Goal: Information Seeking & Learning: Check status

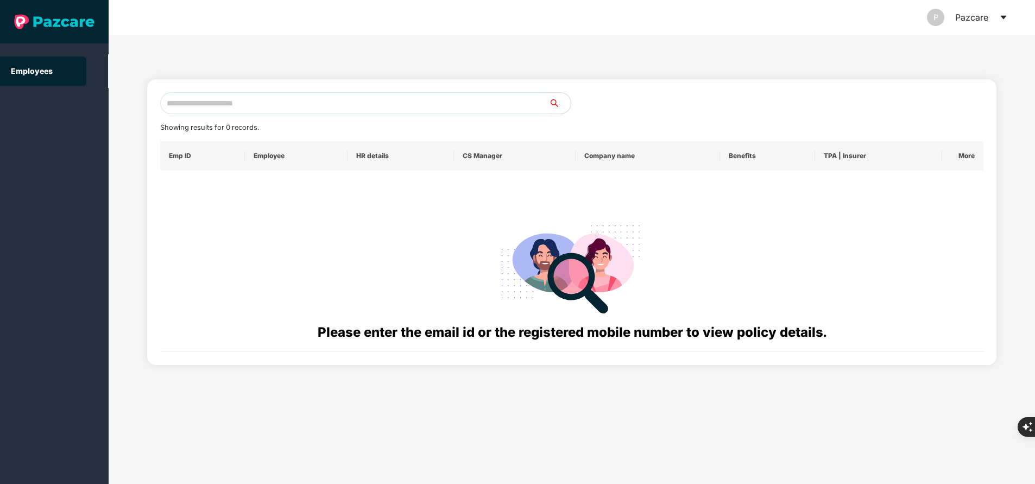
click at [312, 108] on input "text" at bounding box center [354, 103] width 389 height 22
paste input "**********"
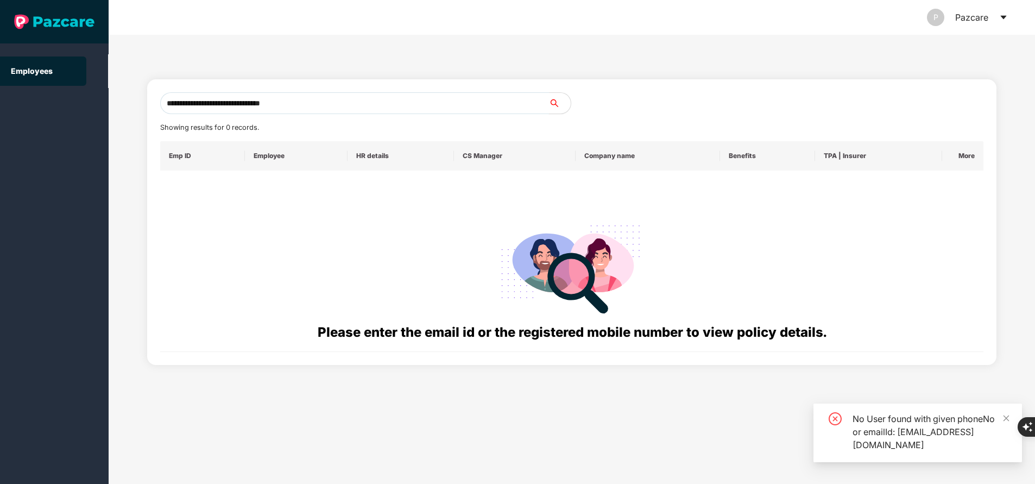
type input "**********"
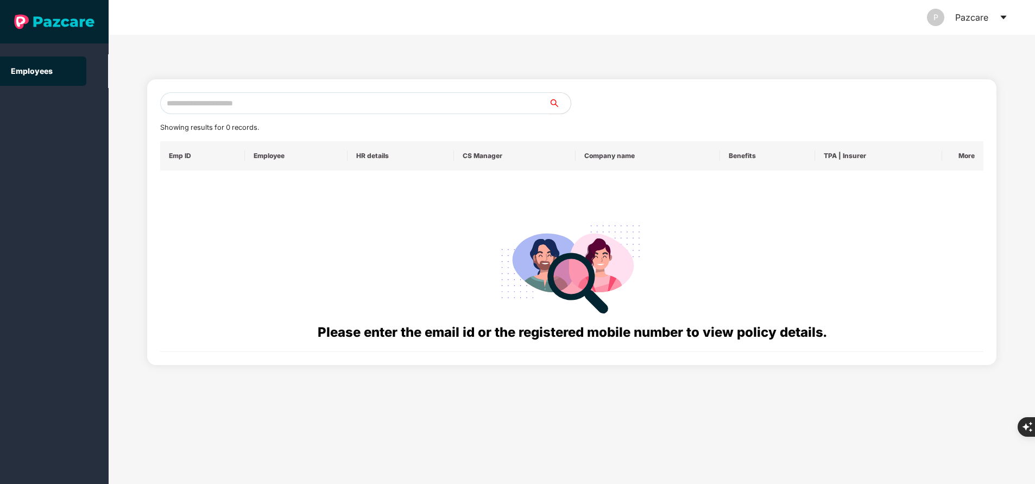
paste input "**********"
type input "**********"
paste input "**********"
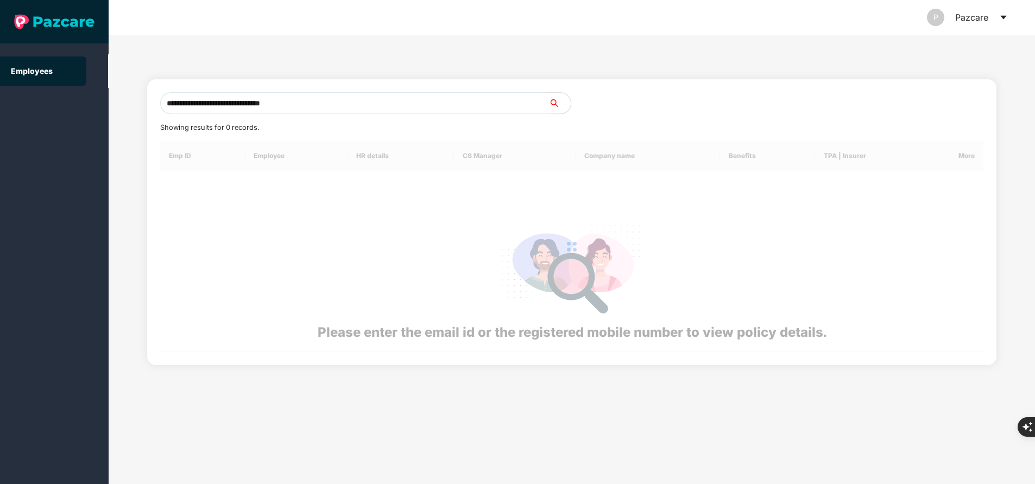
click at [269, 209] on div at bounding box center [572, 246] width 824 height 211
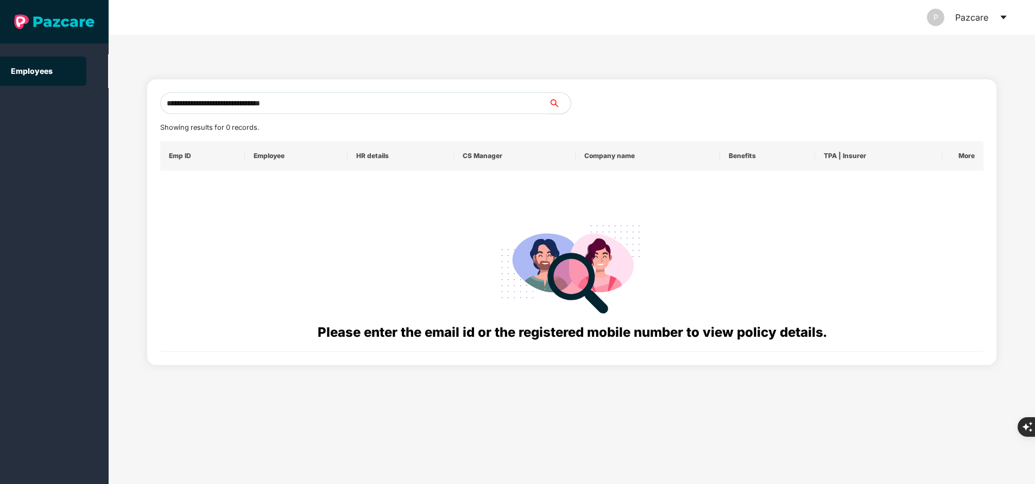
click at [346, 99] on input "**********" at bounding box center [354, 103] width 389 height 22
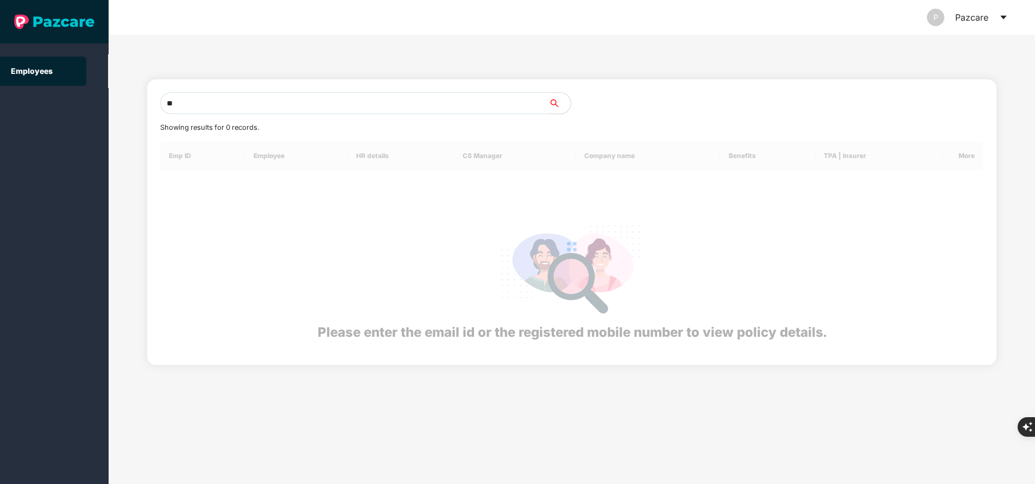
type input "*"
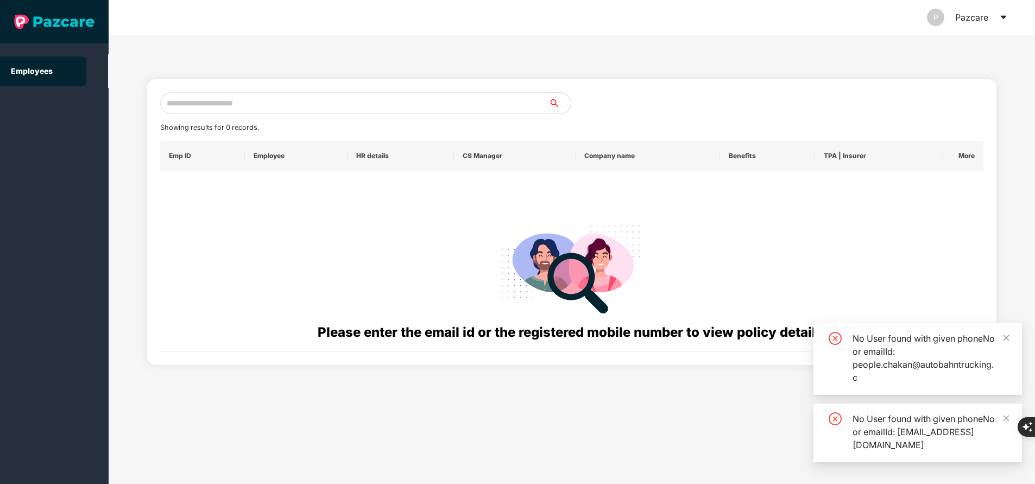
paste input "******"
type input "*"
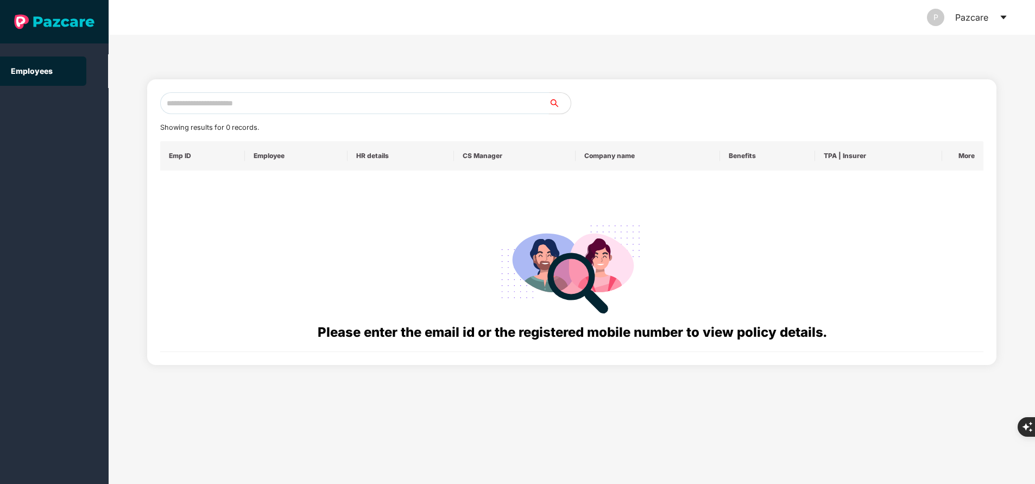
paste input "**********"
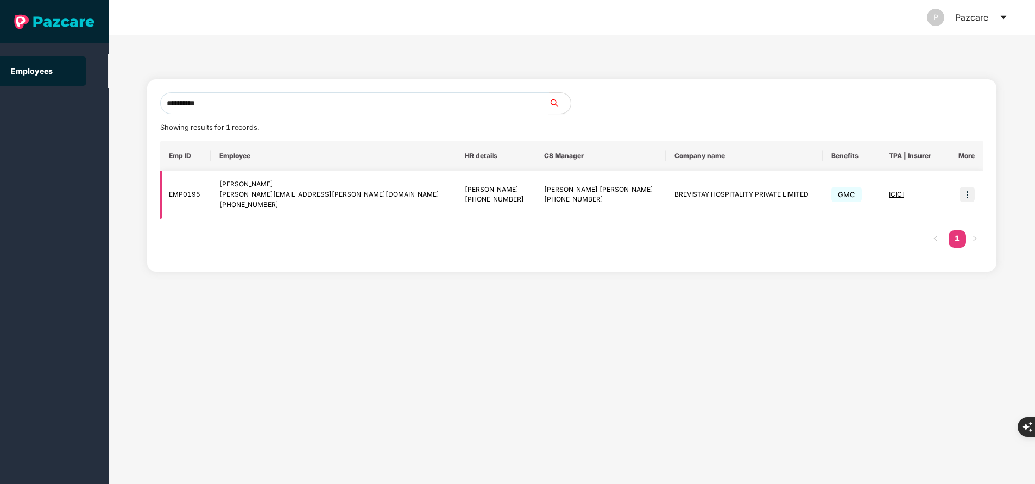
type input "**********"
click at [965, 202] on img at bounding box center [967, 194] width 15 height 15
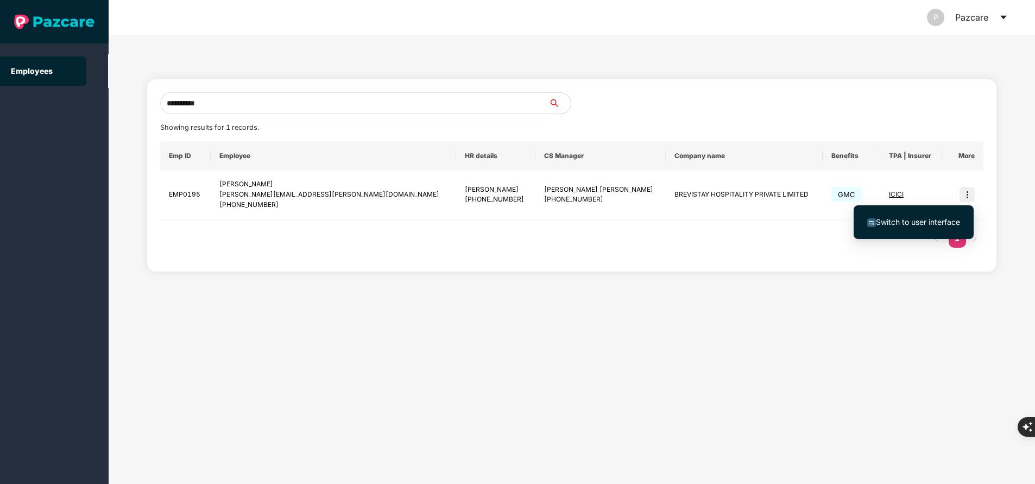
click at [928, 222] on span "Switch to user interface" at bounding box center [918, 221] width 84 height 9
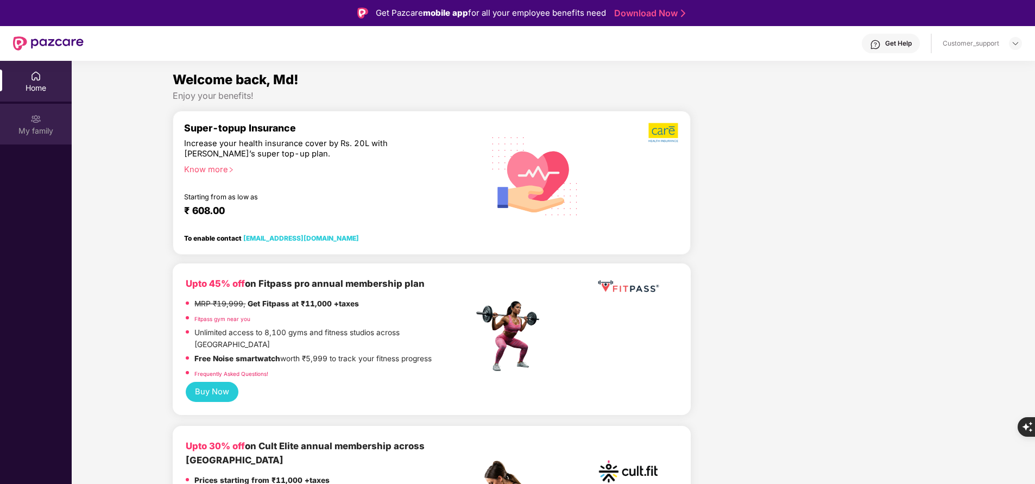
click at [60, 128] on div "My family" at bounding box center [36, 130] width 72 height 11
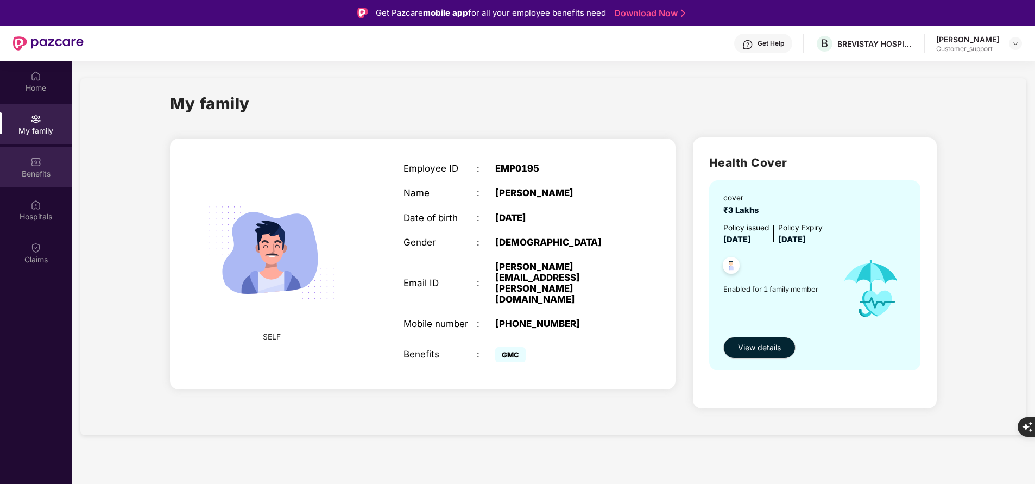
click at [37, 168] on div "Benefits" at bounding box center [36, 173] width 72 height 11
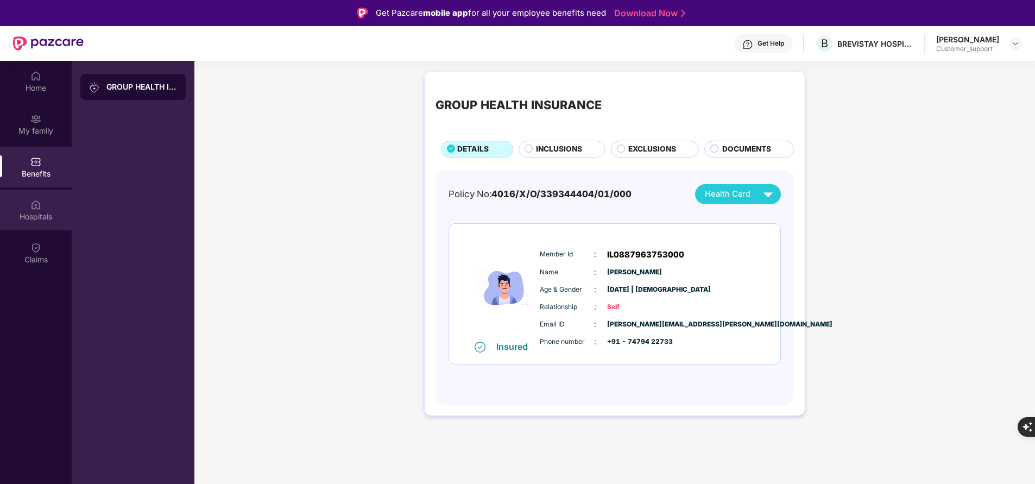
click at [34, 223] on div "Hospitals" at bounding box center [36, 210] width 72 height 41
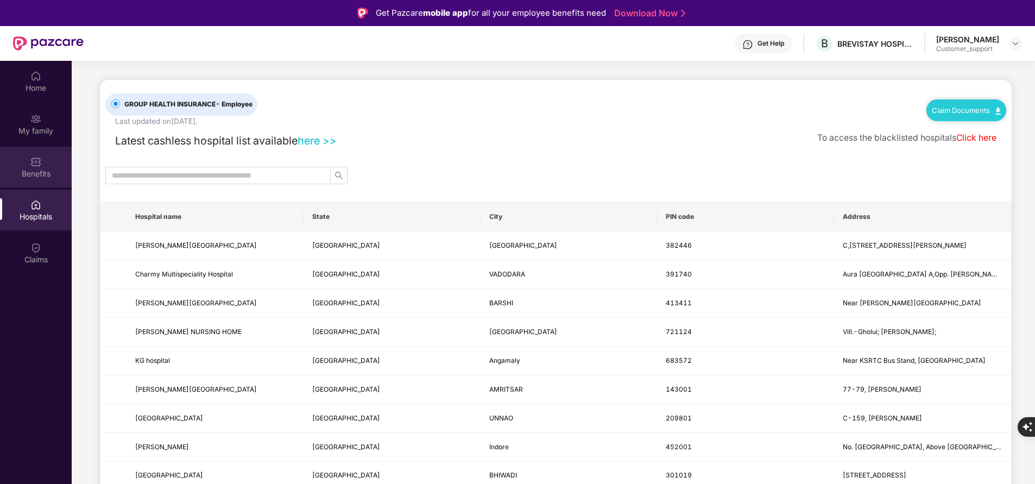
click at [37, 164] on img at bounding box center [35, 161] width 11 height 11
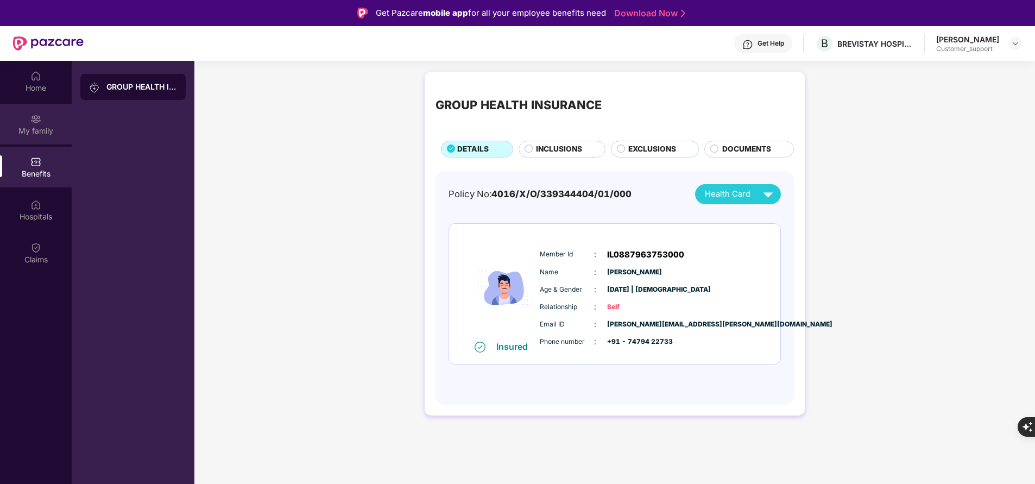
click at [33, 129] on div "My family" at bounding box center [36, 130] width 72 height 11
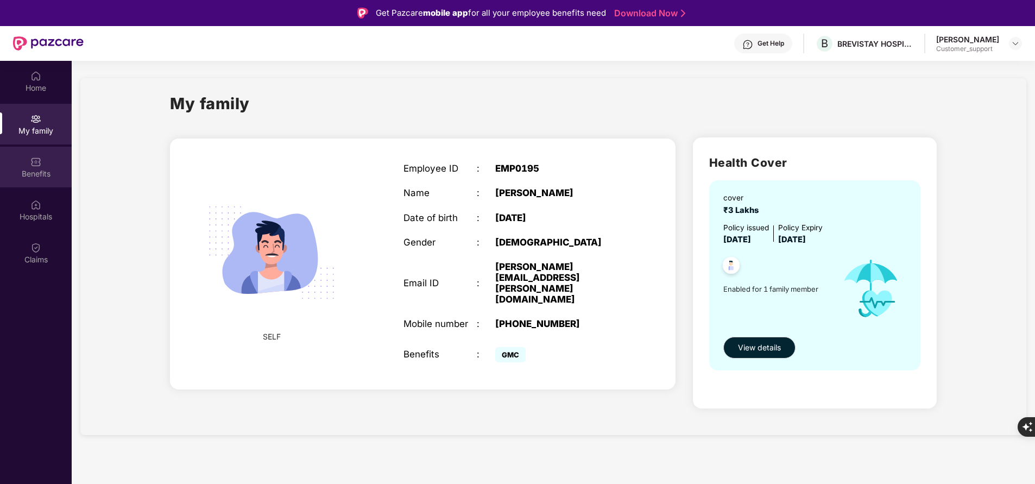
click at [50, 173] on div "Benefits" at bounding box center [36, 173] width 72 height 11
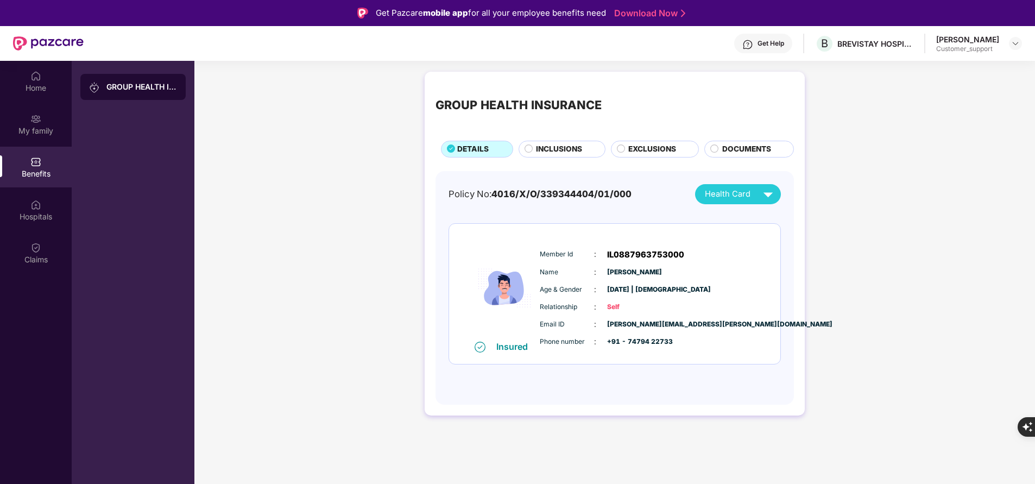
click at [568, 151] on span "INCLUSIONS" at bounding box center [559, 148] width 46 height 11
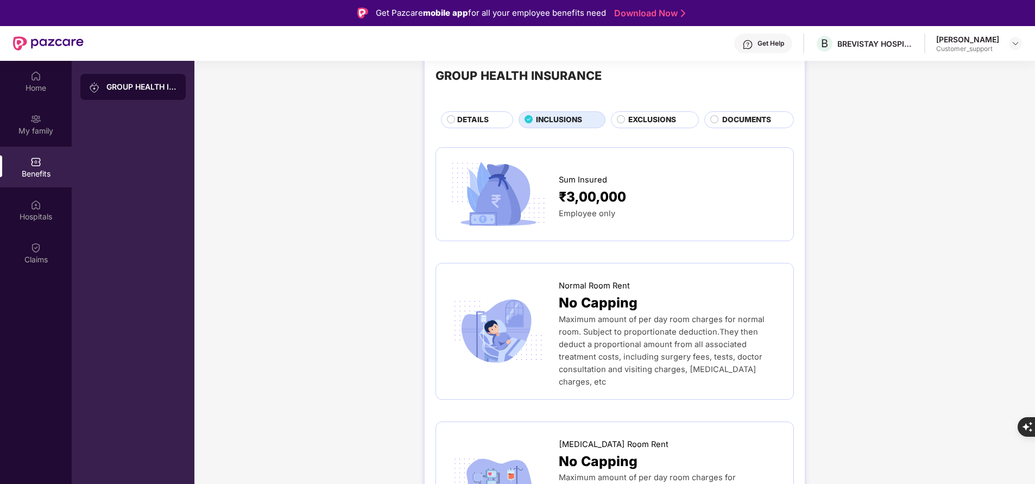
scroll to position [29, 0]
click at [479, 125] on span "DETAILS" at bounding box center [473, 120] width 32 height 11
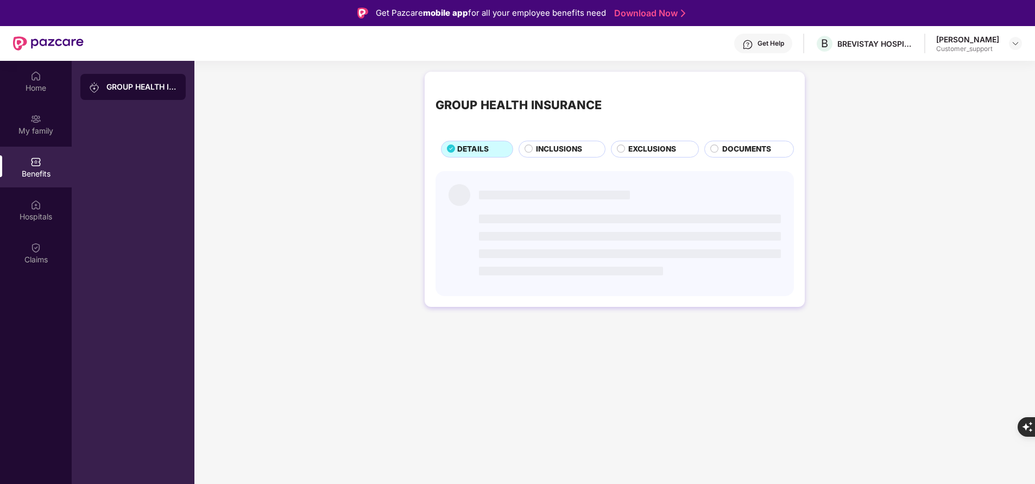
scroll to position [0, 0]
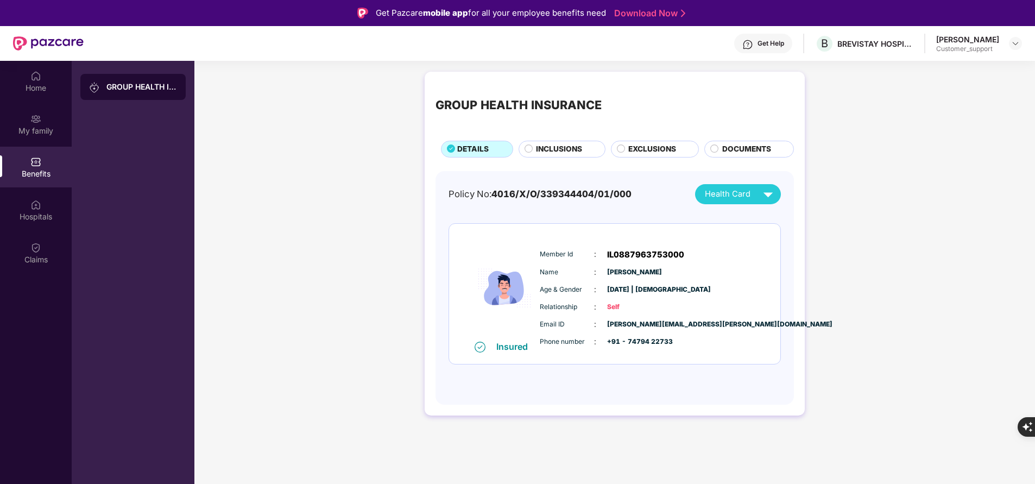
click at [569, 148] on span "INCLUSIONS" at bounding box center [559, 148] width 46 height 11
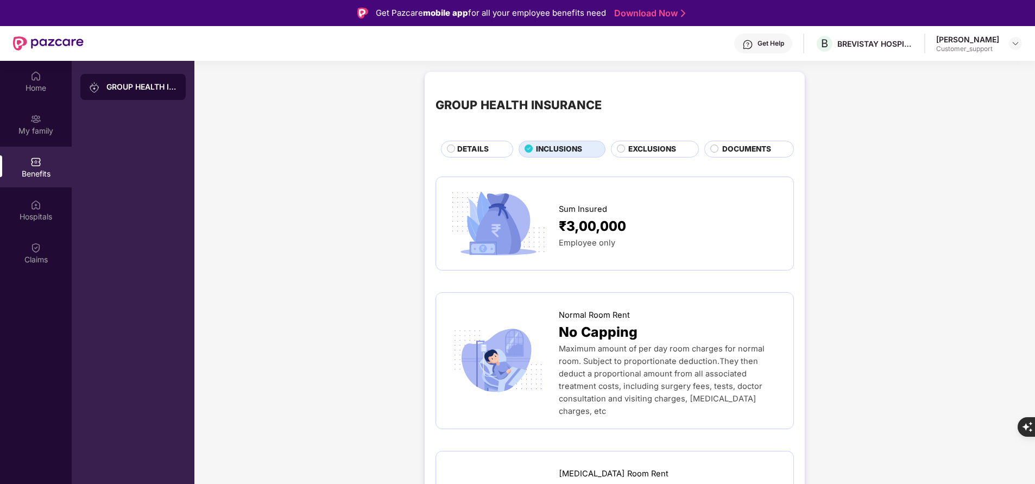
click at [461, 152] on span "DETAILS" at bounding box center [473, 148] width 32 height 11
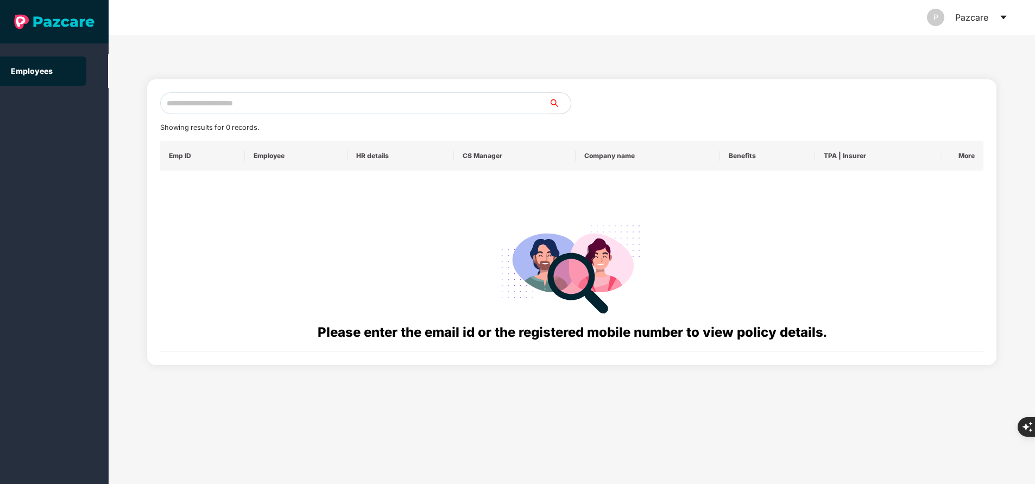
click at [410, 112] on input "text" at bounding box center [354, 103] width 389 height 22
paste input "**********"
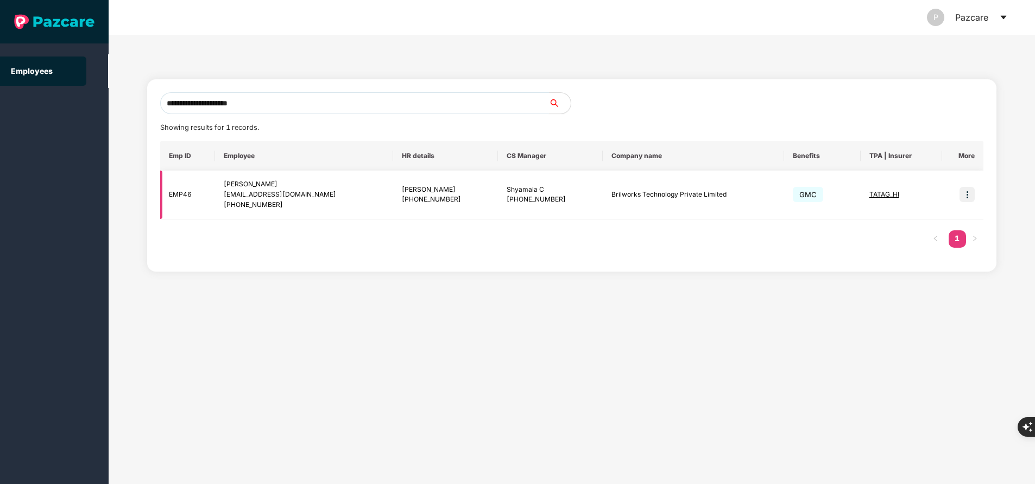
type input "**********"
click at [970, 195] on img at bounding box center [967, 194] width 15 height 15
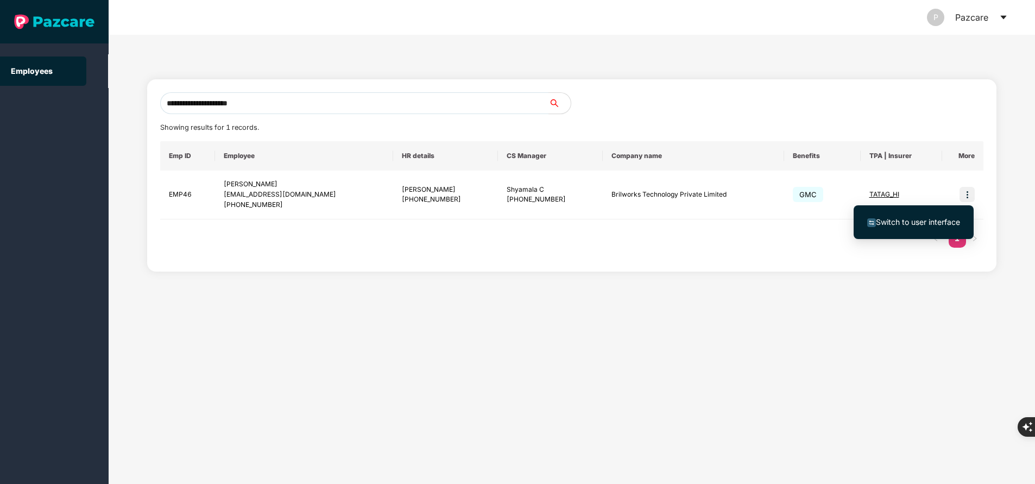
click at [931, 217] on span "Switch to user interface" at bounding box center [914, 222] width 93 height 12
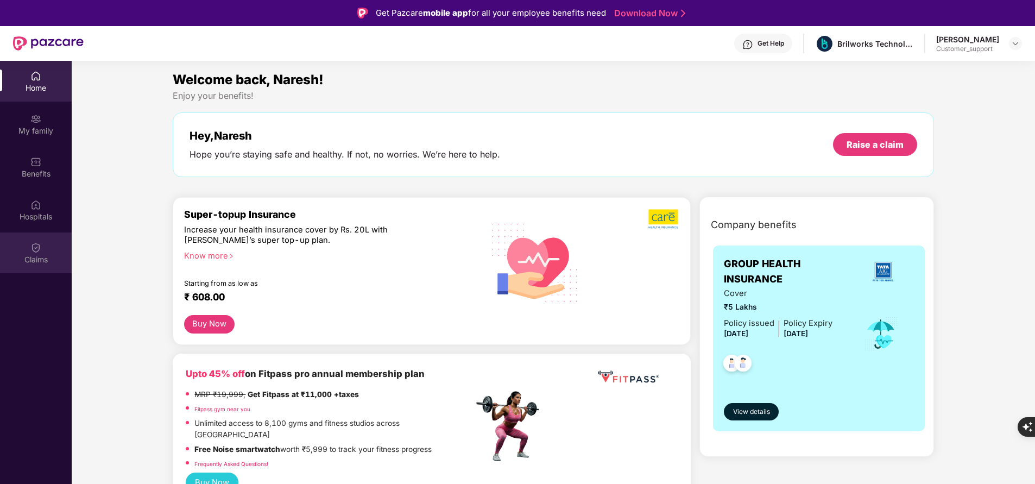
click at [38, 252] on img at bounding box center [35, 247] width 11 height 11
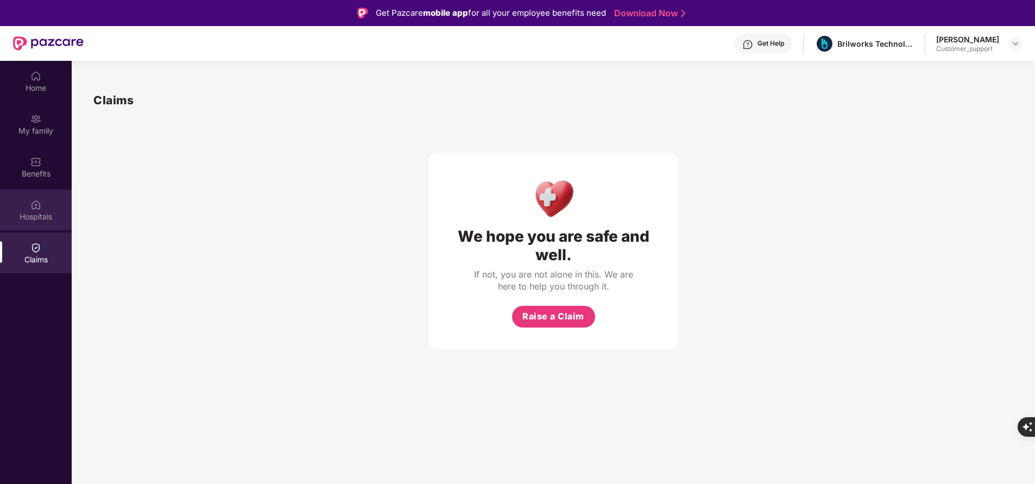
click at [41, 211] on div "Hospitals" at bounding box center [36, 216] width 72 height 11
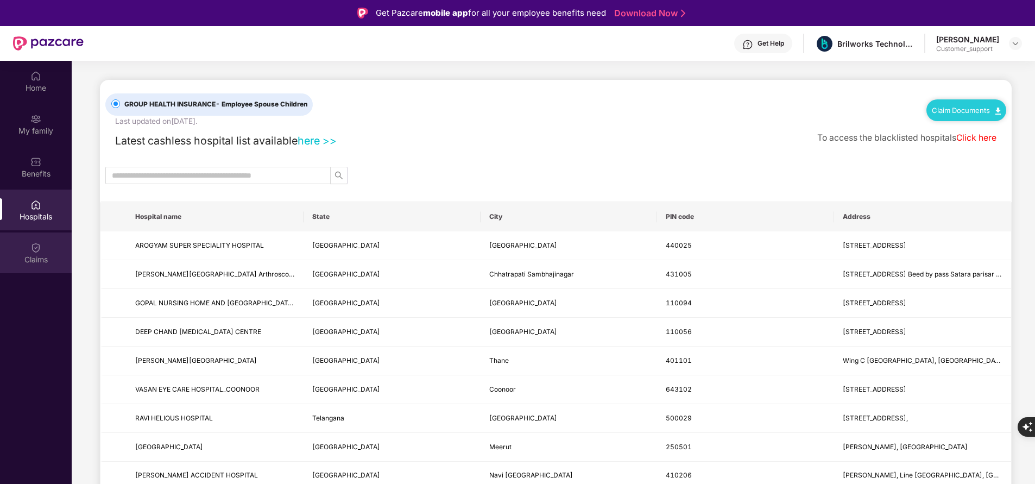
click at [31, 255] on div "Claims" at bounding box center [36, 259] width 72 height 11
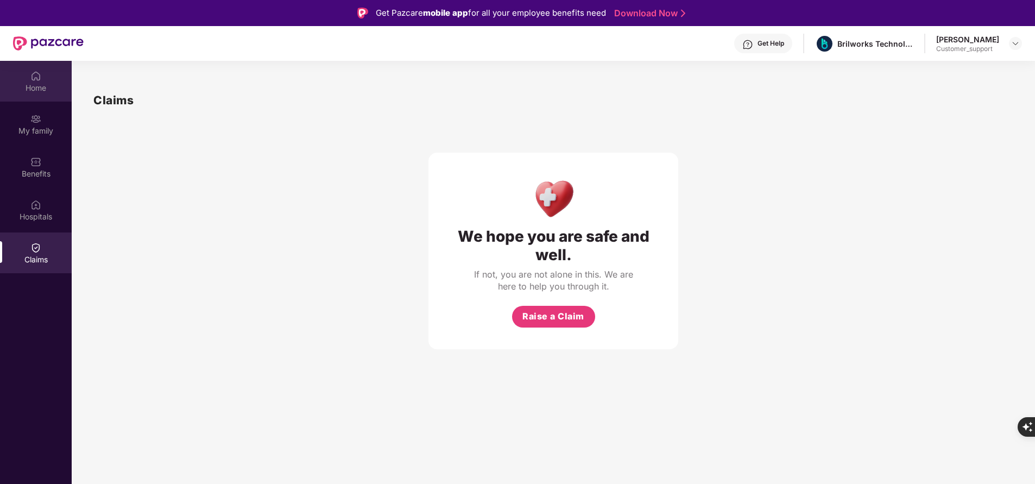
click at [47, 77] on div "Home" at bounding box center [36, 81] width 72 height 41
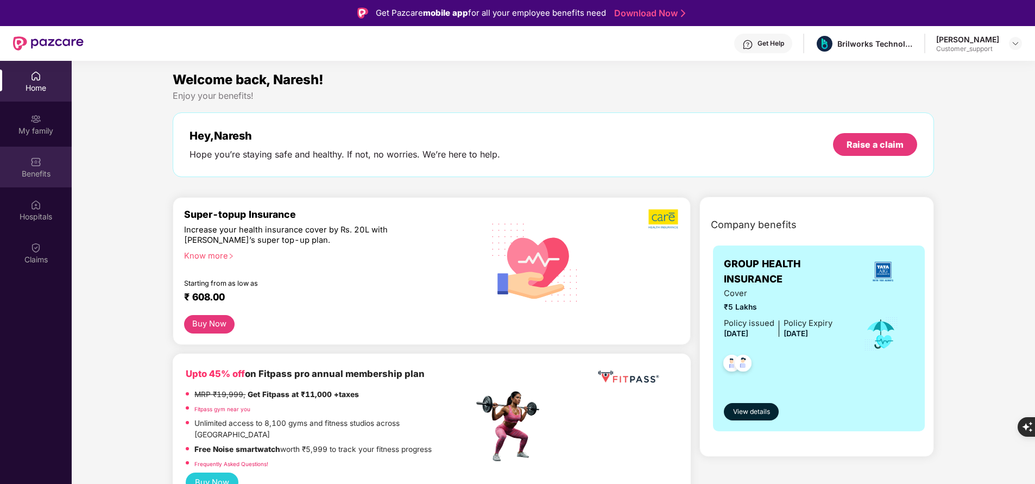
click at [48, 149] on div "Benefits" at bounding box center [36, 167] width 72 height 41
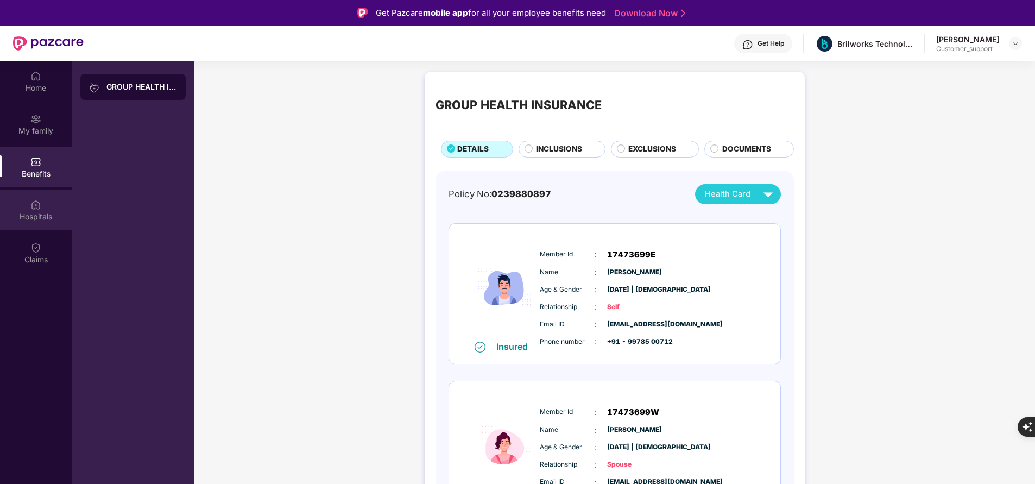
click at [40, 207] on img at bounding box center [35, 204] width 11 height 11
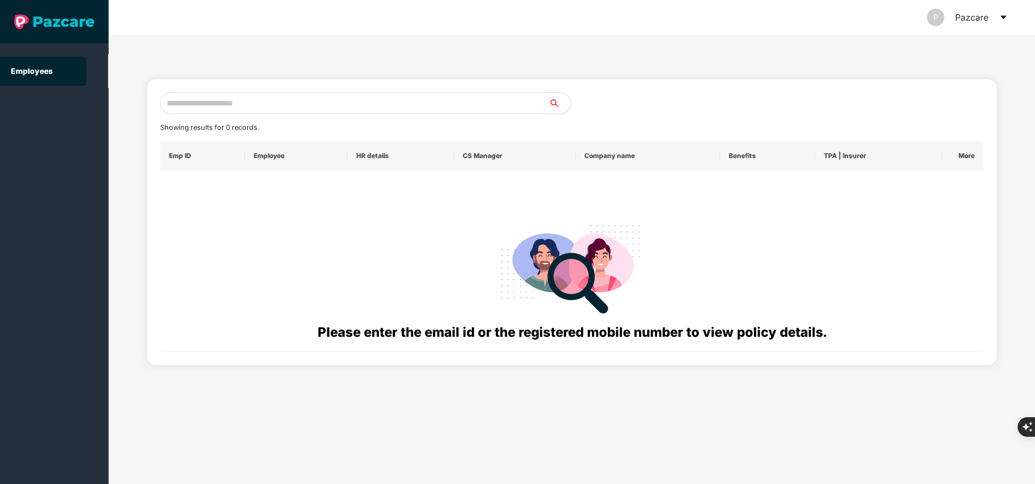
click at [328, 110] on input "text" at bounding box center [354, 103] width 389 height 22
paste input "**********"
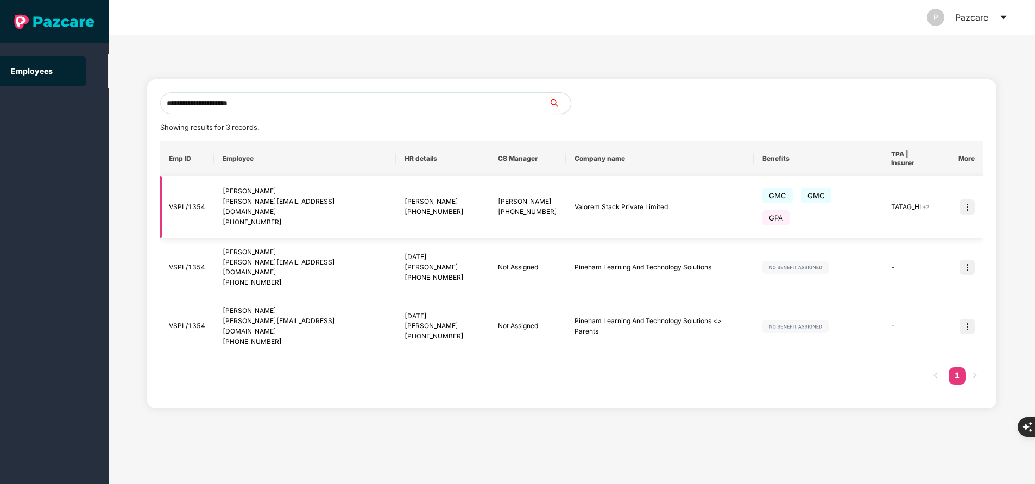
type input "**********"
click at [968, 199] on img at bounding box center [967, 206] width 15 height 15
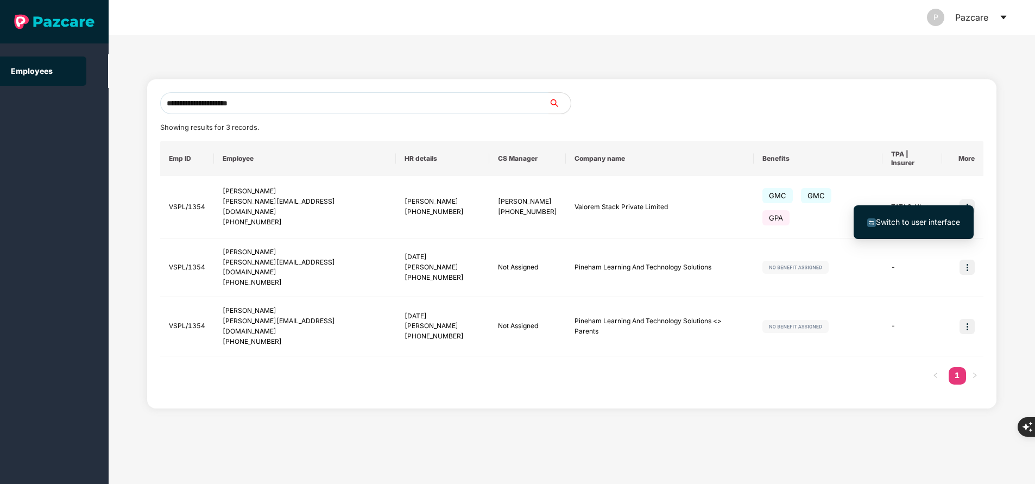
click at [939, 216] on span "Switch to user interface" at bounding box center [914, 222] width 93 height 12
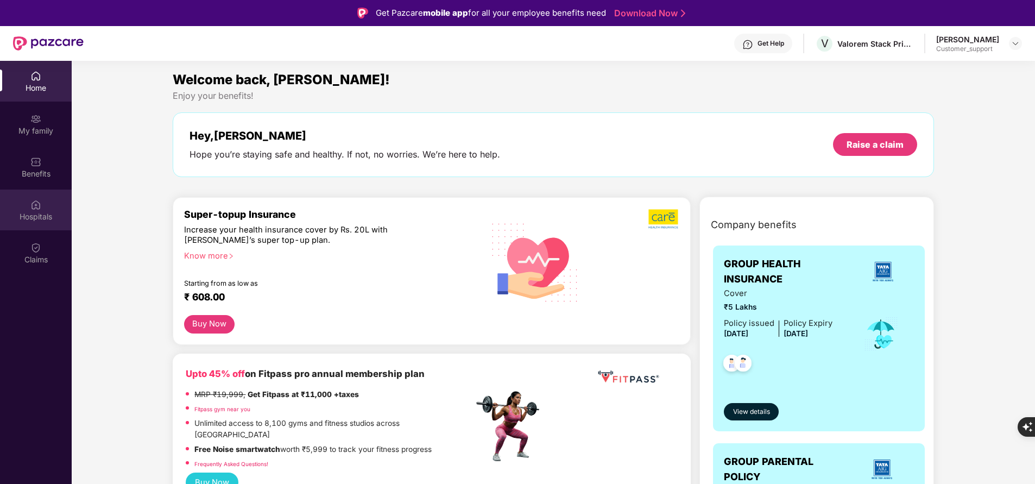
click at [47, 209] on div "Hospitals" at bounding box center [36, 210] width 72 height 41
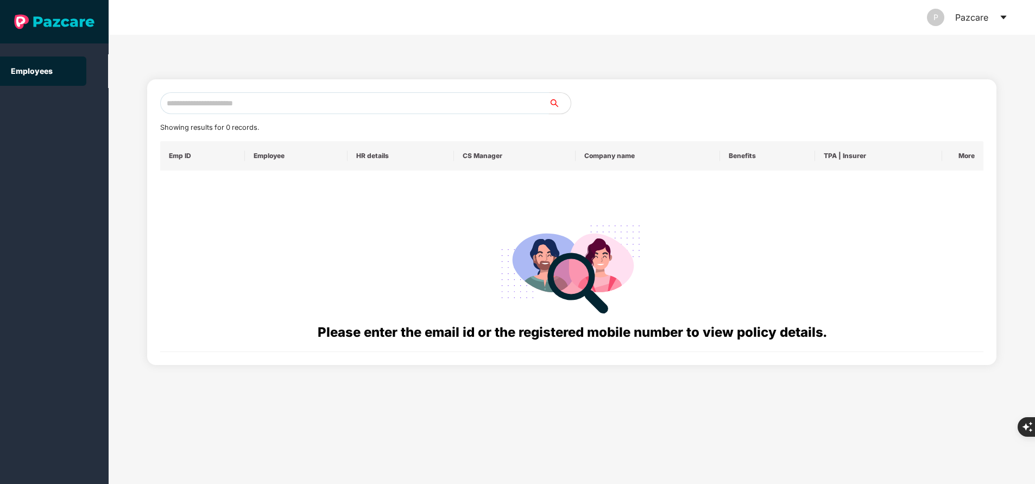
click at [394, 104] on input "text" at bounding box center [354, 103] width 389 height 22
paste input "**********"
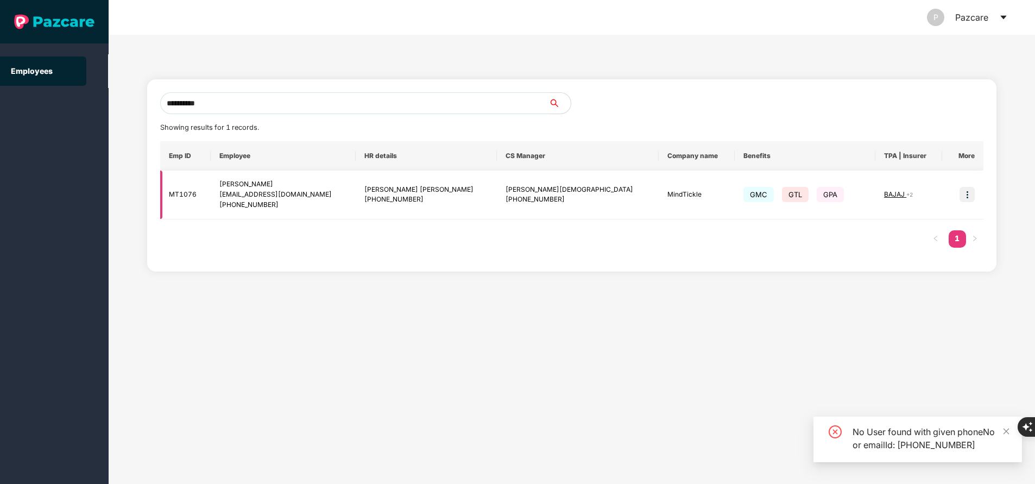
type input "**********"
click at [964, 196] on img at bounding box center [967, 194] width 15 height 15
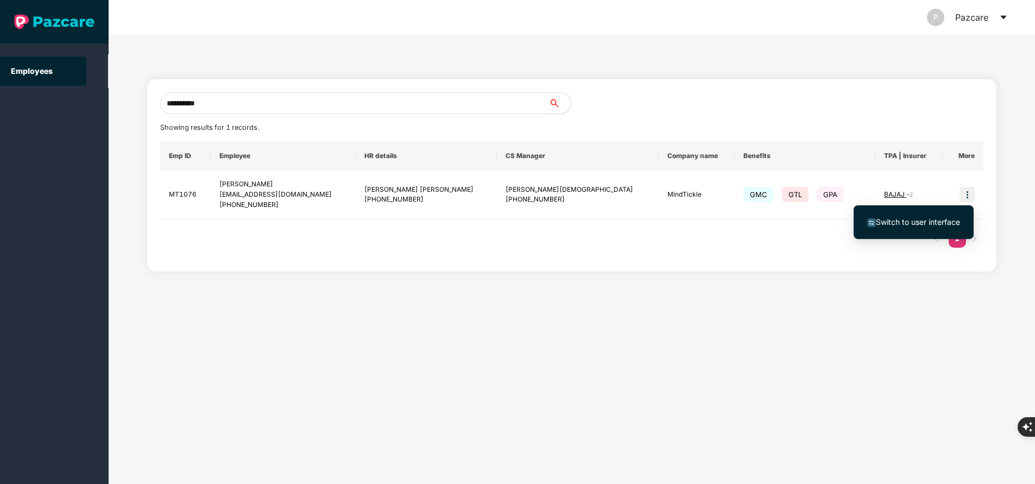
click at [915, 223] on span "Switch to user interface" at bounding box center [918, 221] width 84 height 9
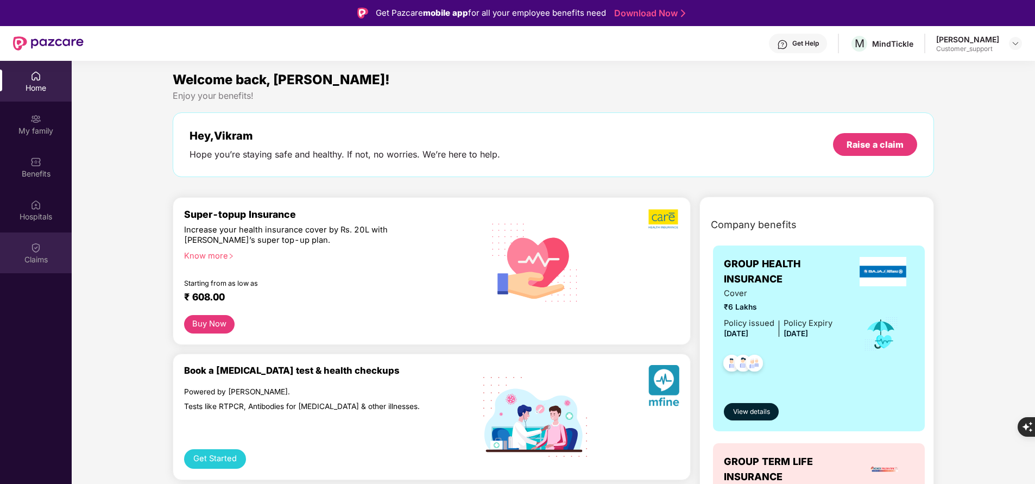
click at [41, 251] on img at bounding box center [35, 247] width 11 height 11
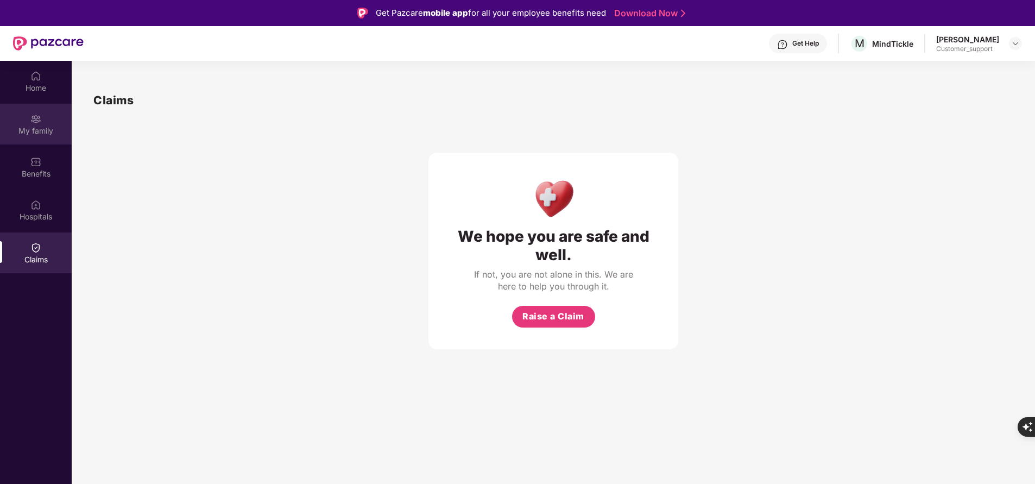
click at [51, 127] on div "My family" at bounding box center [36, 130] width 72 height 11
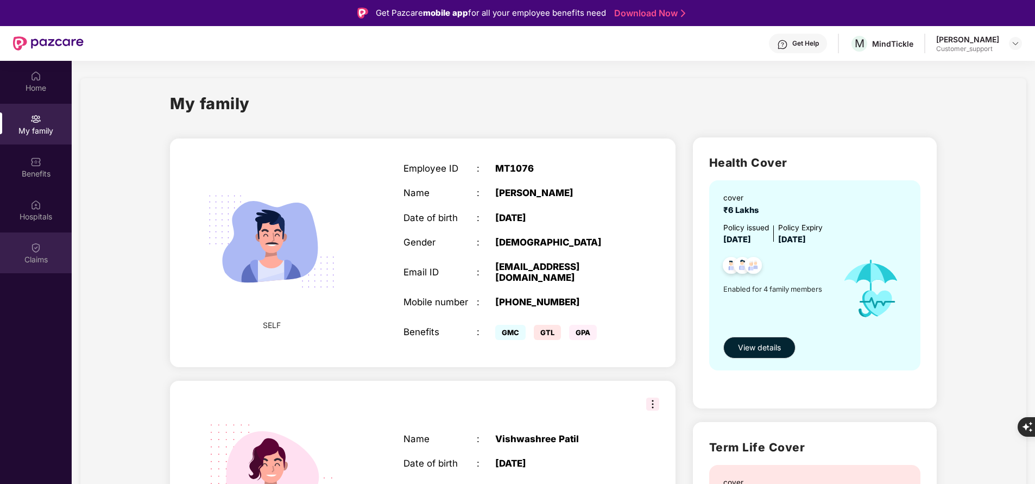
click at [58, 245] on div "Claims" at bounding box center [36, 253] width 72 height 41
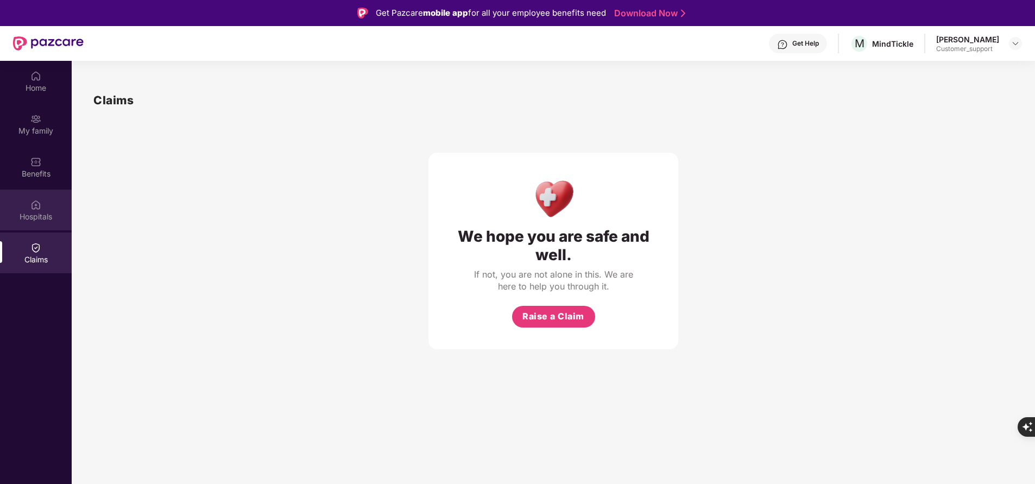
click at [43, 209] on div "Hospitals" at bounding box center [36, 210] width 72 height 41
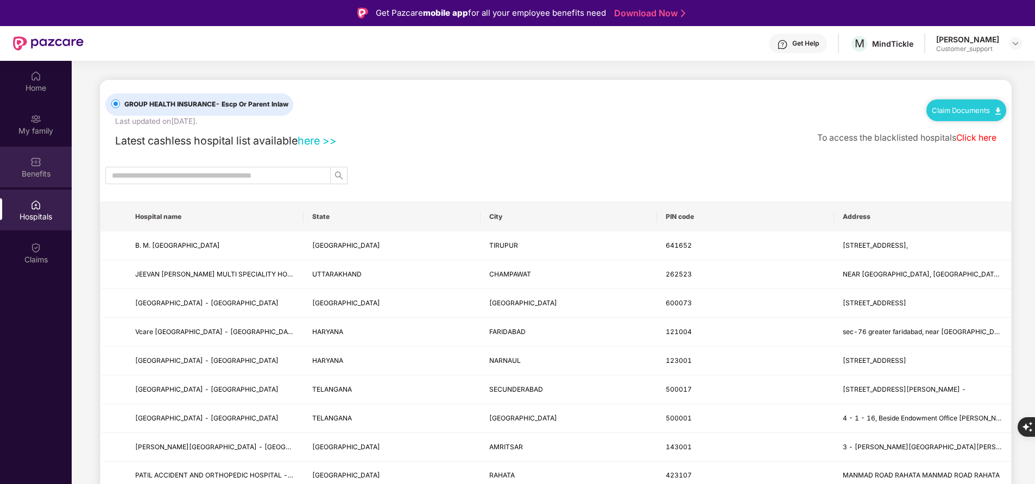
click at [43, 168] on div "Benefits" at bounding box center [36, 173] width 72 height 11
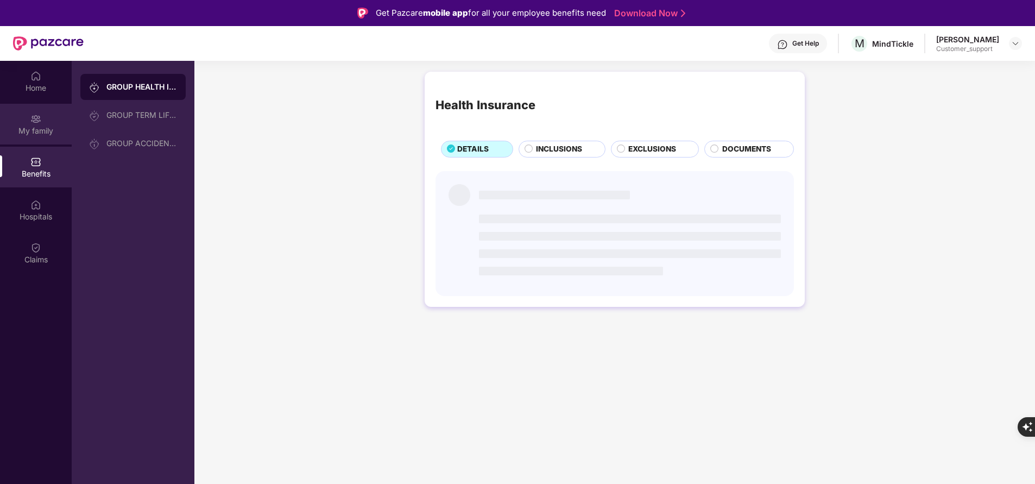
click at [52, 136] on div "My family" at bounding box center [36, 130] width 72 height 11
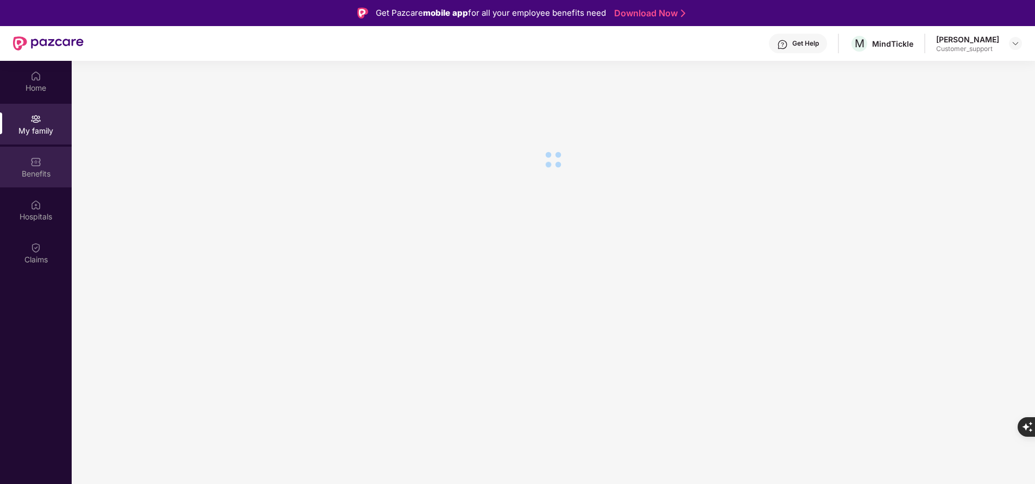
click at [34, 183] on div "Benefits" at bounding box center [36, 167] width 72 height 41
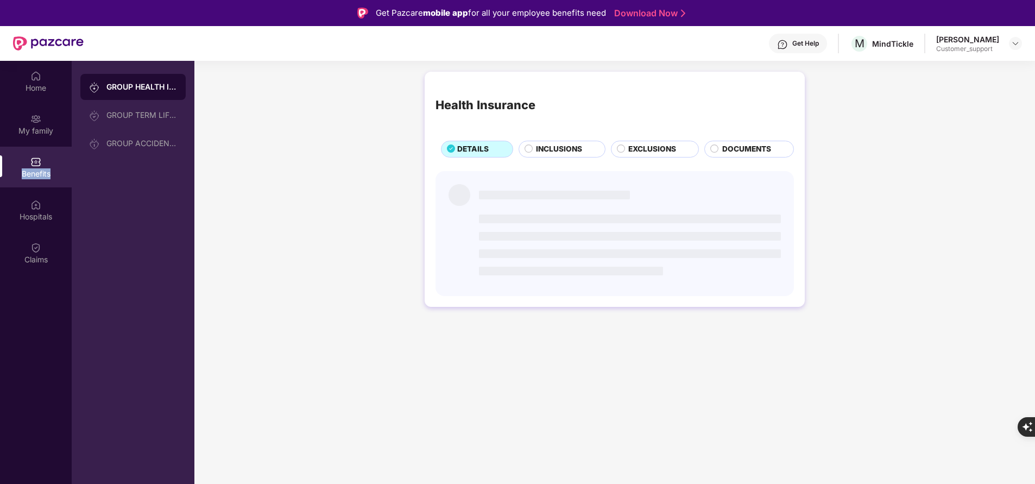
click at [34, 183] on div "Benefits" at bounding box center [36, 167] width 72 height 41
click at [33, 208] on img at bounding box center [35, 204] width 11 height 11
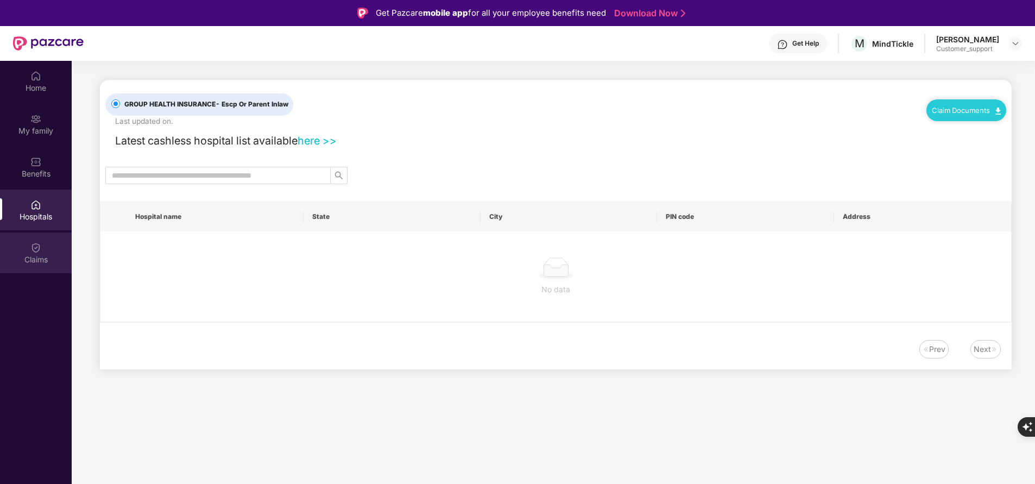
click at [40, 260] on div "Claims" at bounding box center [36, 259] width 72 height 11
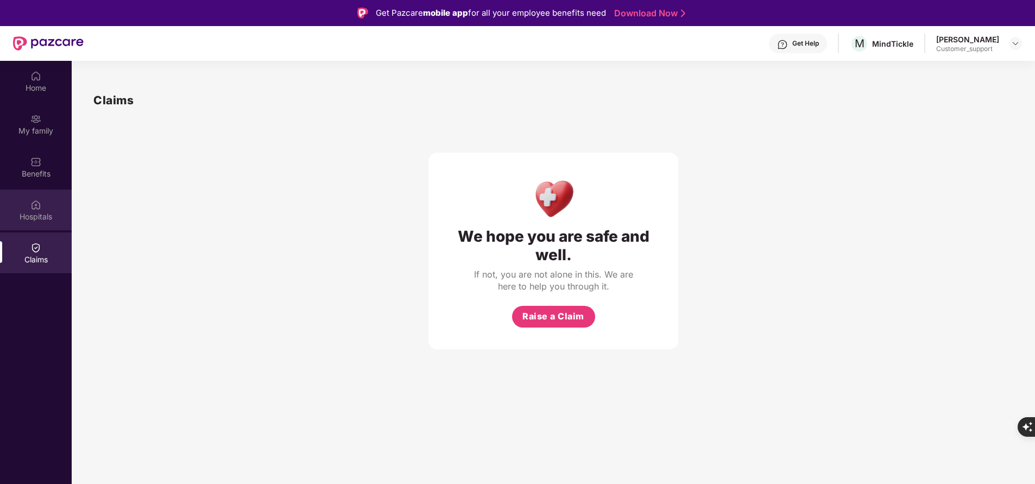
click at [14, 210] on div "Hospitals" at bounding box center [36, 210] width 72 height 41
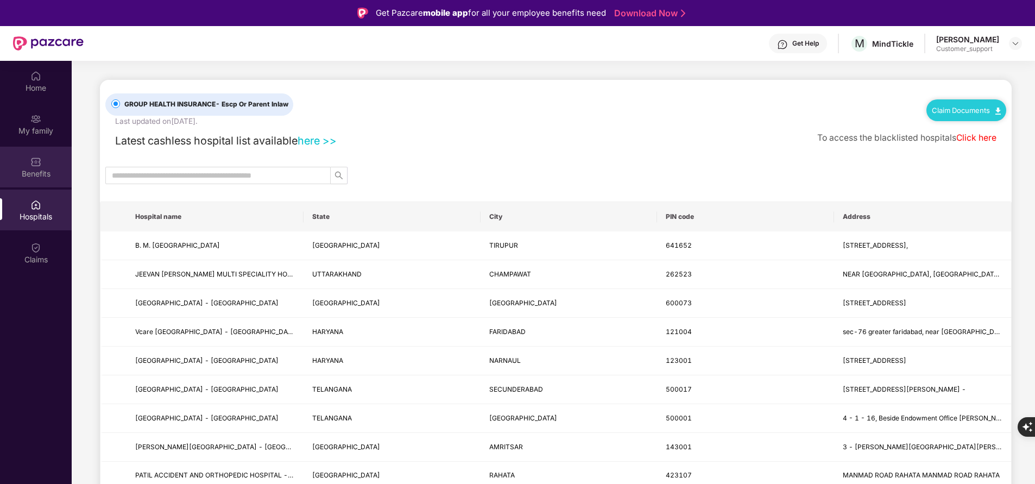
click at [49, 162] on div "Benefits" at bounding box center [36, 167] width 72 height 41
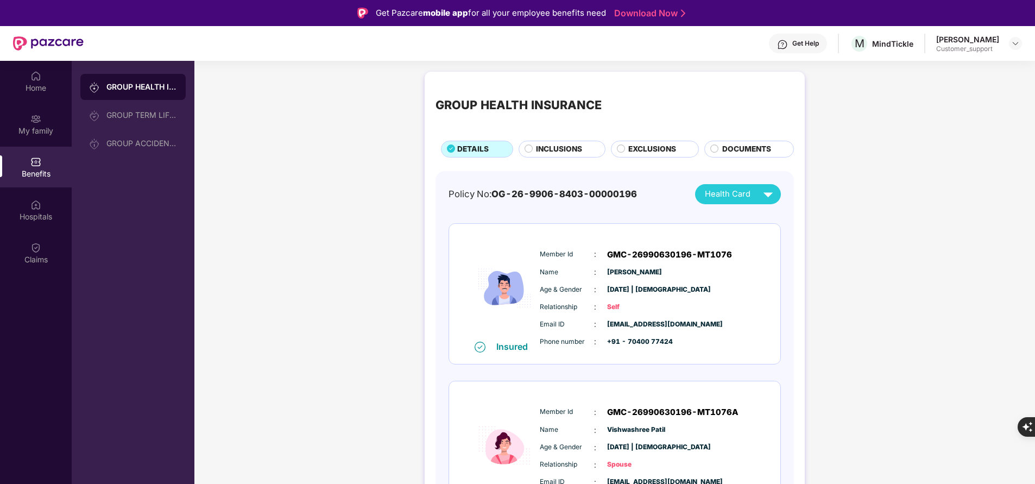
click at [548, 148] on span "INCLUSIONS" at bounding box center [559, 148] width 46 height 11
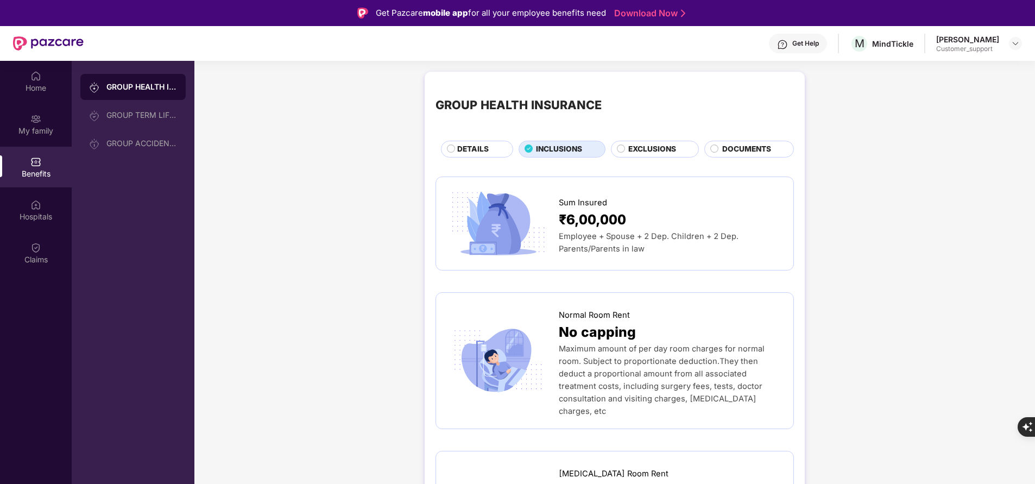
click at [480, 147] on span "DETAILS" at bounding box center [473, 148] width 32 height 11
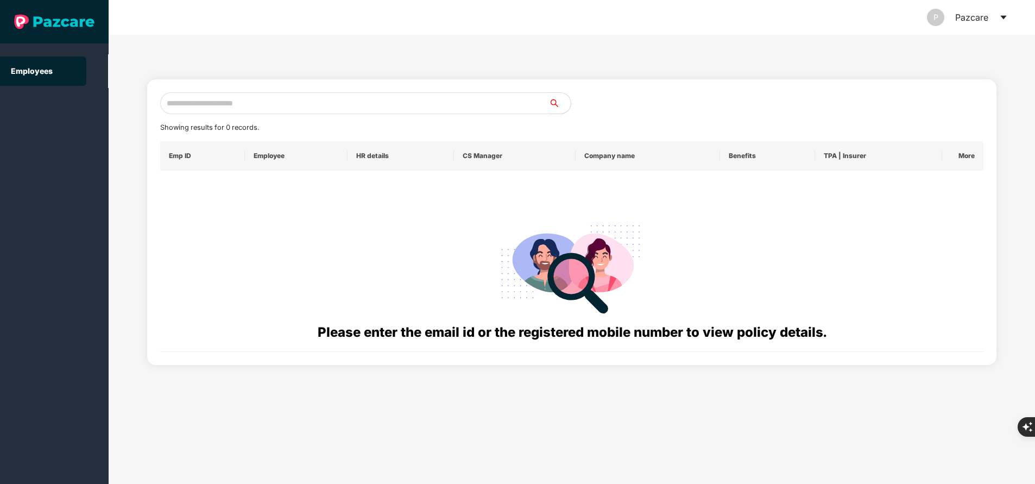
click at [289, 108] on input "text" at bounding box center [354, 103] width 389 height 22
paste input "**********"
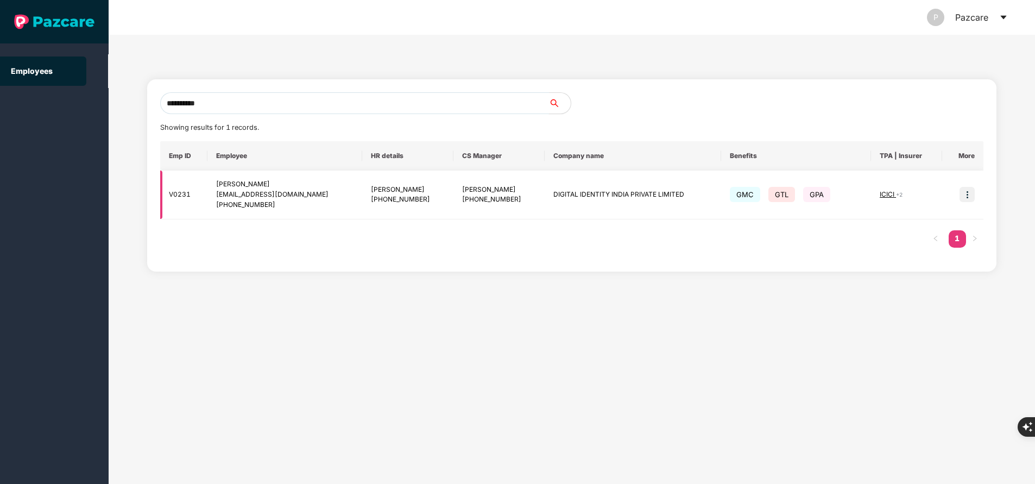
type input "**********"
click at [970, 186] on td at bounding box center [963, 195] width 41 height 49
click at [969, 195] on img at bounding box center [967, 194] width 15 height 15
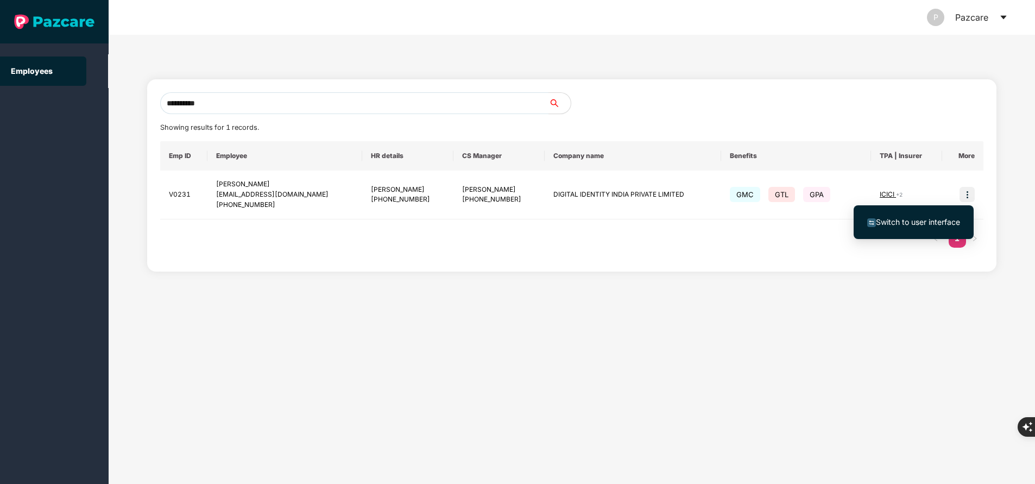
click at [933, 222] on span "Switch to user interface" at bounding box center [918, 221] width 84 height 9
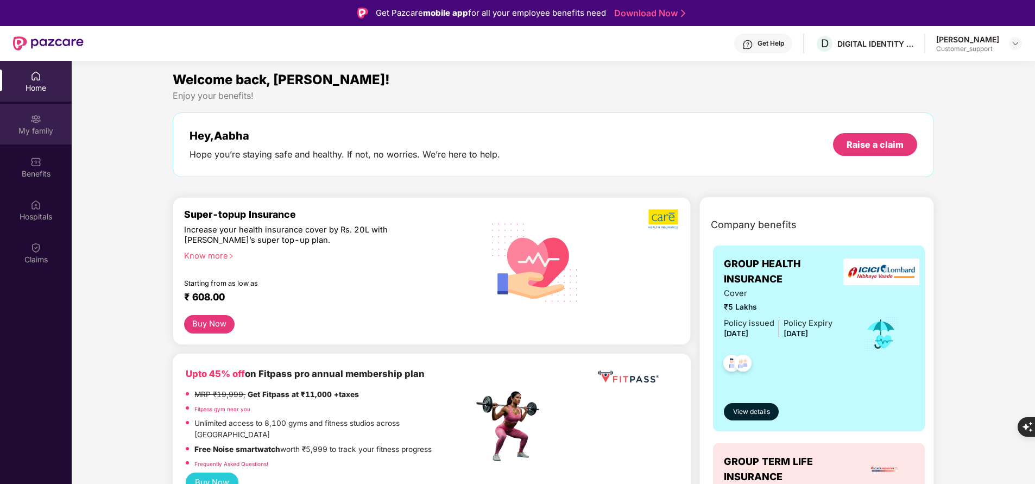
click at [39, 116] on img at bounding box center [35, 119] width 11 height 11
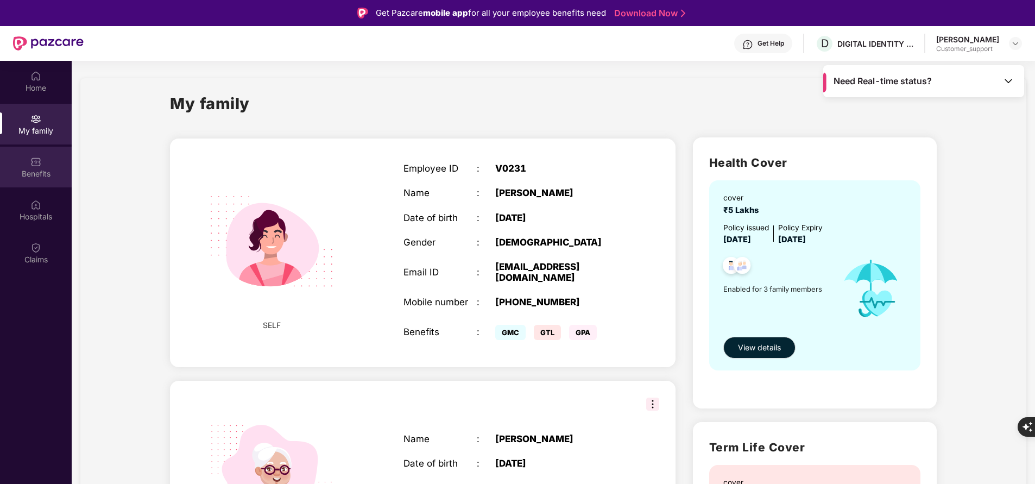
click at [41, 178] on div "Benefits" at bounding box center [36, 173] width 72 height 11
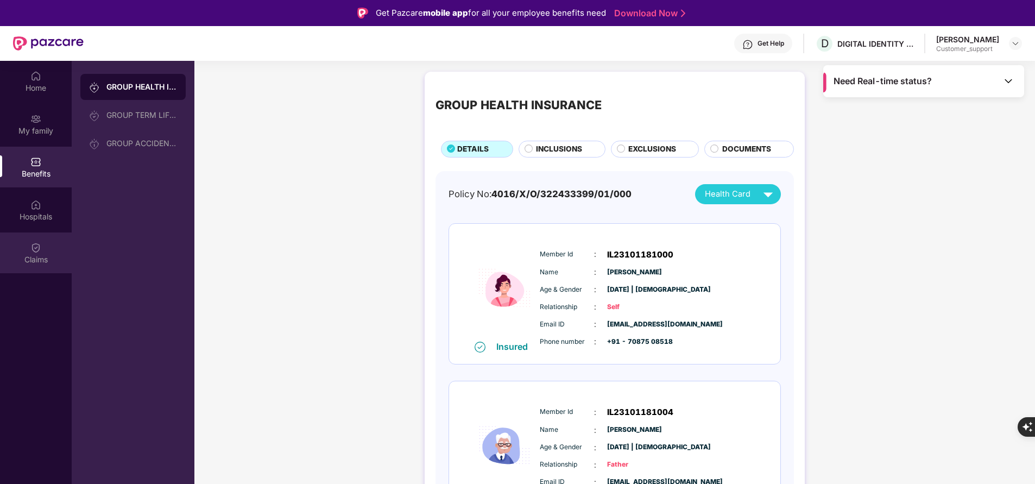
click at [47, 233] on div "Claims" at bounding box center [36, 253] width 72 height 41
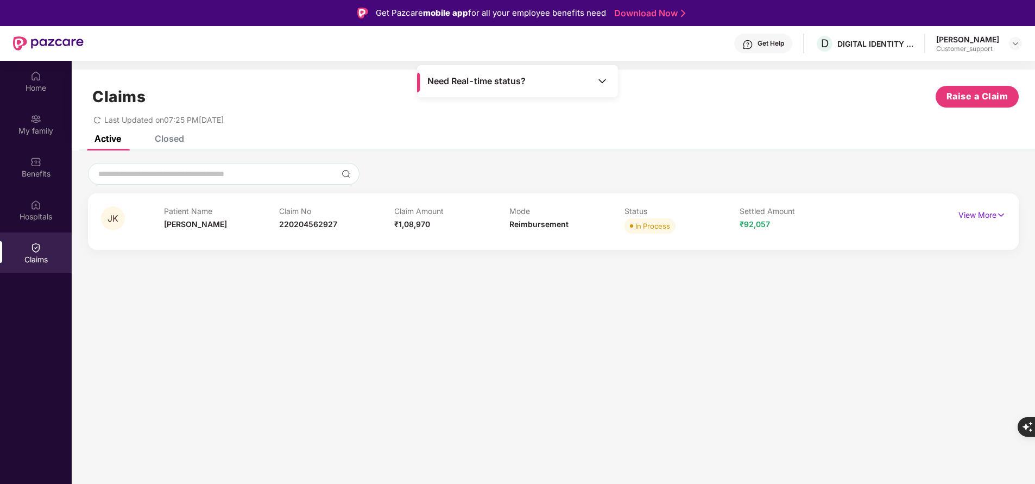
click at [180, 138] on div "Closed" at bounding box center [169, 138] width 29 height 11
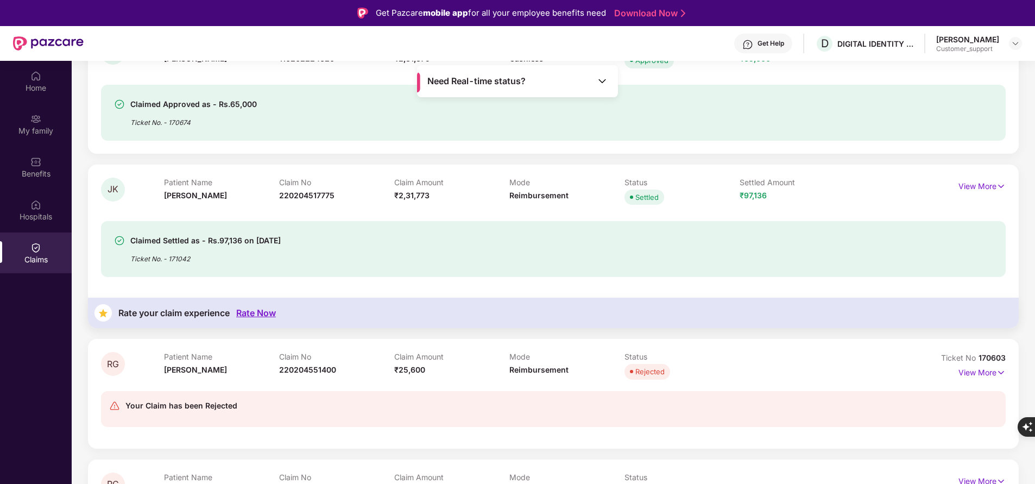
scroll to position [577, 0]
click at [984, 369] on p "View More" at bounding box center [982, 369] width 47 height 15
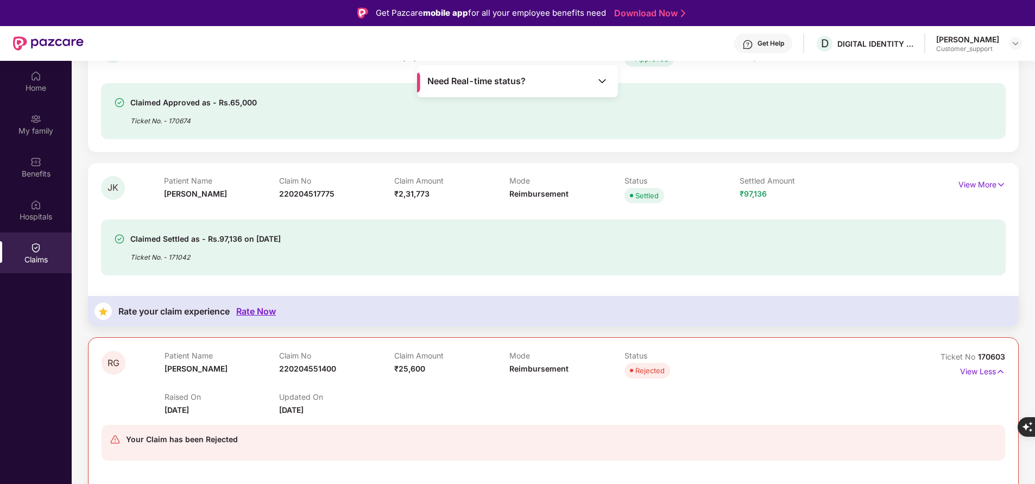
scroll to position [694, 0]
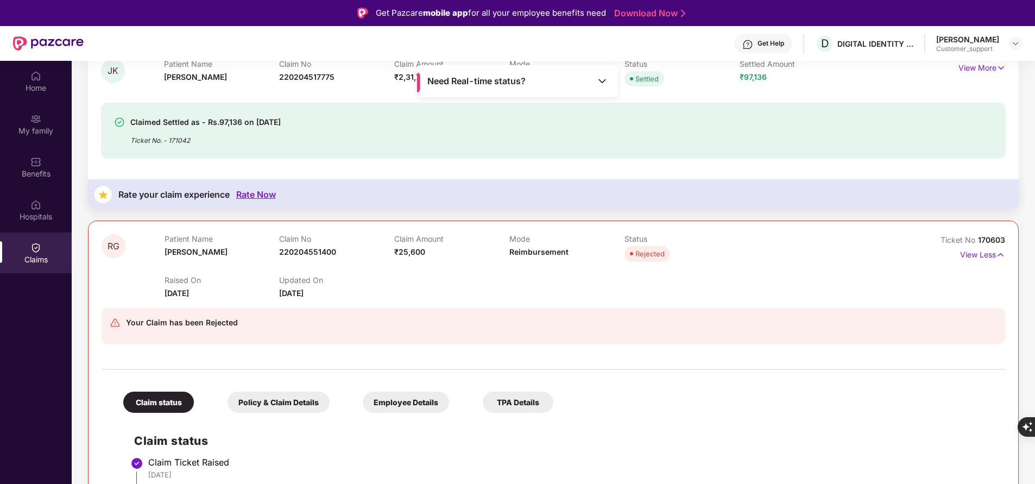
click at [985, 240] on span "170603" at bounding box center [991, 239] width 27 height 9
copy div "No 170603"
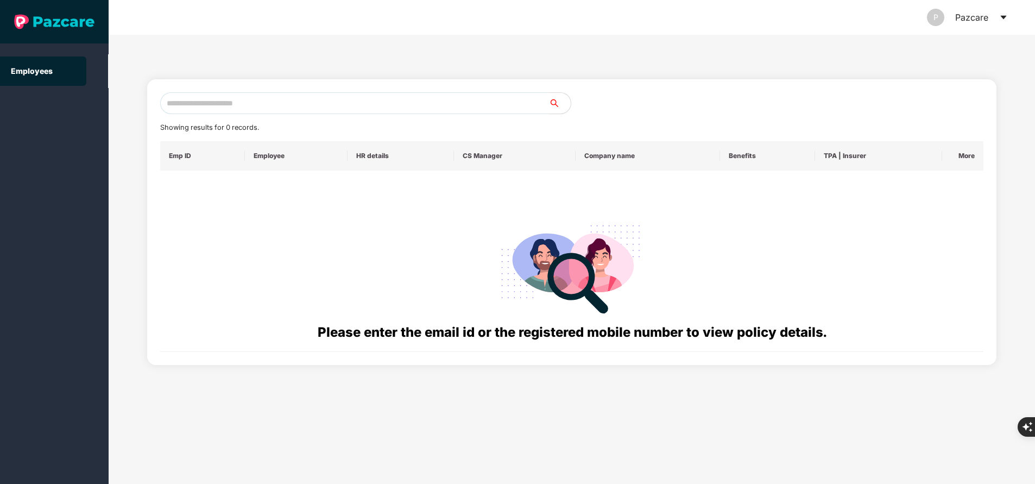
click at [269, 105] on input "text" at bounding box center [354, 103] width 389 height 22
paste input "**********"
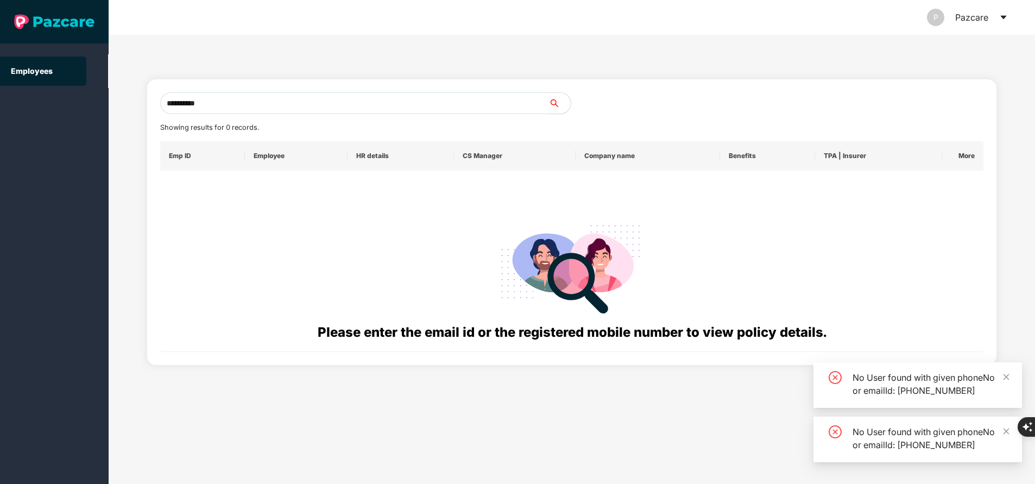
click at [279, 105] on input "**********" at bounding box center [354, 103] width 389 height 22
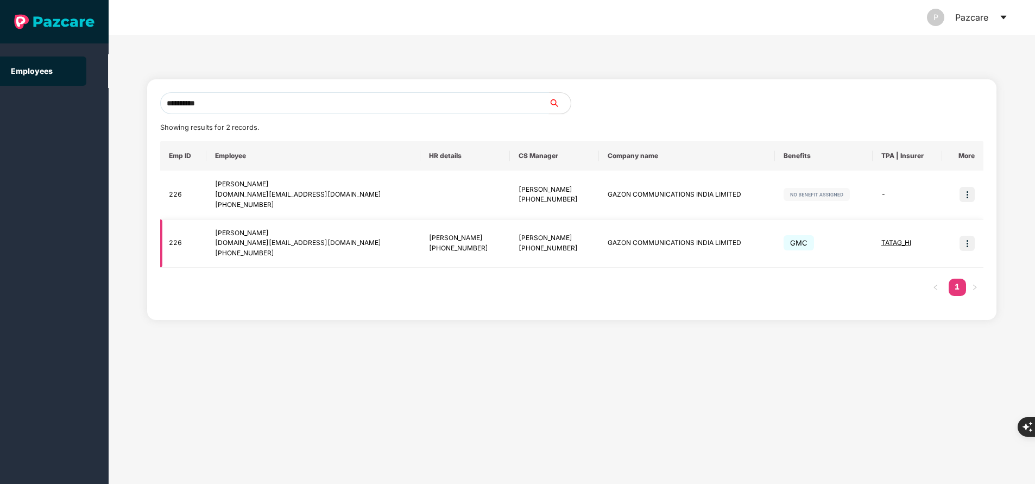
type input "**********"
click at [965, 244] on img at bounding box center [967, 243] width 15 height 15
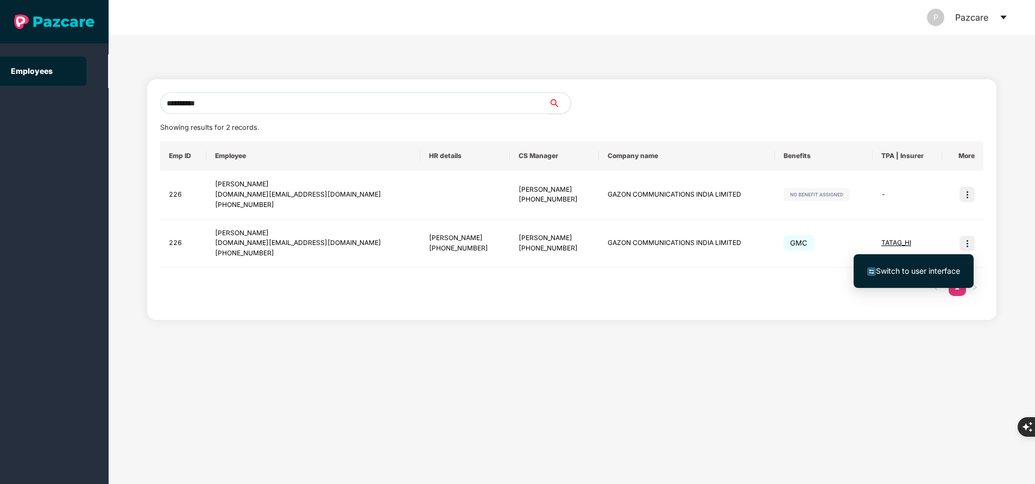
click at [930, 269] on span "Switch to user interface" at bounding box center [918, 270] width 84 height 9
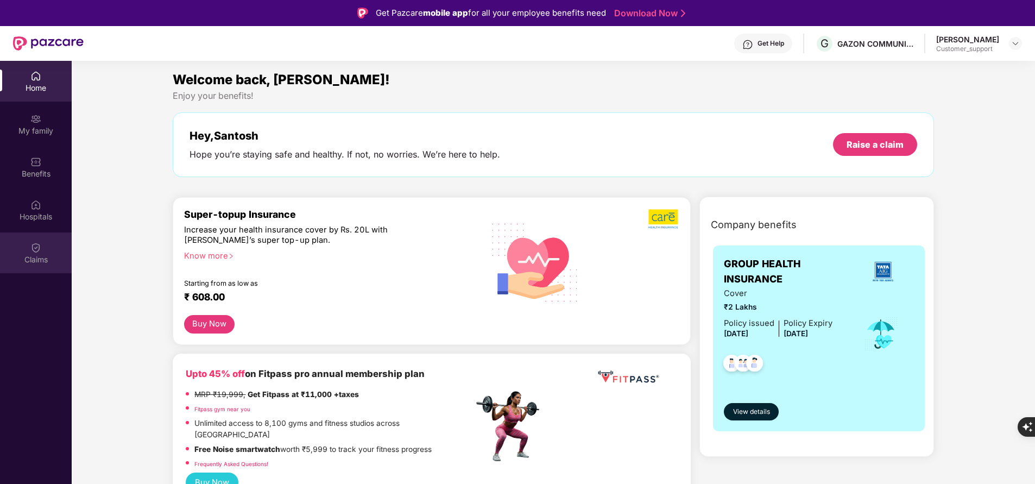
click at [45, 248] on div "Claims" at bounding box center [36, 253] width 72 height 41
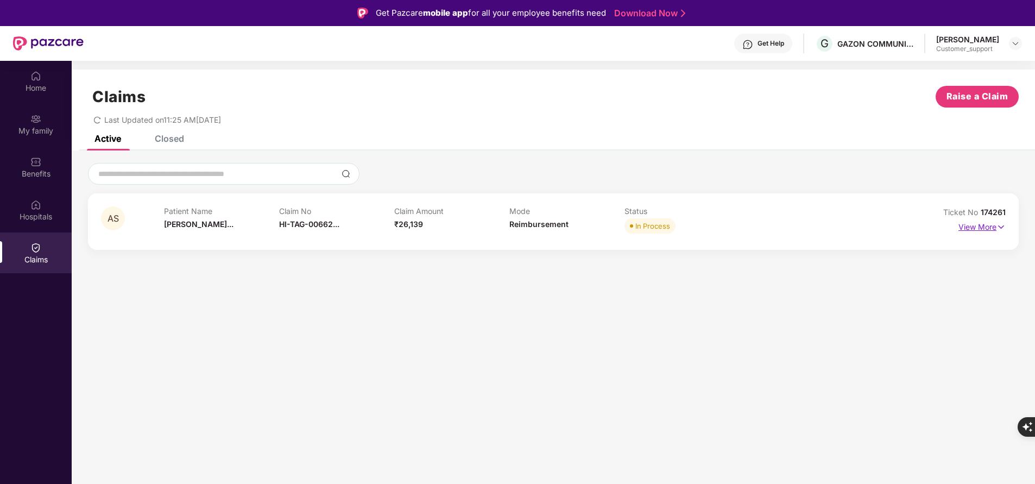
click at [993, 228] on p "View More" at bounding box center [982, 225] width 47 height 15
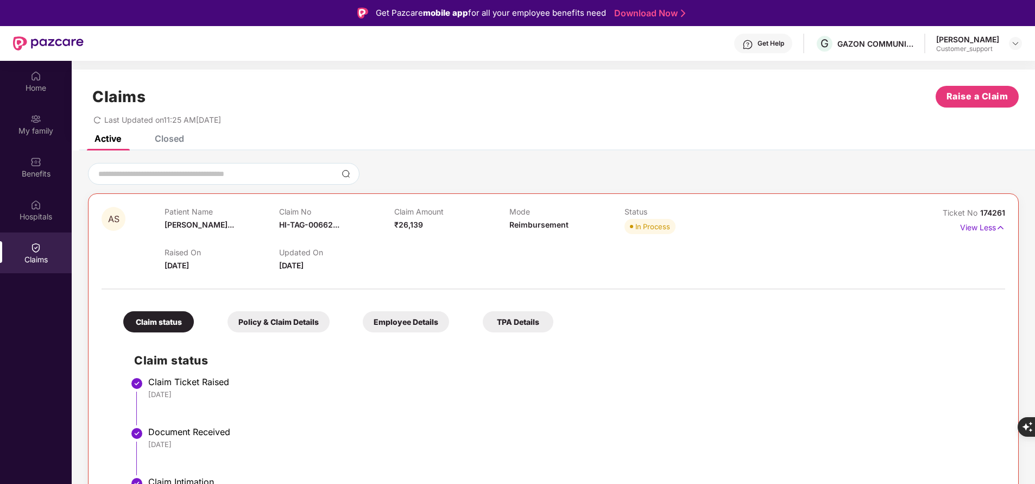
scroll to position [1, 0]
drag, startPoint x: 978, startPoint y: 210, endPoint x: 1010, endPoint y: 210, distance: 32.6
click at [1010, 210] on div "AS Patient Name [PERSON_NAME]... Claim No HI-TAG-00662... Claim Amount ₹26,139 …" at bounding box center [553, 425] width 931 height 467
copy span "174261"
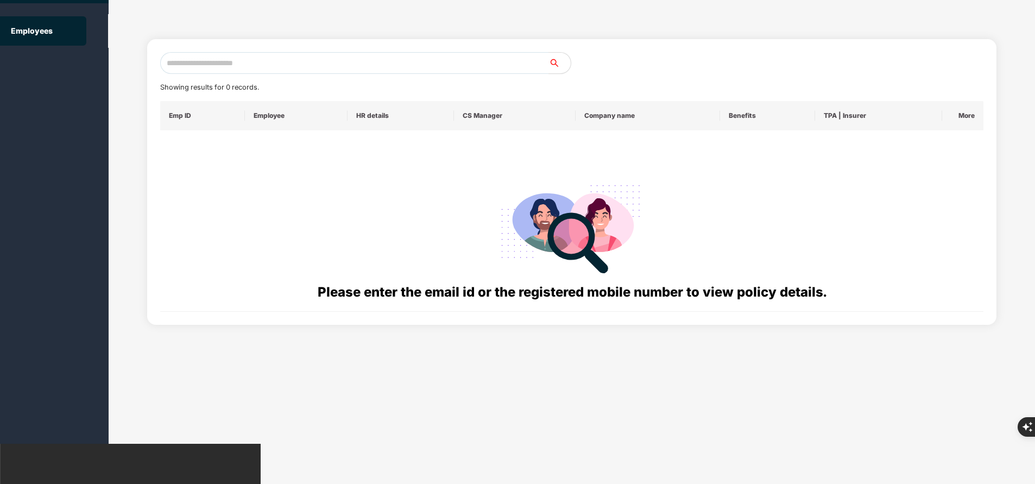
scroll to position [0, 0]
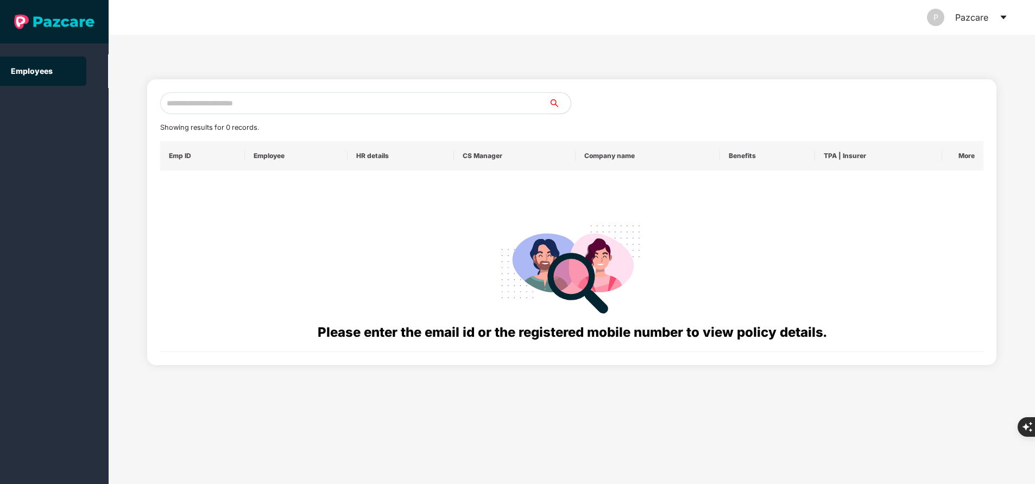
click at [269, 100] on input "text" at bounding box center [354, 103] width 389 height 22
paste input "**********"
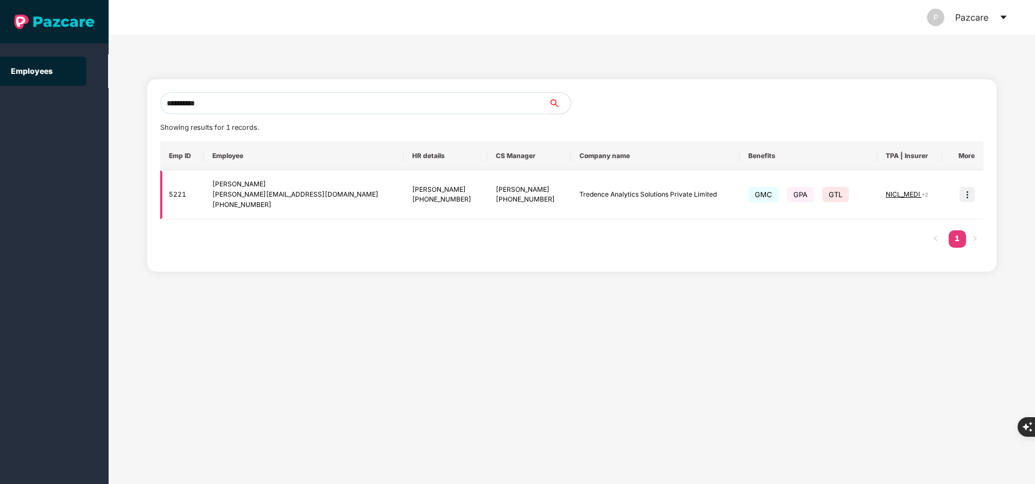
type input "**********"
click at [969, 196] on img at bounding box center [967, 194] width 15 height 15
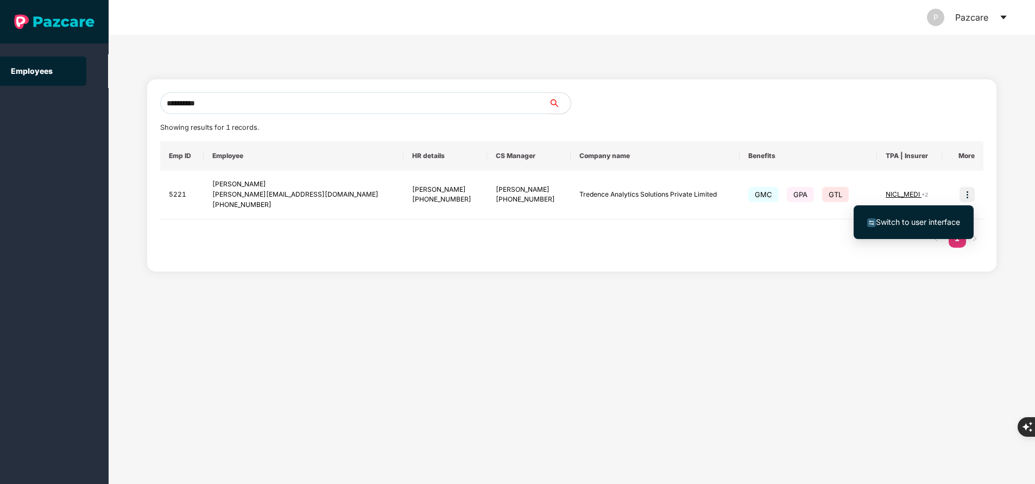
click at [922, 219] on span "Switch to user interface" at bounding box center [918, 221] width 84 height 9
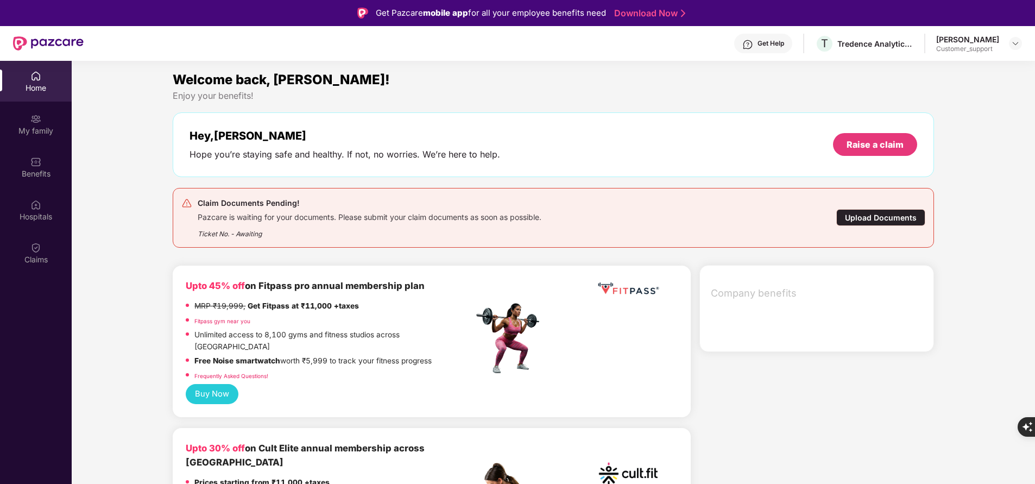
click at [35, 125] on div "My family" at bounding box center [36, 130] width 72 height 11
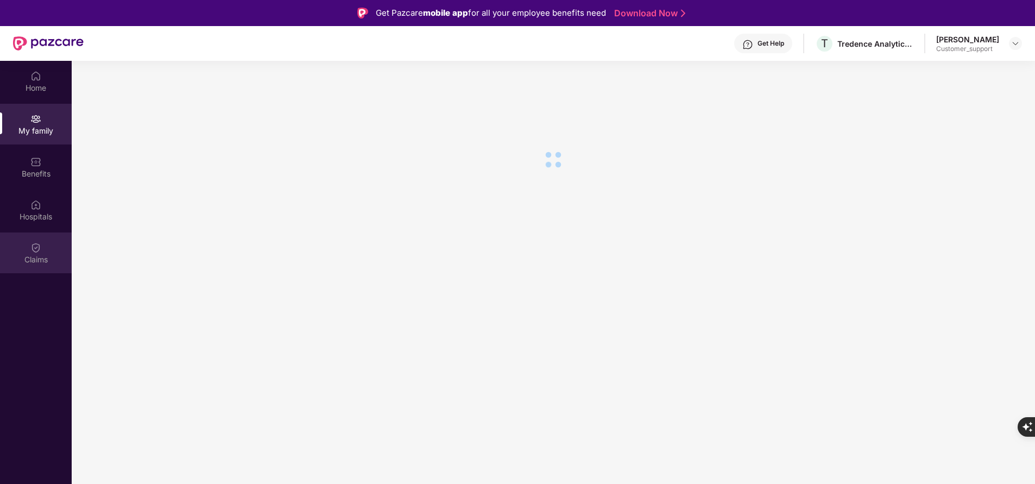
click at [38, 265] on div "Claims" at bounding box center [36, 253] width 72 height 41
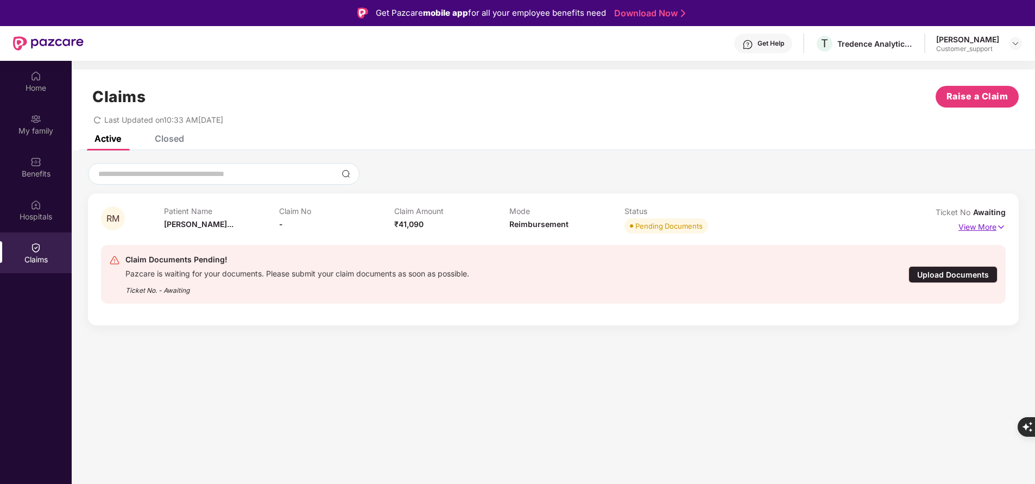
click at [981, 227] on p "View More" at bounding box center [982, 225] width 47 height 15
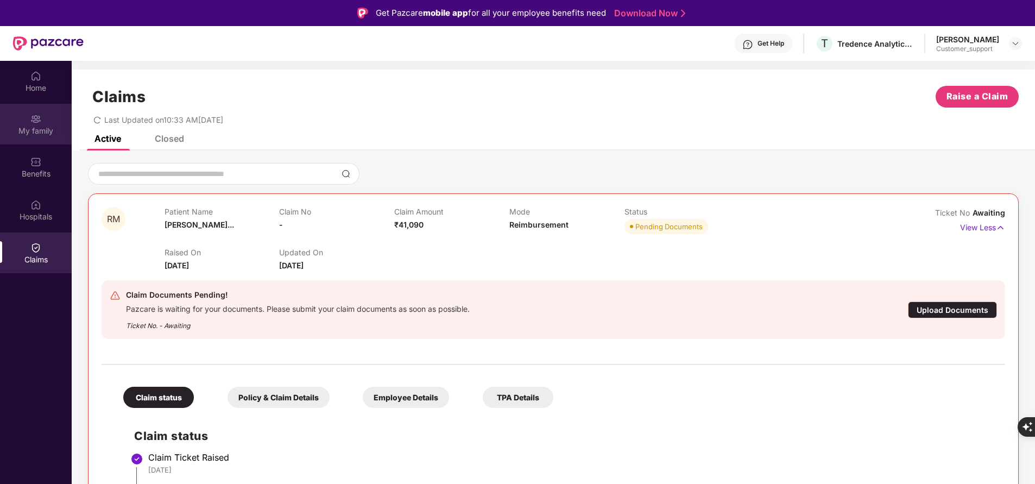
click at [36, 135] on div "My family" at bounding box center [36, 130] width 72 height 11
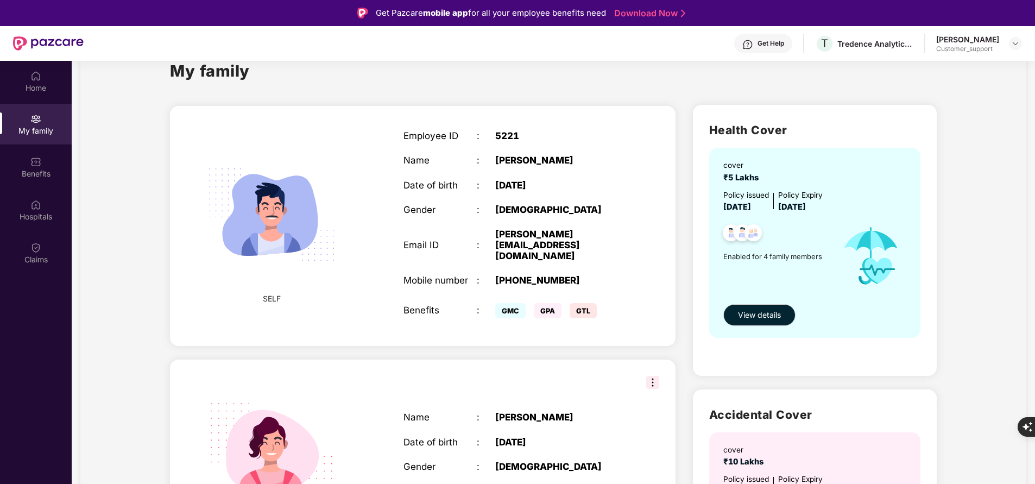
scroll to position [31, 0]
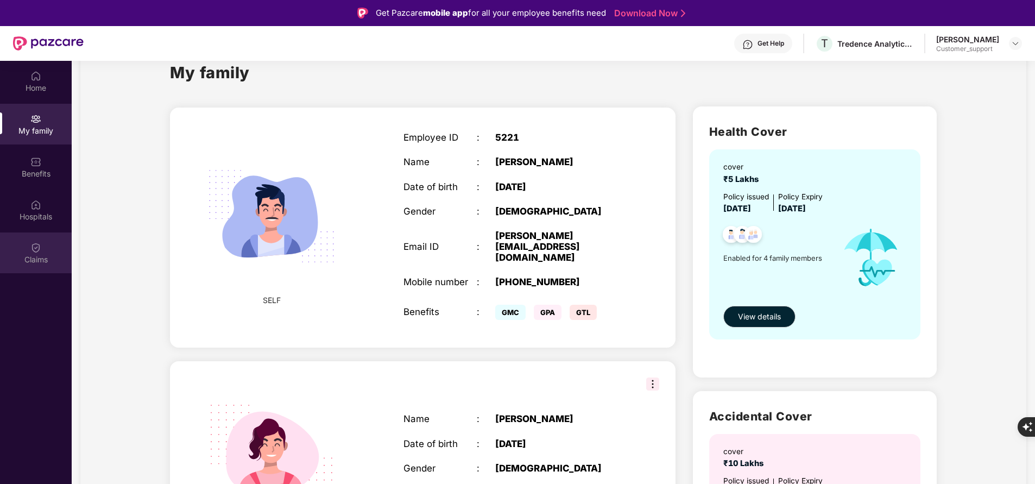
click at [40, 259] on div "Claims" at bounding box center [36, 259] width 72 height 11
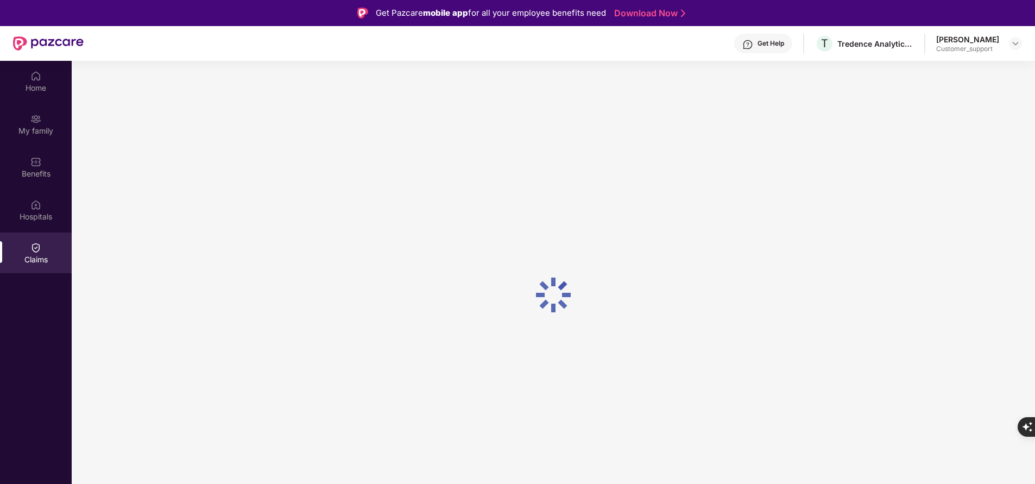
scroll to position [0, 0]
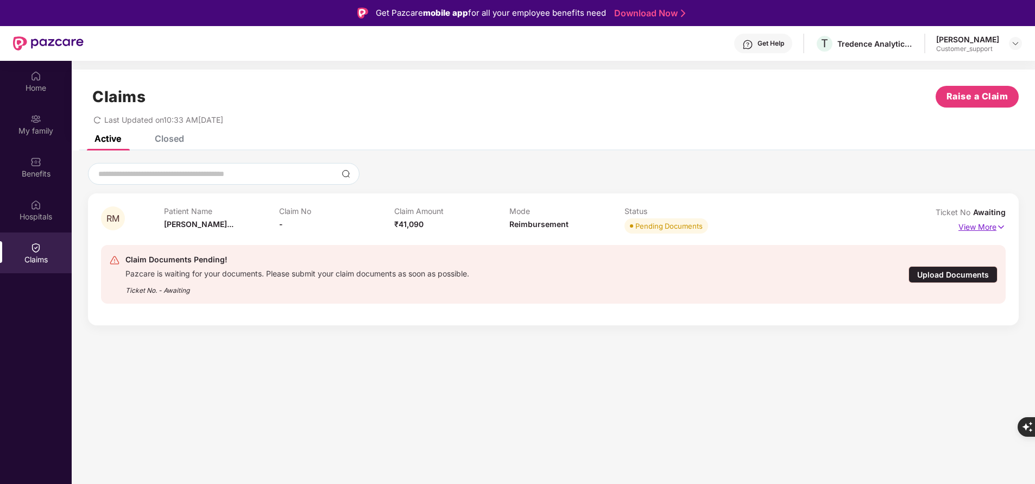
click at [970, 222] on p "View More" at bounding box center [982, 225] width 47 height 15
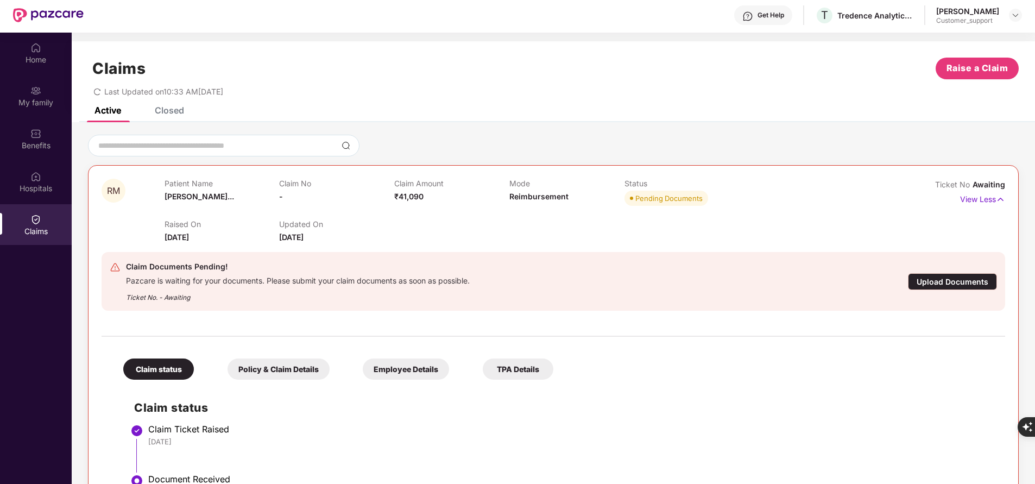
scroll to position [11, 0]
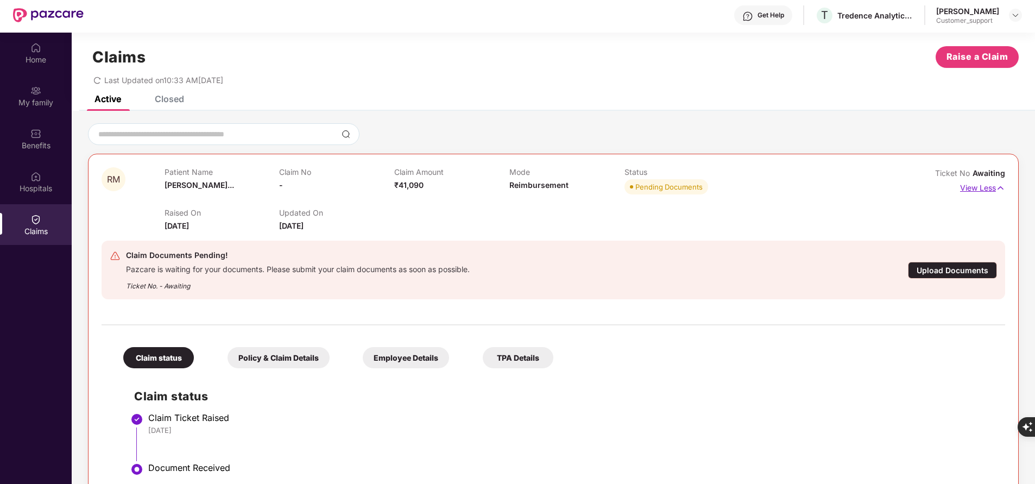
click at [969, 192] on p "View Less" at bounding box center [982, 186] width 45 height 15
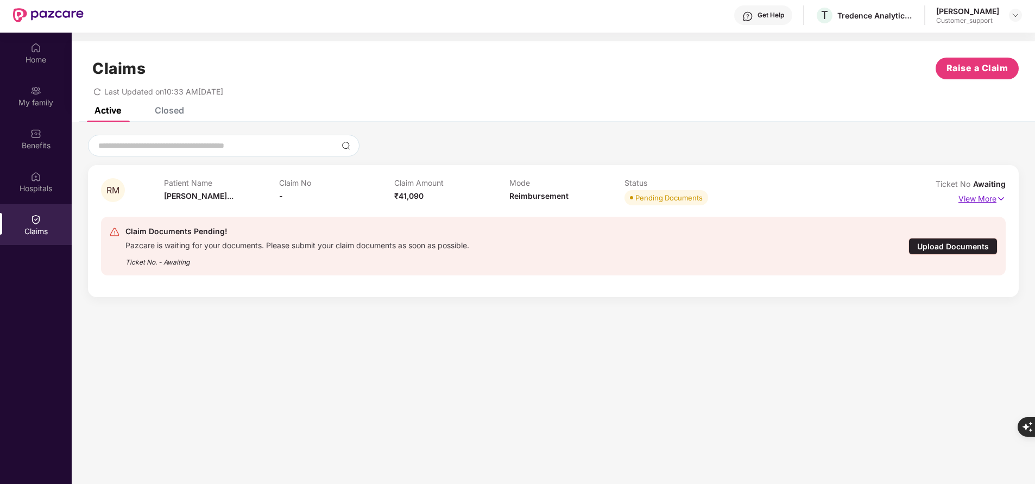
click at [968, 197] on p "View More" at bounding box center [982, 197] width 47 height 15
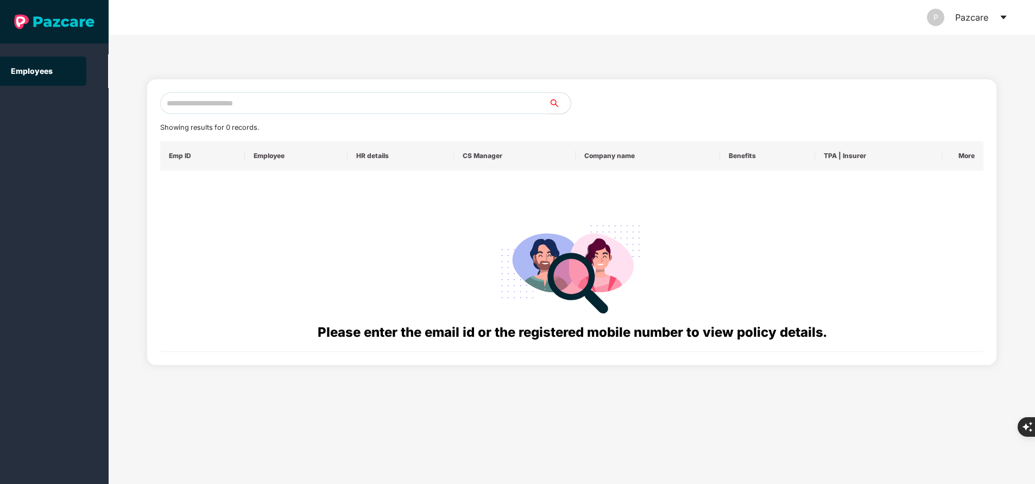
click at [305, 97] on input "text" at bounding box center [354, 103] width 389 height 22
paste input "**********"
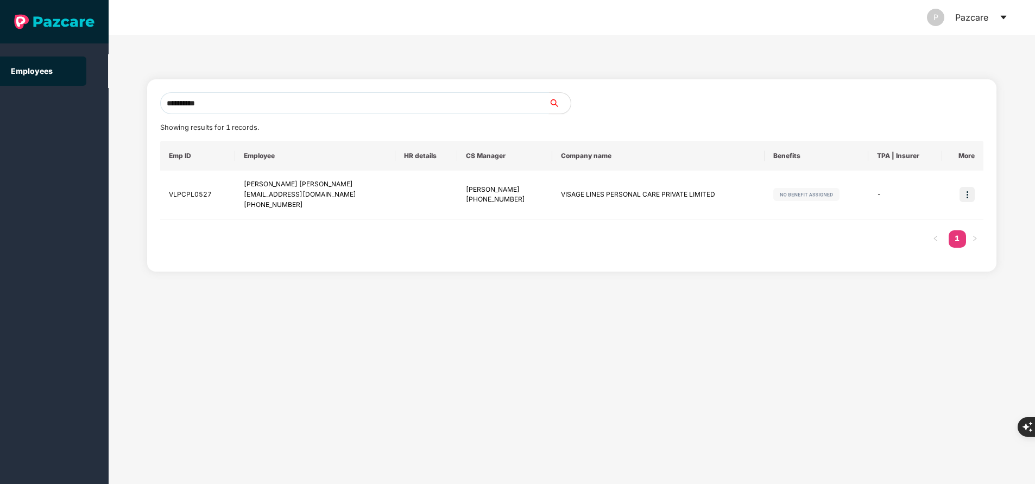
type input "**********"
click at [313, 96] on input "**********" at bounding box center [354, 103] width 389 height 22
paste input "**********"
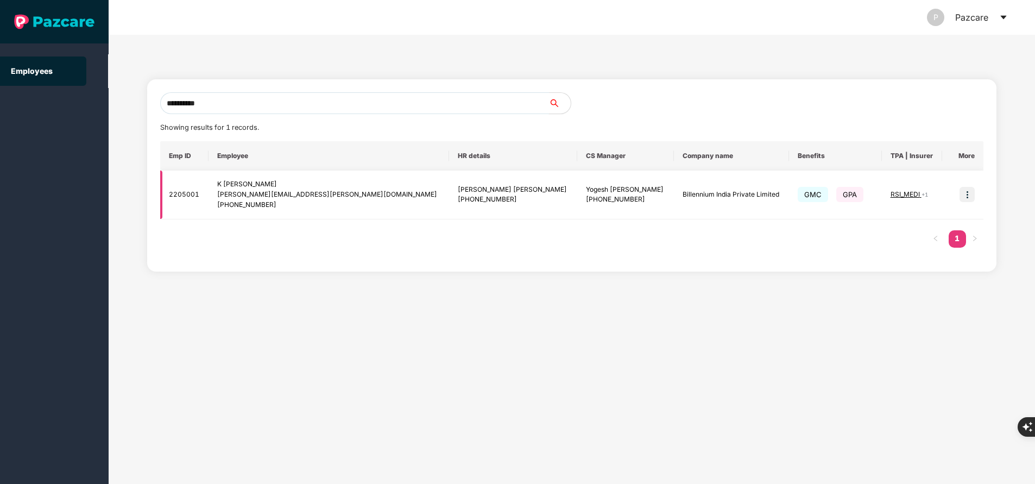
type input "**********"
click at [970, 194] on img at bounding box center [967, 194] width 15 height 15
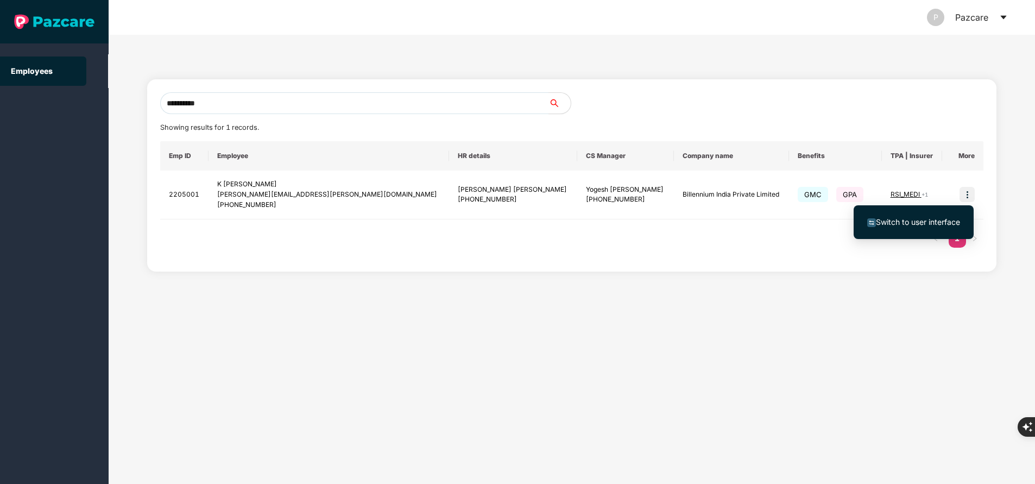
click at [925, 218] on span "Switch to user interface" at bounding box center [918, 221] width 84 height 9
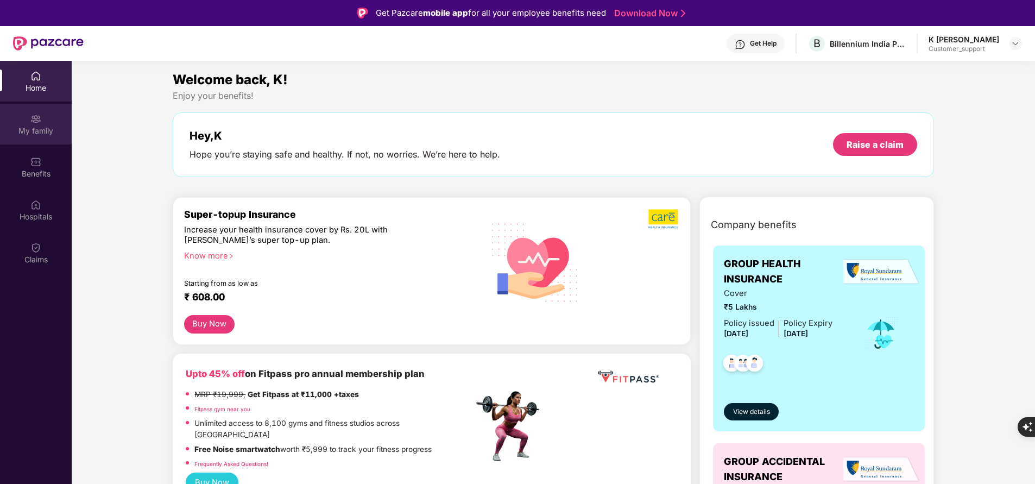
click at [49, 120] on div "My family" at bounding box center [36, 124] width 72 height 41
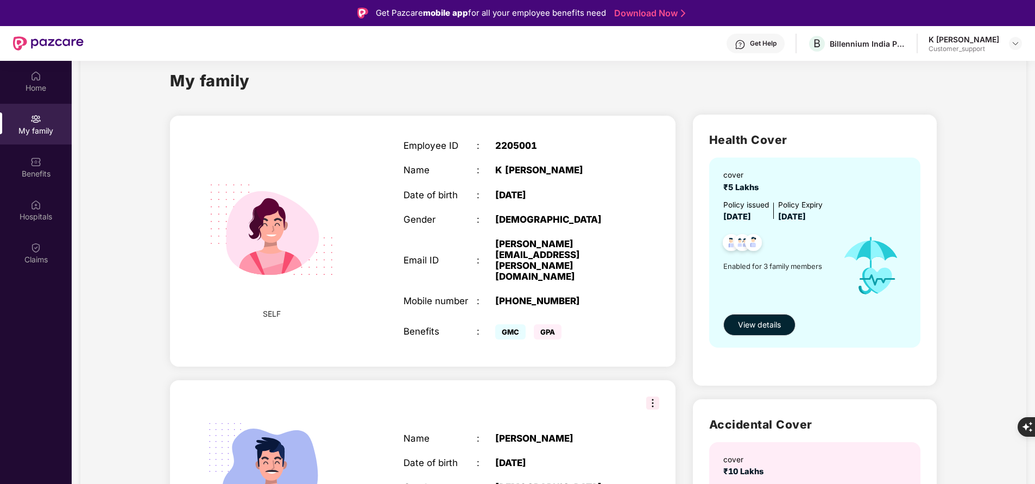
scroll to position [22, 0]
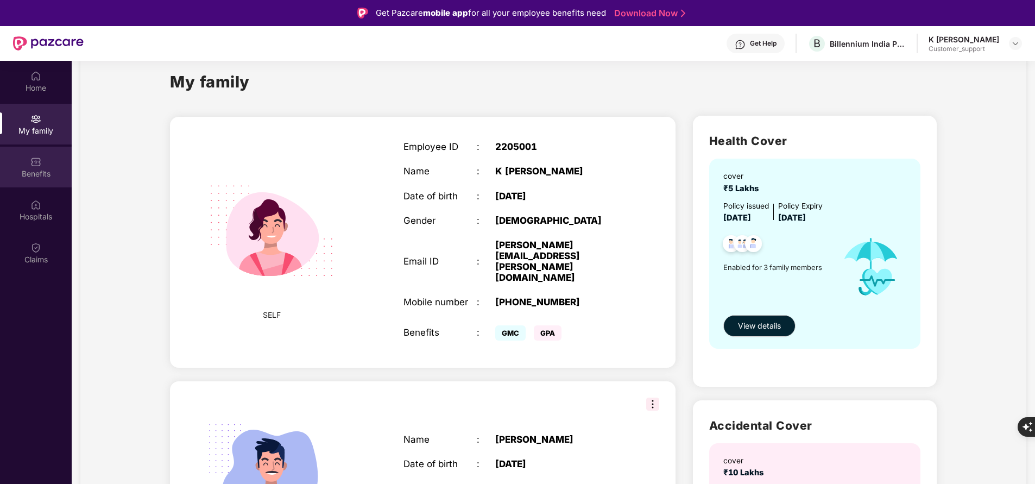
click at [32, 166] on img at bounding box center [35, 161] width 11 height 11
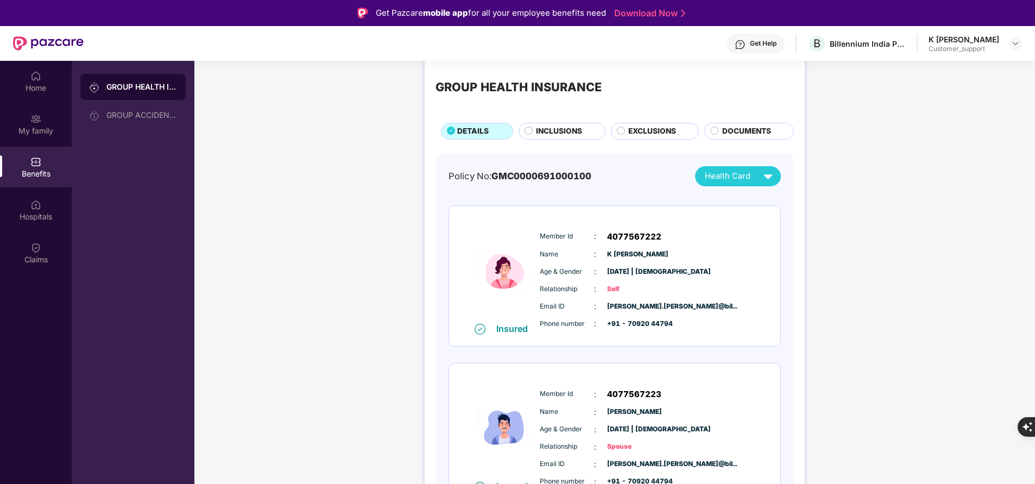
scroll to position [7, 0]
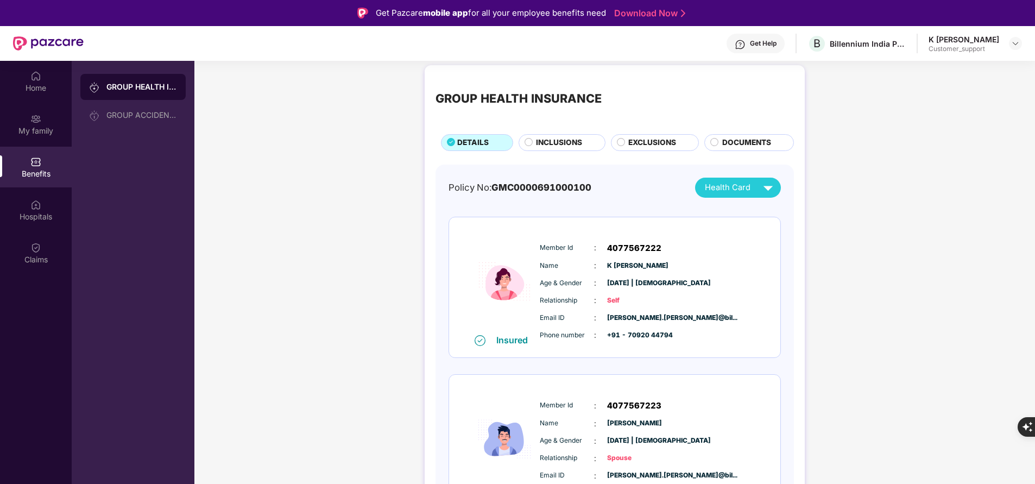
click at [554, 136] on div "INCLUSIONS" at bounding box center [562, 142] width 87 height 16
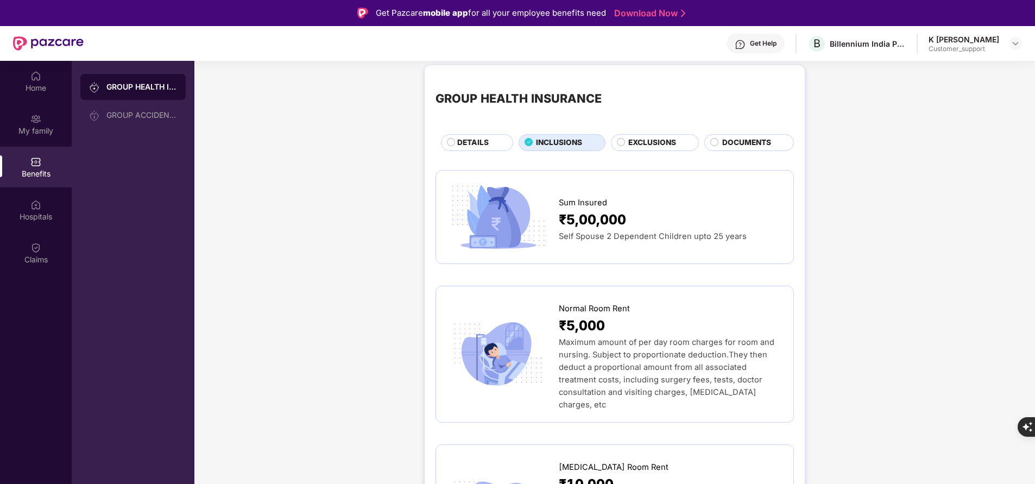
click at [498, 140] on div "DETAILS" at bounding box center [479, 143] width 55 height 13
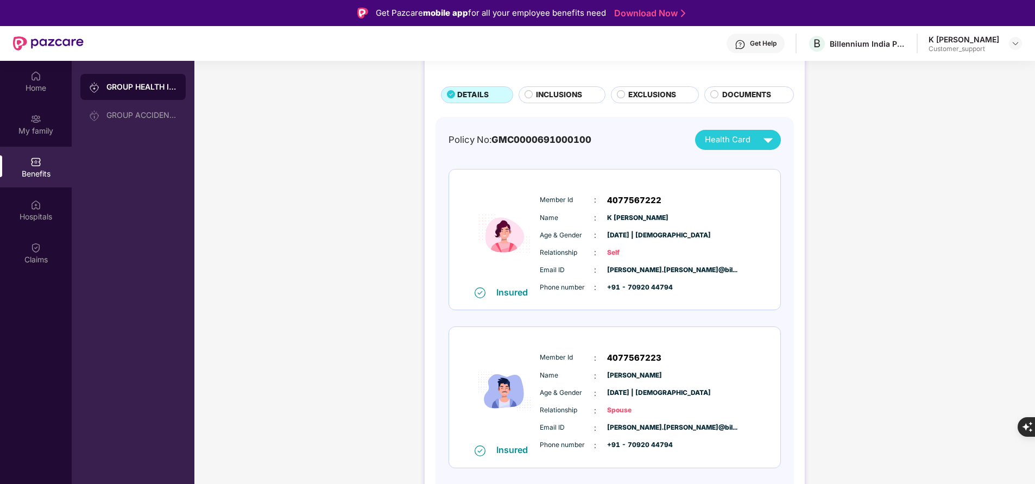
scroll to position [0, 0]
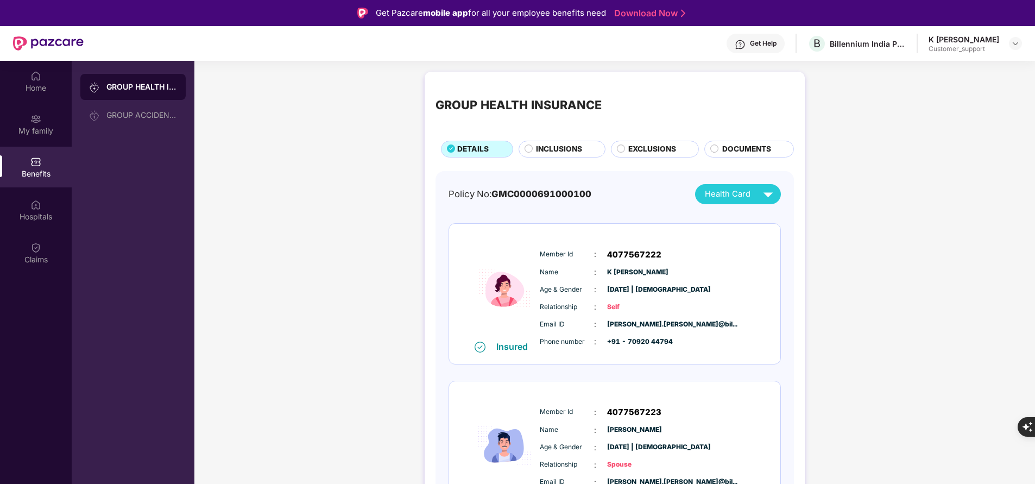
click at [566, 153] on span "INCLUSIONS" at bounding box center [559, 148] width 46 height 11
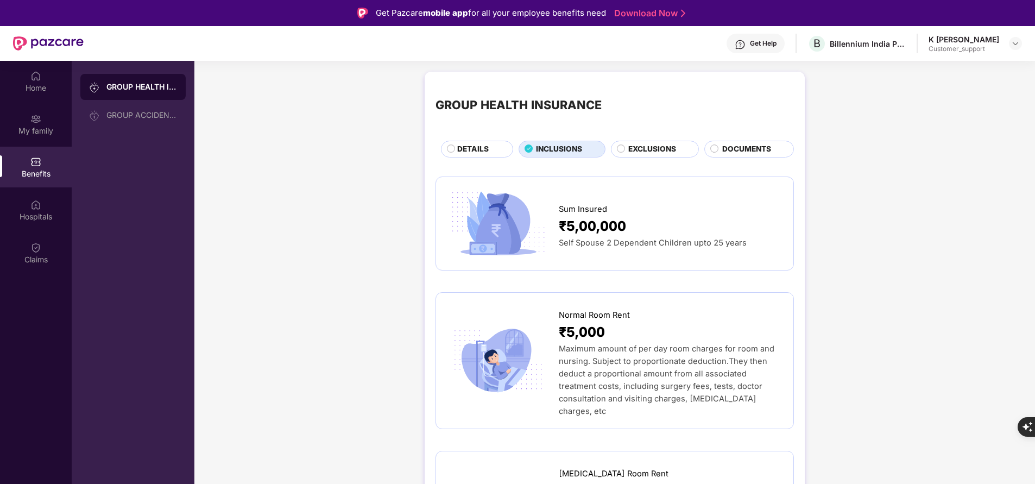
click at [488, 152] on span "DETAILS" at bounding box center [473, 148] width 32 height 11
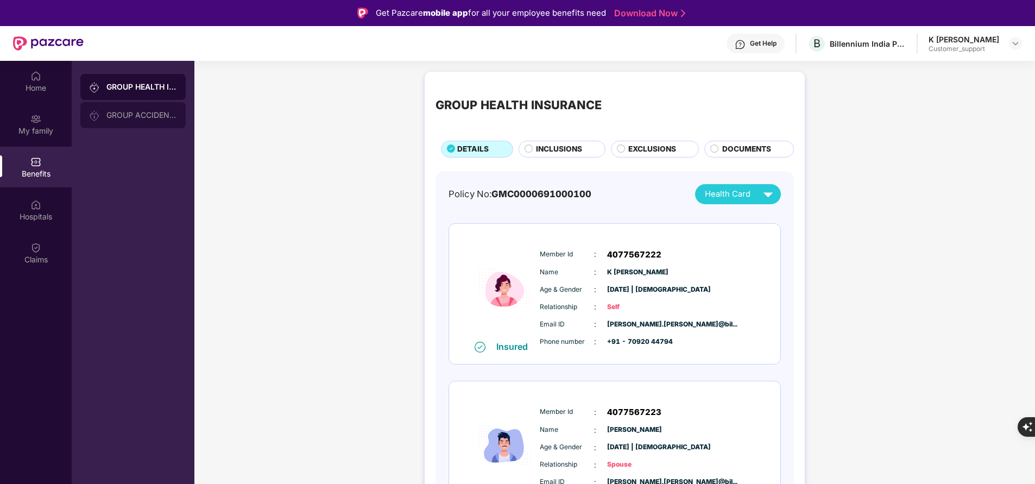
click at [161, 121] on div "GROUP ACCIDENTAL INSURANCE" at bounding box center [132, 115] width 105 height 26
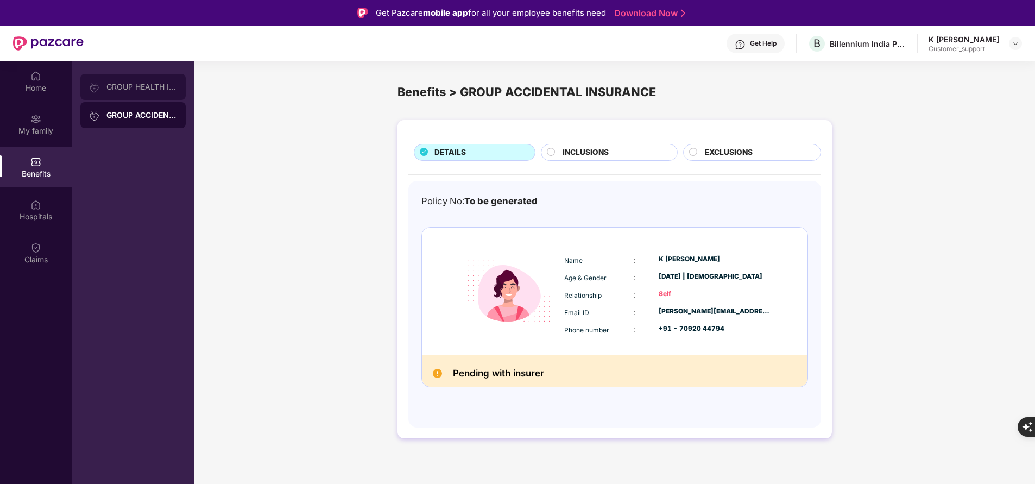
click at [156, 96] on div "GROUP HEALTH INSURANCE" at bounding box center [132, 87] width 105 height 26
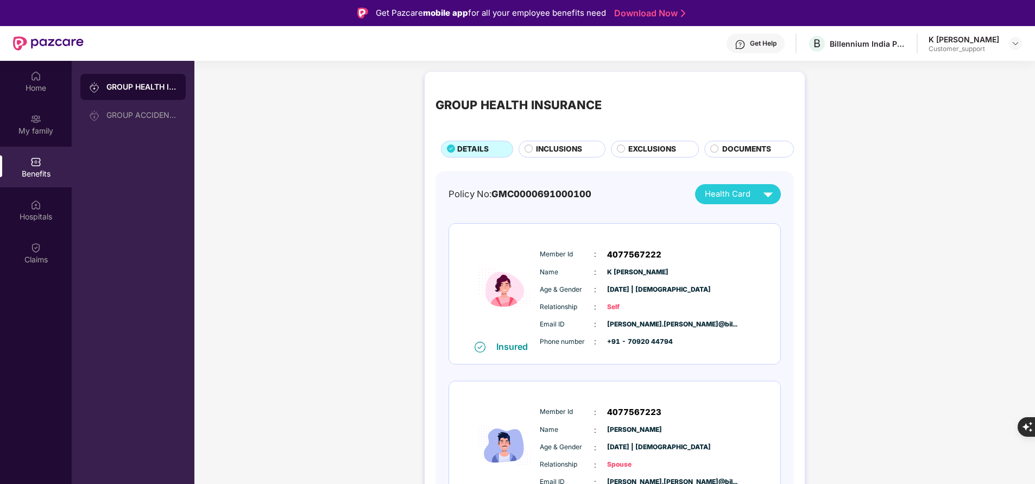
click at [584, 154] on div "INCLUSIONS" at bounding box center [565, 149] width 68 height 13
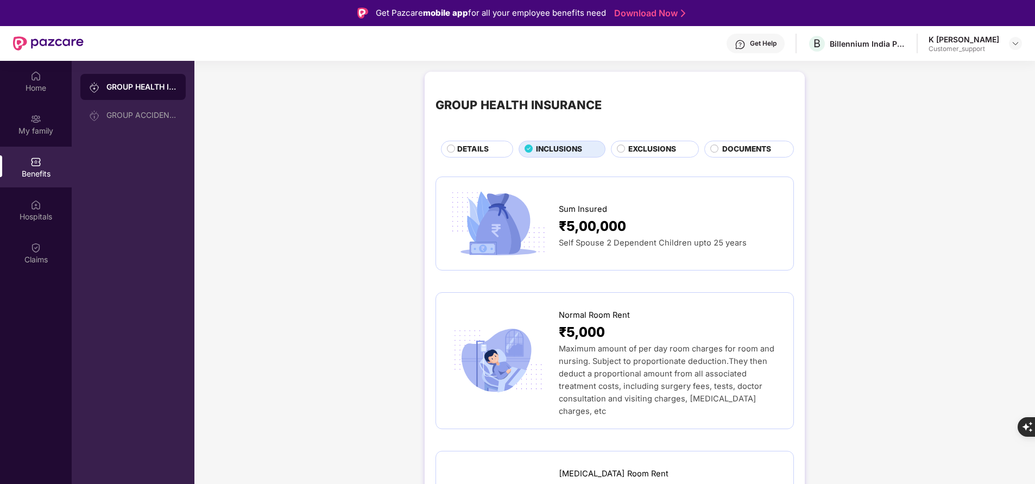
click at [470, 152] on span "DETAILS" at bounding box center [473, 148] width 32 height 11
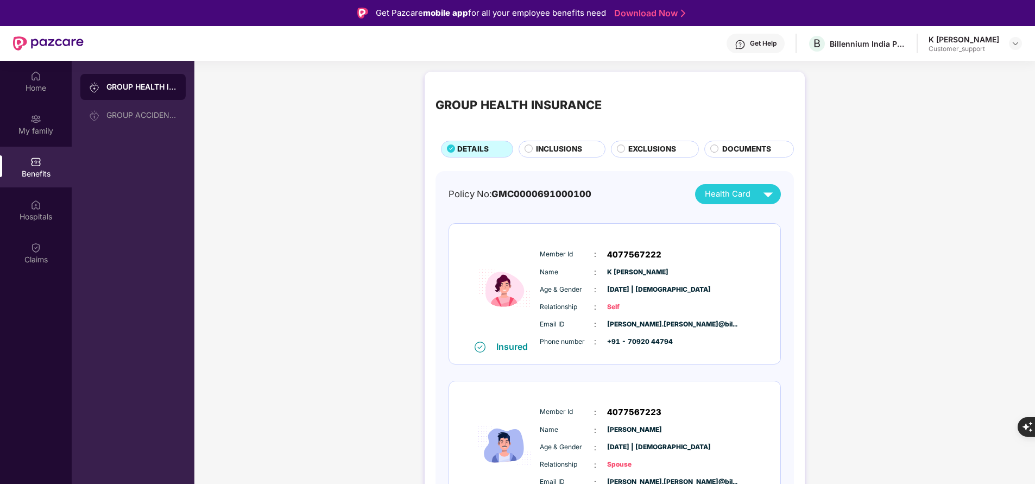
click at [562, 156] on div "INCLUSIONS" at bounding box center [565, 149] width 68 height 13
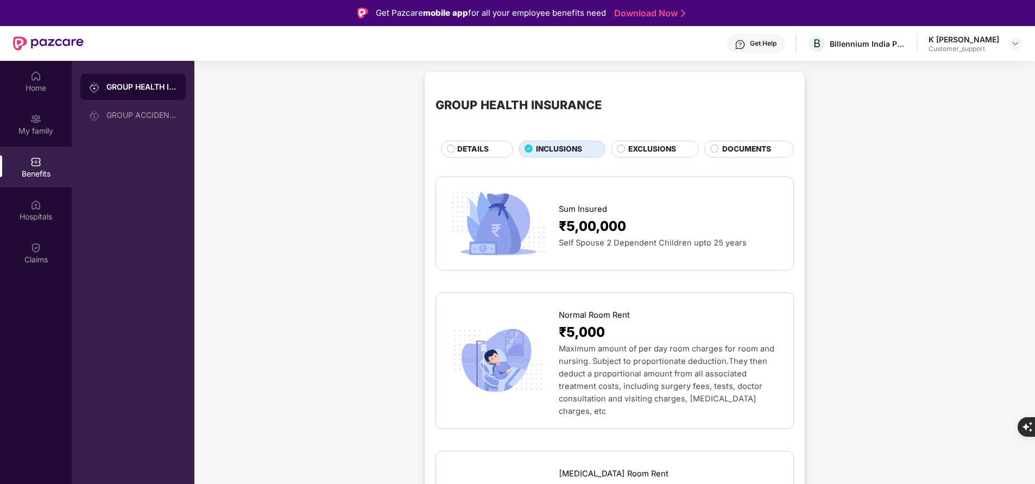
click at [469, 151] on span "DETAILS" at bounding box center [473, 148] width 32 height 11
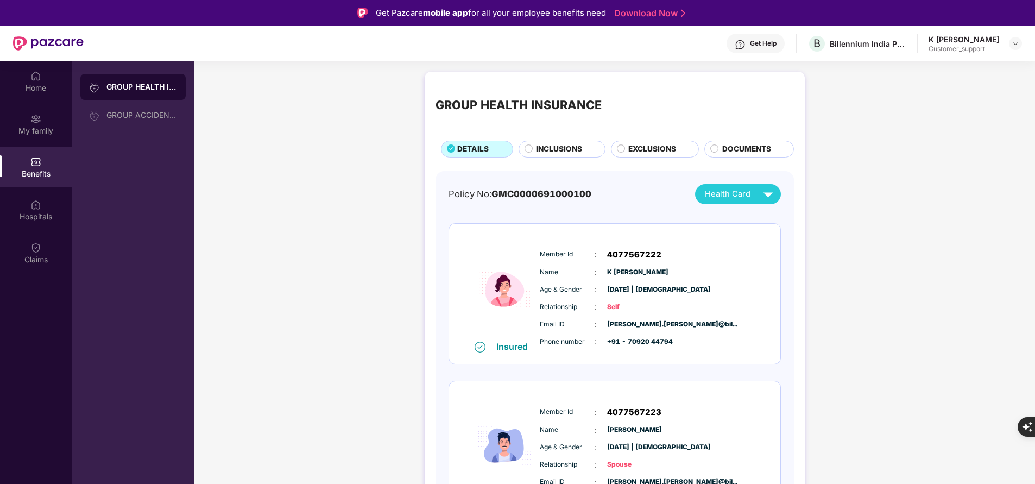
click at [550, 154] on span "INCLUSIONS" at bounding box center [559, 148] width 46 height 11
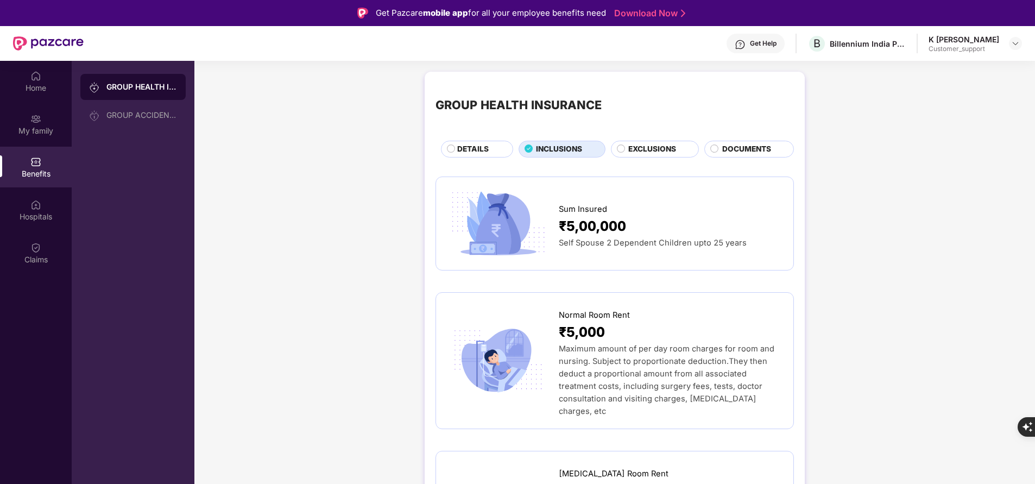
click at [491, 147] on div "DETAILS" at bounding box center [479, 149] width 55 height 13
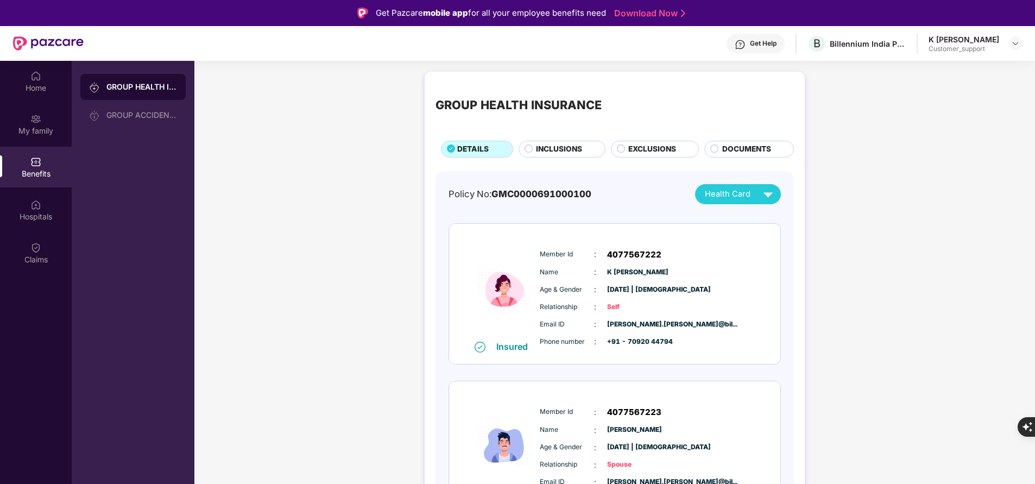
click at [559, 150] on span "INCLUSIONS" at bounding box center [559, 148] width 46 height 11
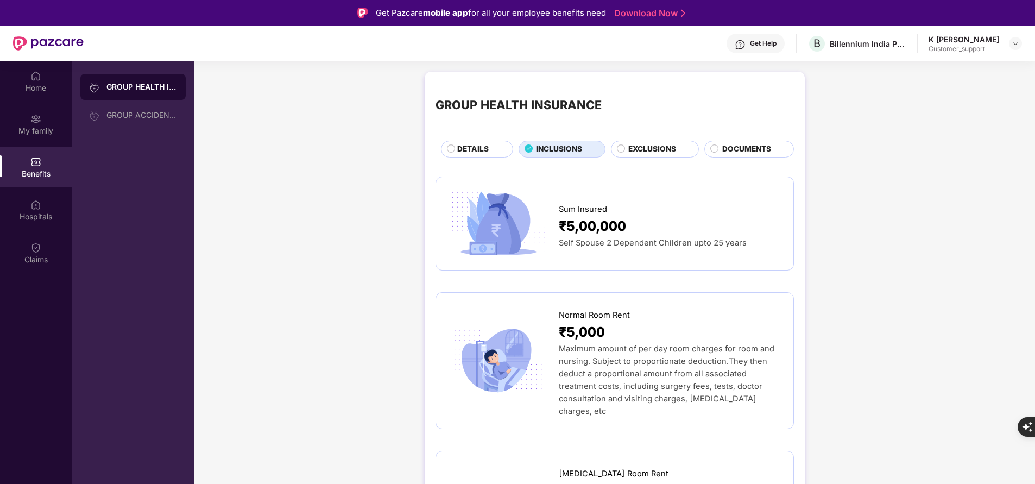
click at [489, 148] on div "DETAILS" at bounding box center [479, 149] width 55 height 13
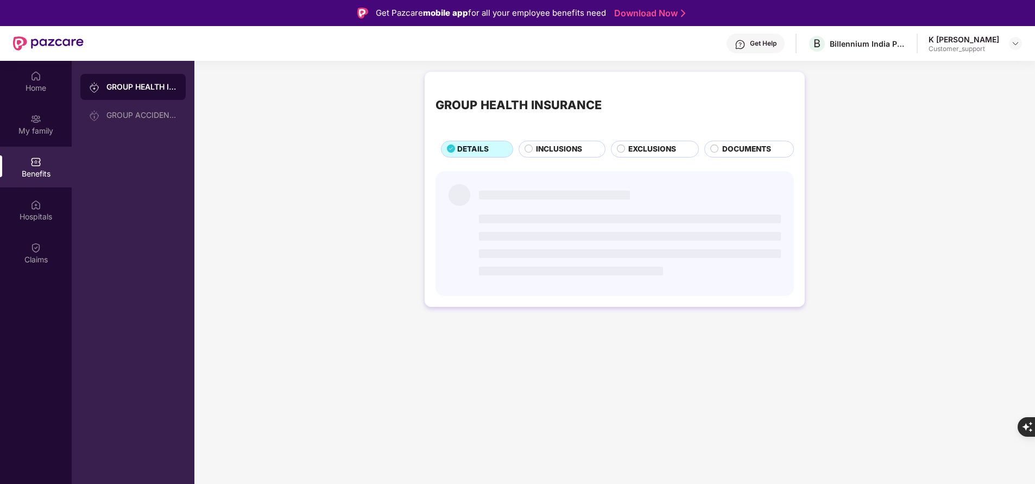
click at [541, 150] on span "INCLUSIONS" at bounding box center [559, 148] width 46 height 11
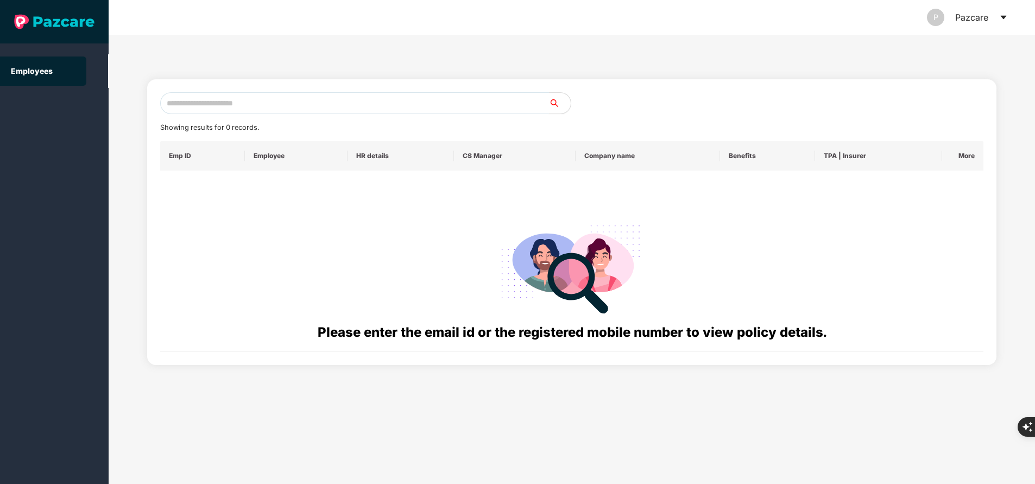
click at [285, 111] on input "text" at bounding box center [354, 103] width 389 height 22
paste input "**********"
click at [411, 108] on input "**********" at bounding box center [354, 103] width 389 height 22
type input "*"
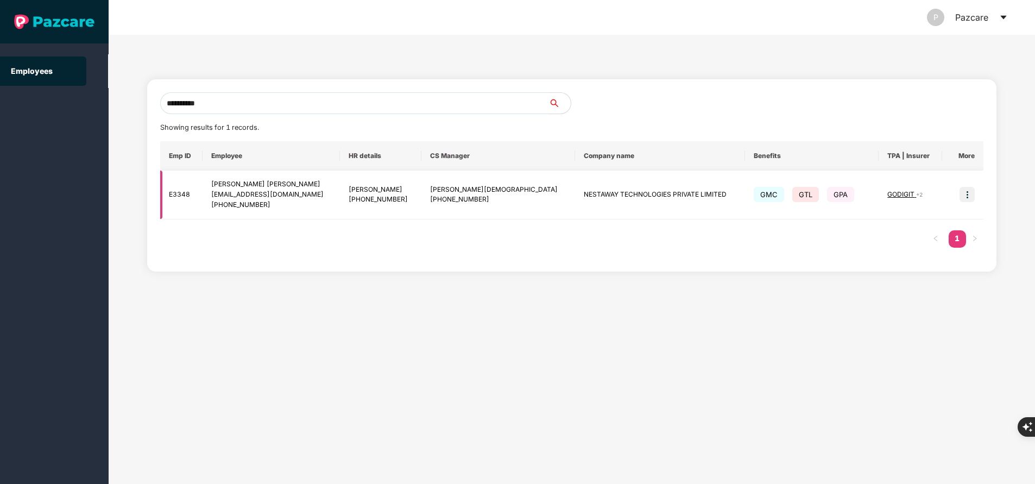
type input "**********"
click at [970, 198] on img at bounding box center [967, 194] width 15 height 15
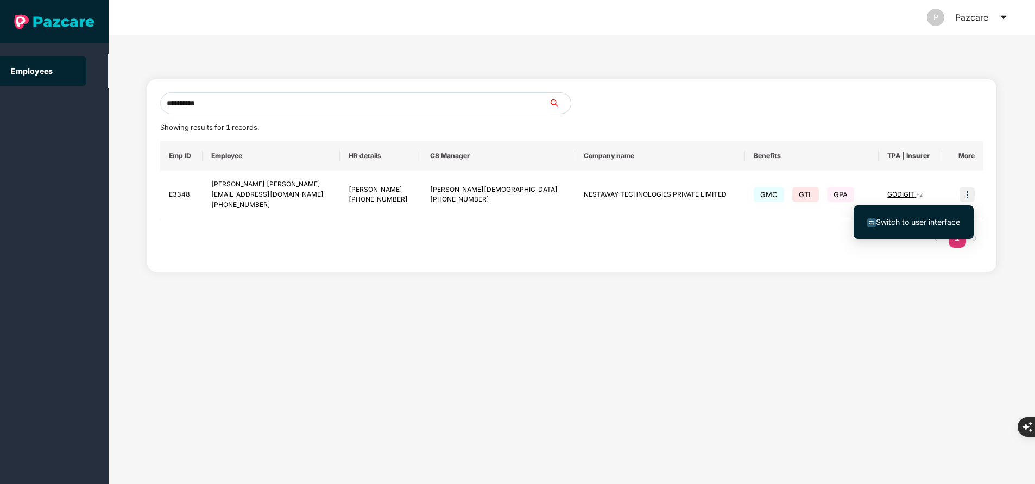
click at [944, 217] on span "Switch to user interface" at bounding box center [914, 222] width 93 height 12
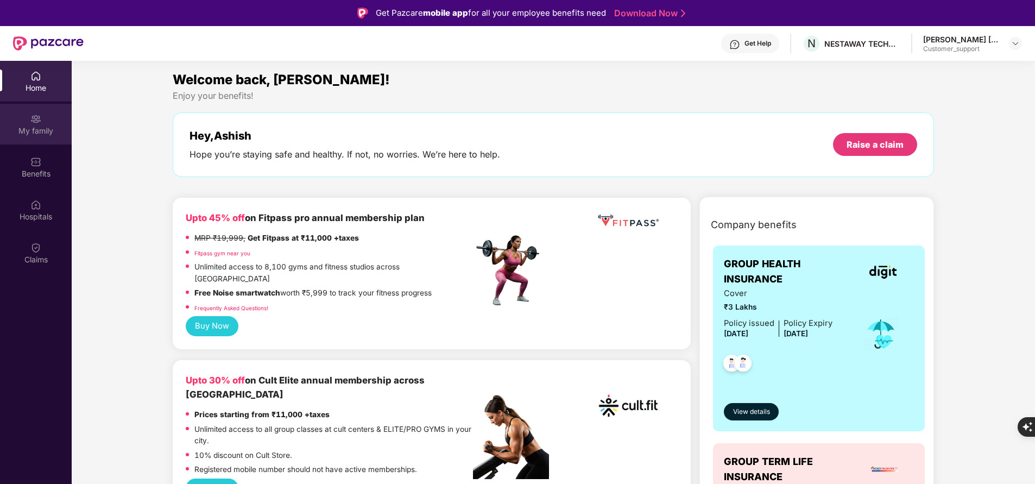
click at [45, 132] on div "My family" at bounding box center [36, 130] width 72 height 11
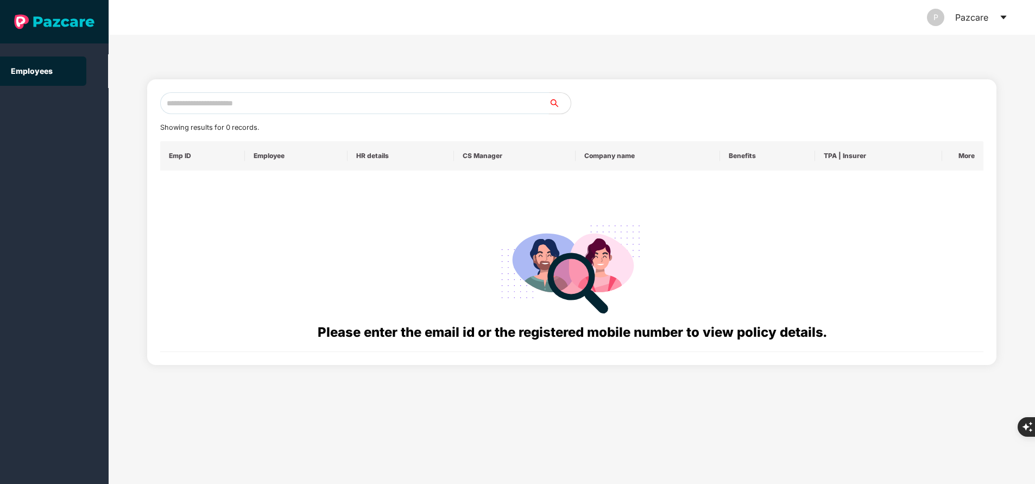
click at [338, 103] on input "text" at bounding box center [354, 103] width 389 height 22
paste input "**********"
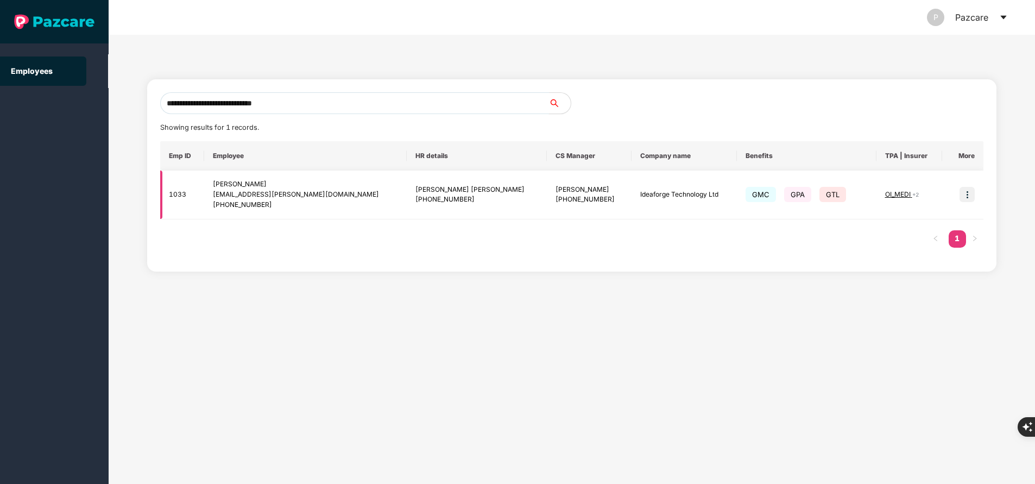
type input "**********"
click at [969, 193] on img at bounding box center [967, 194] width 15 height 15
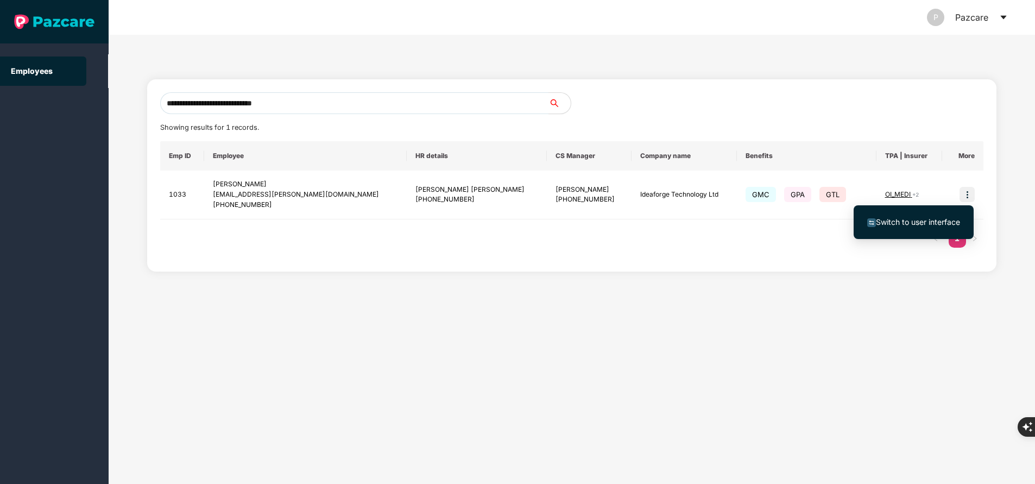
click at [932, 216] on span "Switch to user interface" at bounding box center [914, 222] width 93 height 12
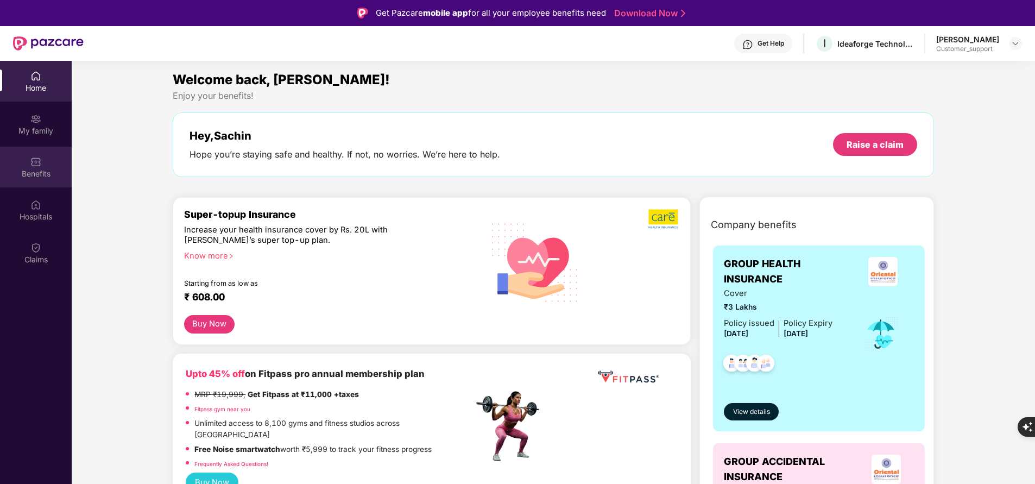
click at [31, 168] on div "Benefits" at bounding box center [36, 173] width 72 height 11
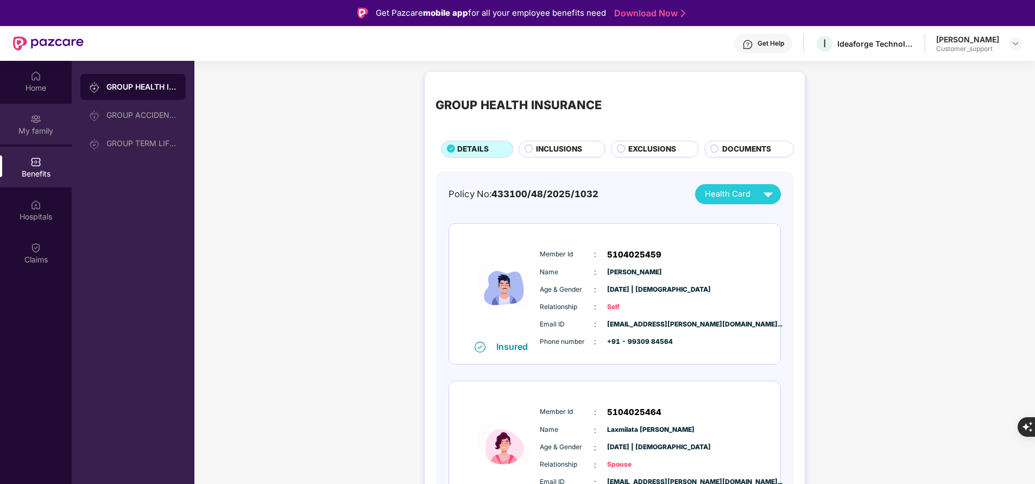
click at [30, 137] on div "My family" at bounding box center [36, 124] width 72 height 41
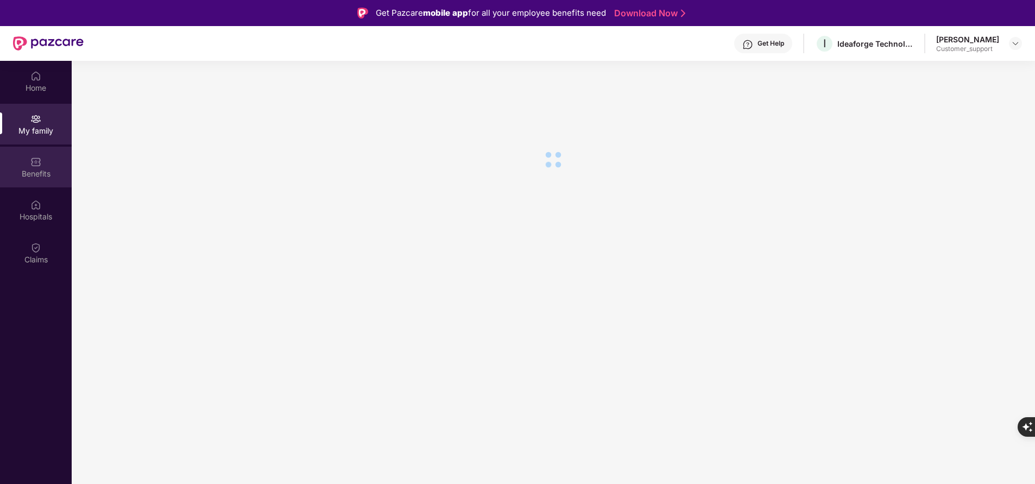
click at [37, 177] on div "Benefits" at bounding box center [36, 173] width 72 height 11
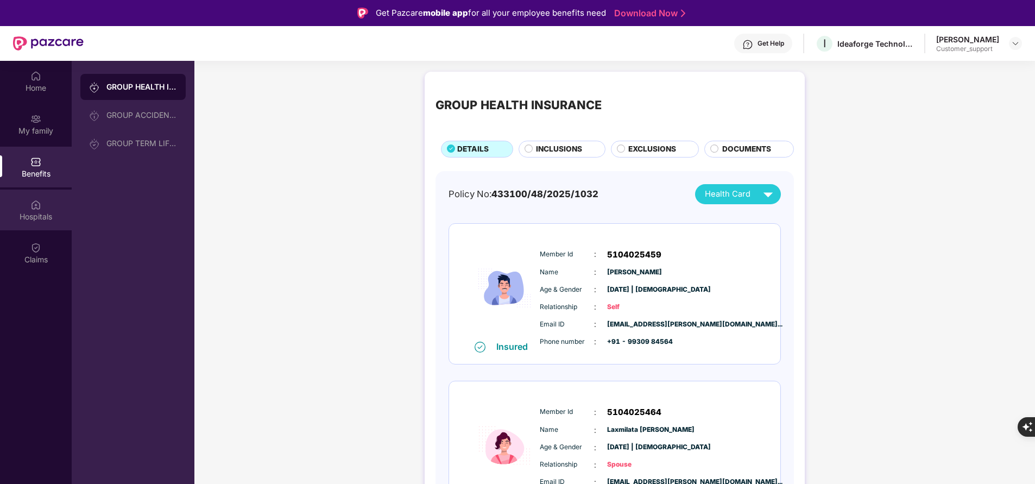
click at [35, 219] on div "Hospitals" at bounding box center [36, 216] width 72 height 11
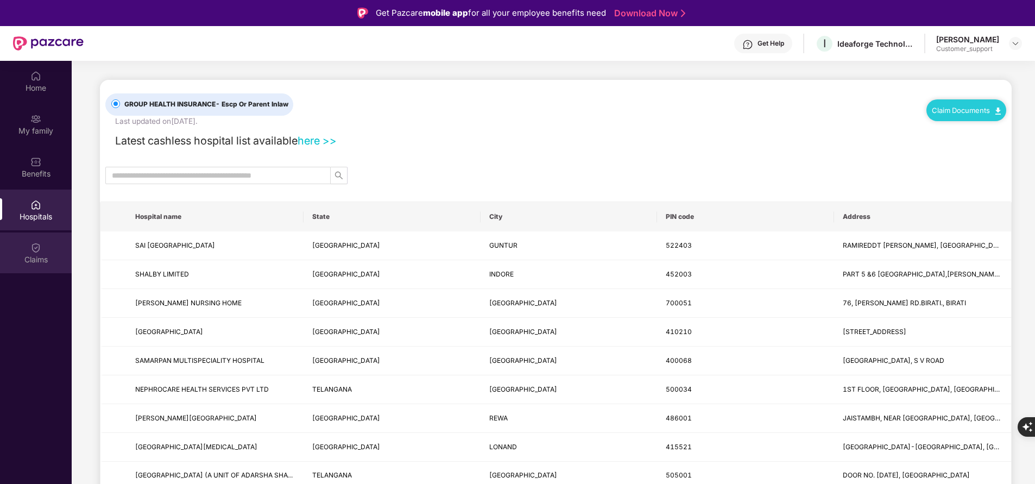
click at [32, 254] on div "Claims" at bounding box center [36, 259] width 72 height 11
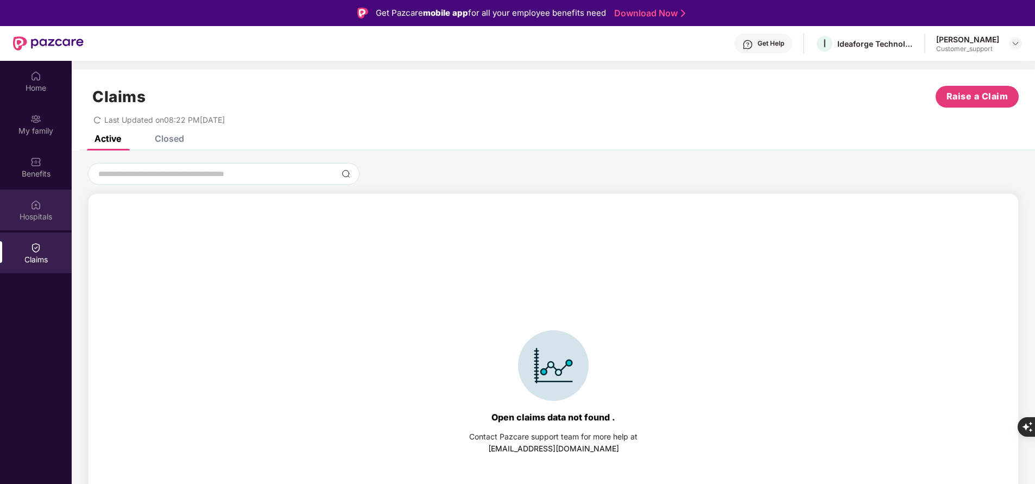
click at [36, 211] on div "Hospitals" at bounding box center [36, 216] width 72 height 11
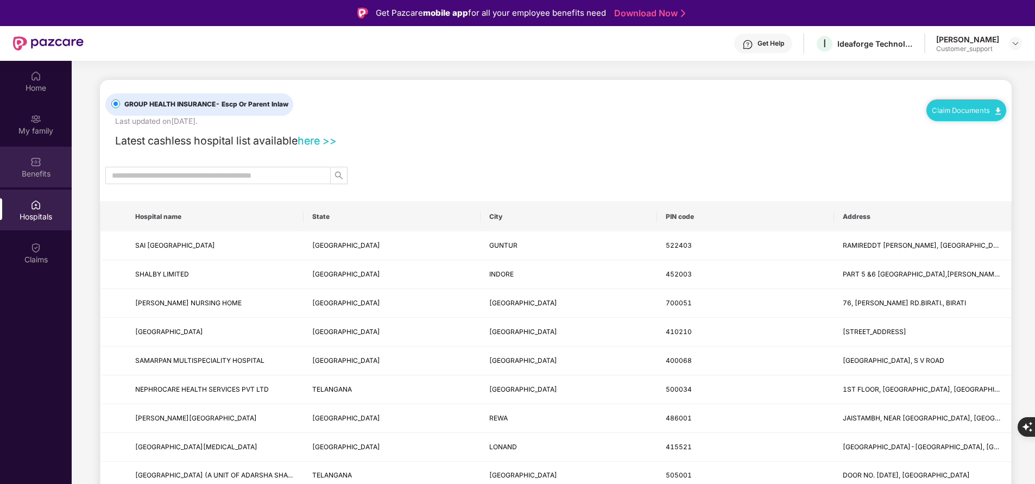
click at [43, 165] on div "Benefits" at bounding box center [36, 167] width 72 height 41
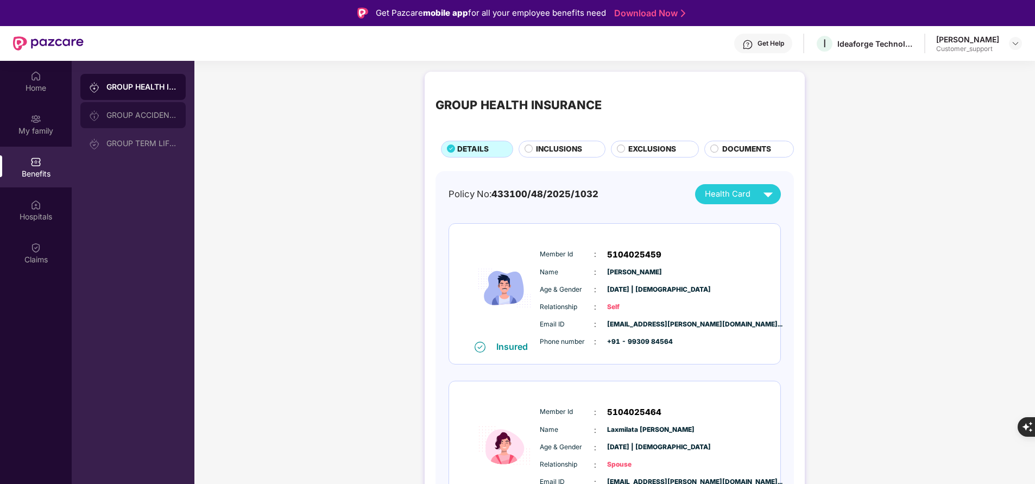
click at [129, 112] on div "GROUP ACCIDENTAL INSURANCE" at bounding box center [141, 115] width 71 height 9
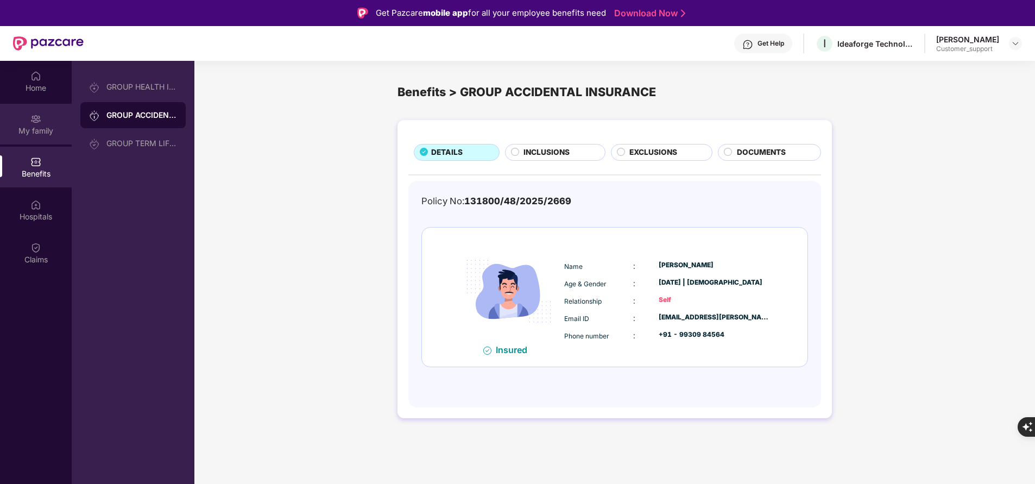
click at [52, 127] on div "My family" at bounding box center [36, 130] width 72 height 11
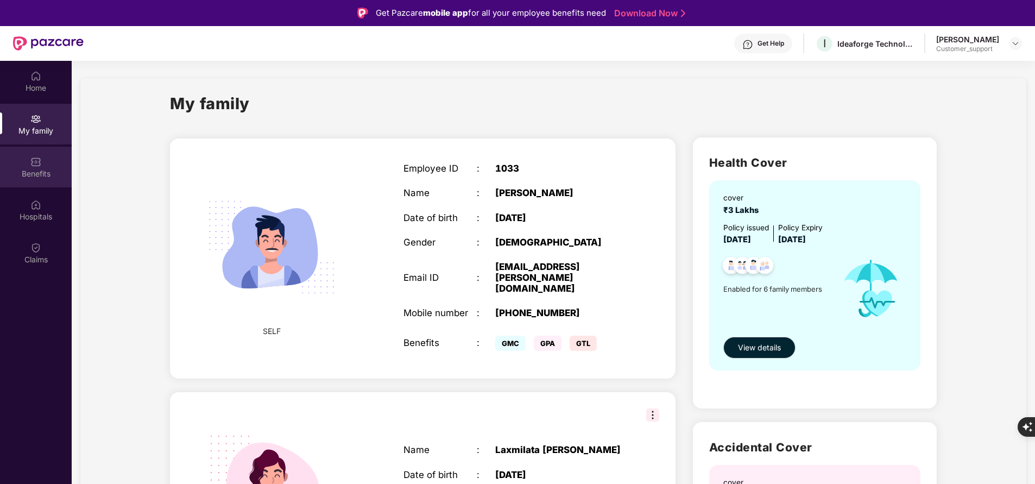
click at [34, 168] on div "Benefits" at bounding box center [36, 173] width 72 height 11
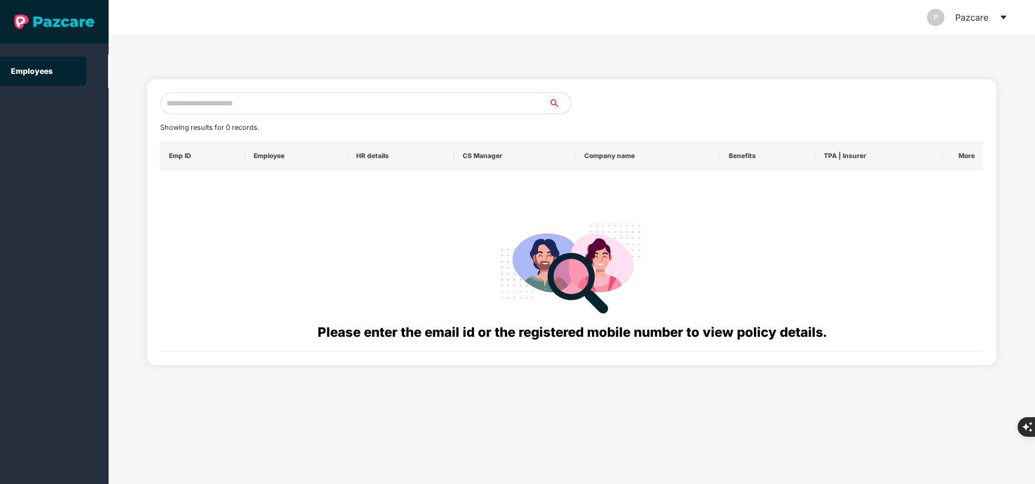
click at [254, 110] on input "text" at bounding box center [354, 103] width 389 height 22
paste input "**********"
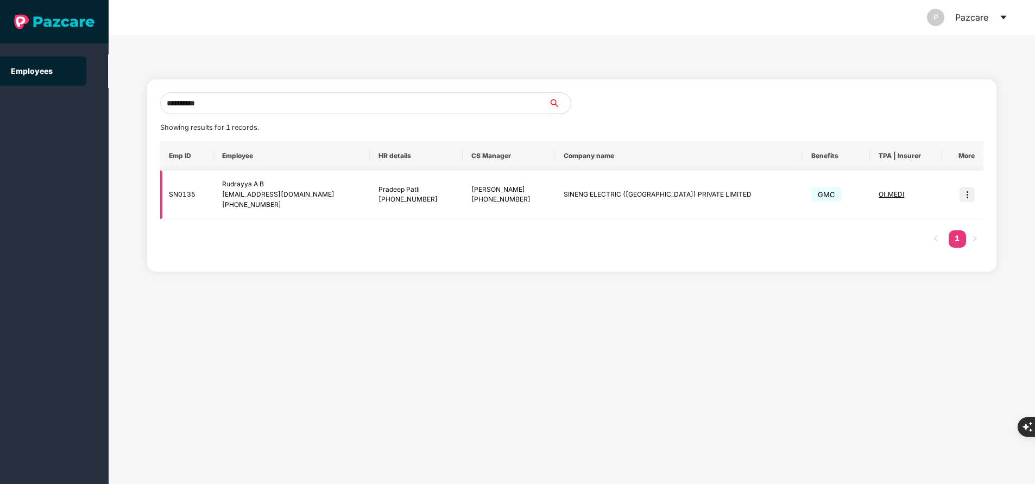
type input "**********"
click at [970, 192] on img at bounding box center [967, 194] width 15 height 15
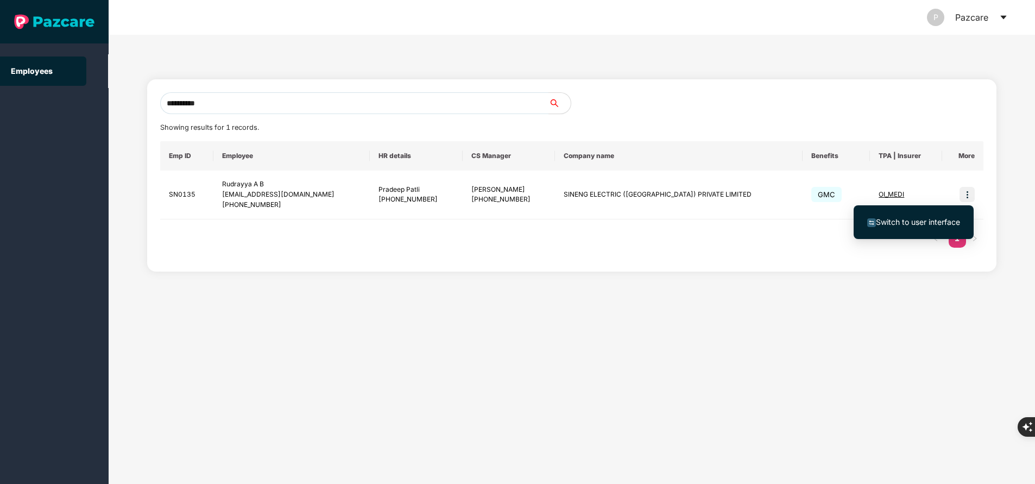
click at [927, 218] on span "Switch to user interface" at bounding box center [918, 221] width 84 height 9
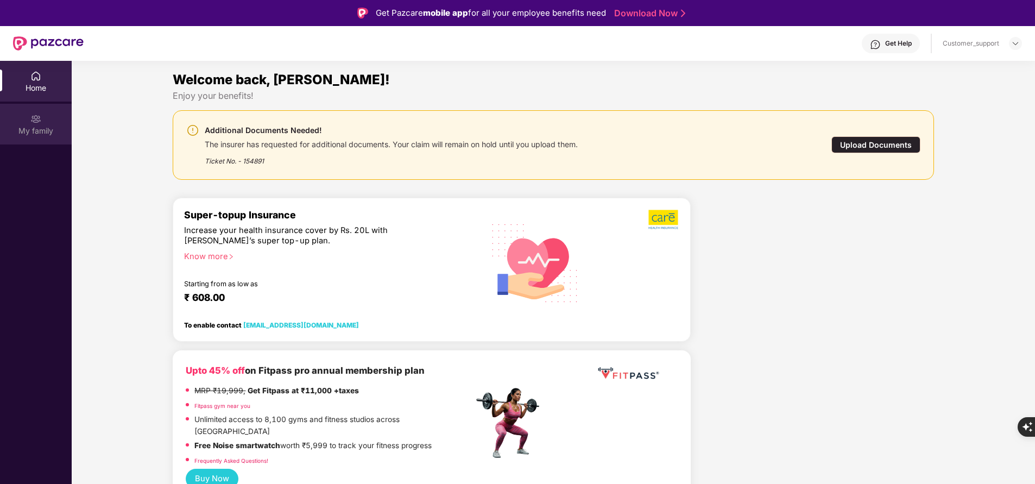
click at [42, 135] on div "My family" at bounding box center [36, 130] width 72 height 11
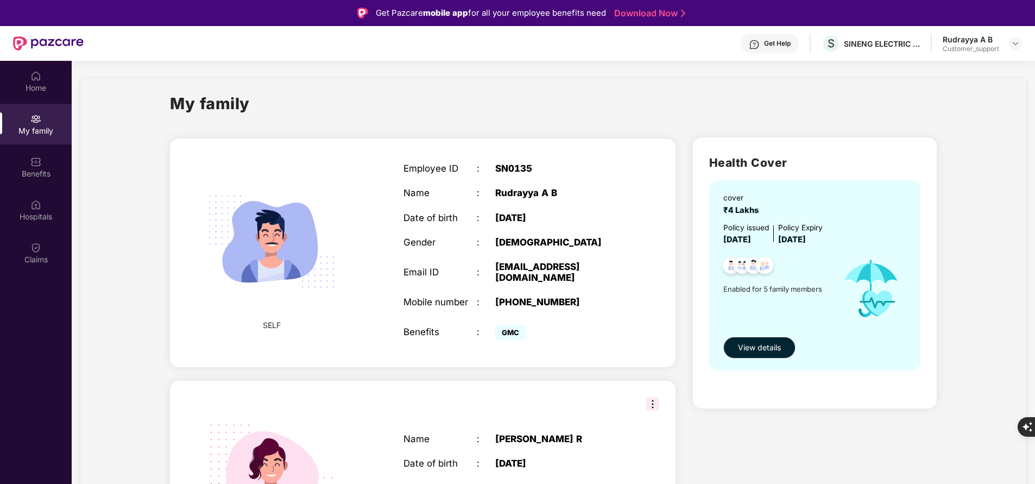
scroll to position [184, 0]
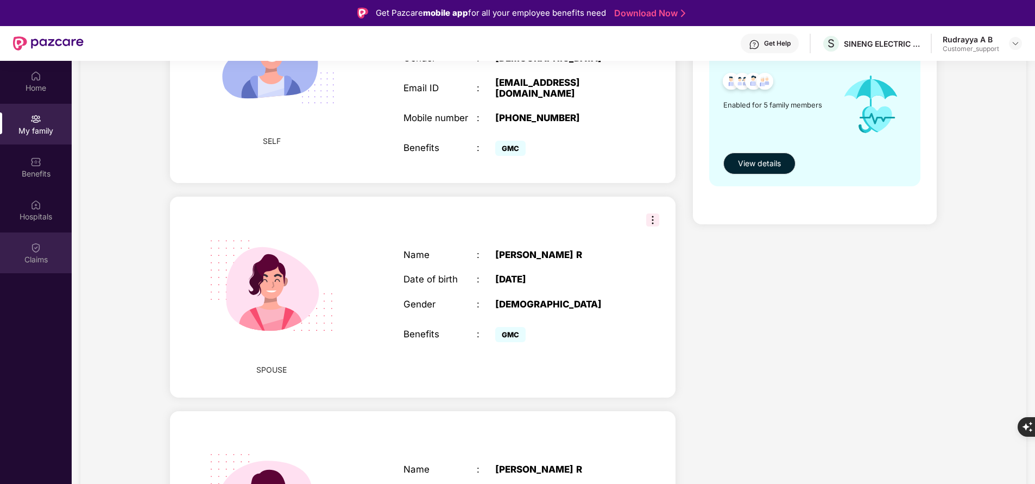
click at [19, 252] on div "Claims" at bounding box center [36, 253] width 72 height 41
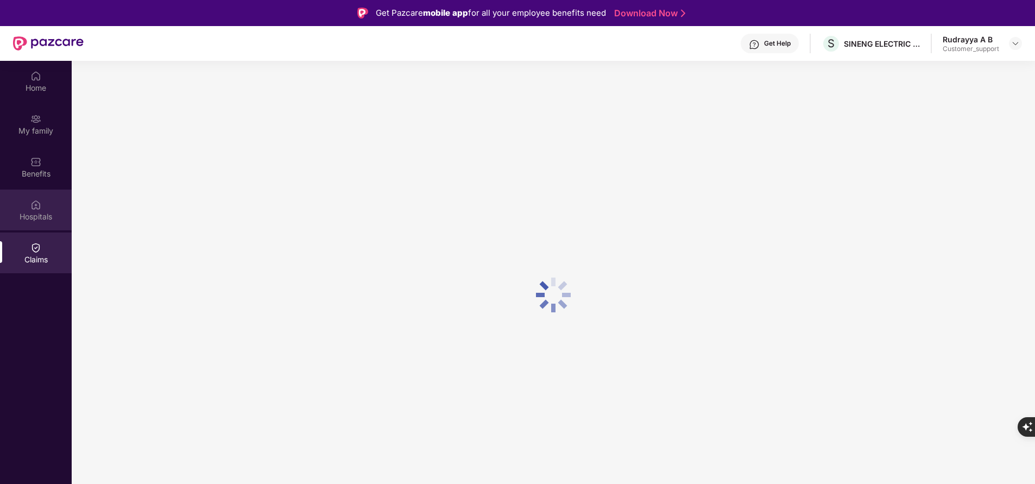
click at [37, 211] on div "Hospitals" at bounding box center [36, 216] width 72 height 11
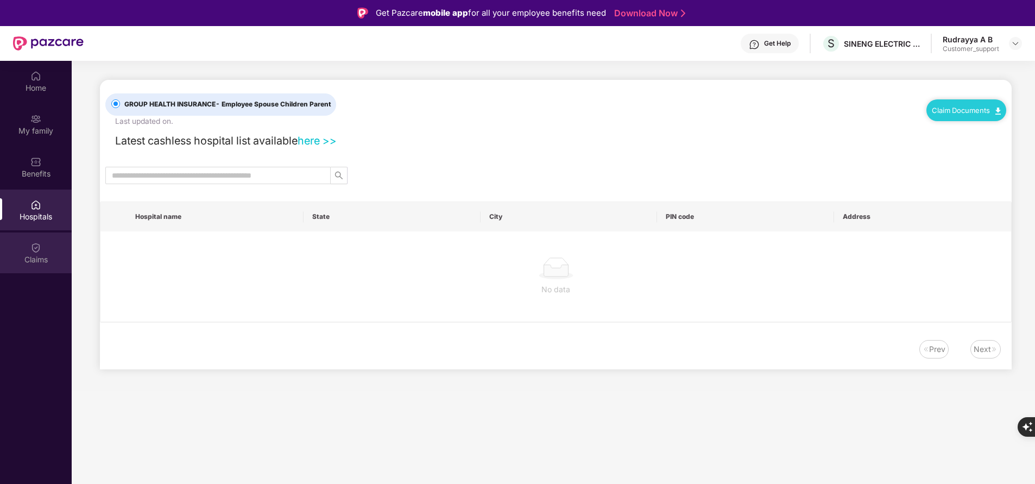
click at [32, 253] on img at bounding box center [35, 247] width 11 height 11
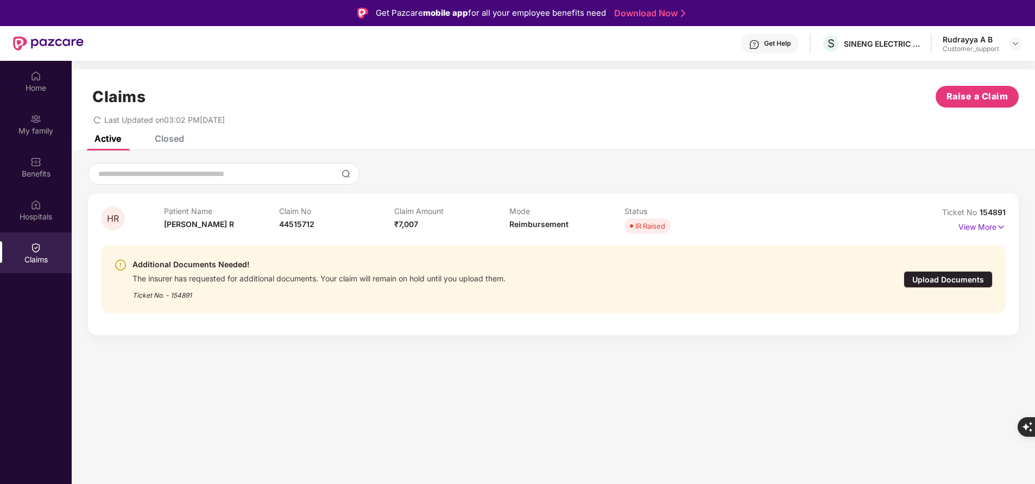
click at [598, 440] on section "Claims Raise a Claim Last Updated on 03:02 PM[DATE] Active Closed HR Patient Na…" at bounding box center [554, 303] width 964 height 484
click at [971, 224] on p "View More" at bounding box center [982, 225] width 47 height 15
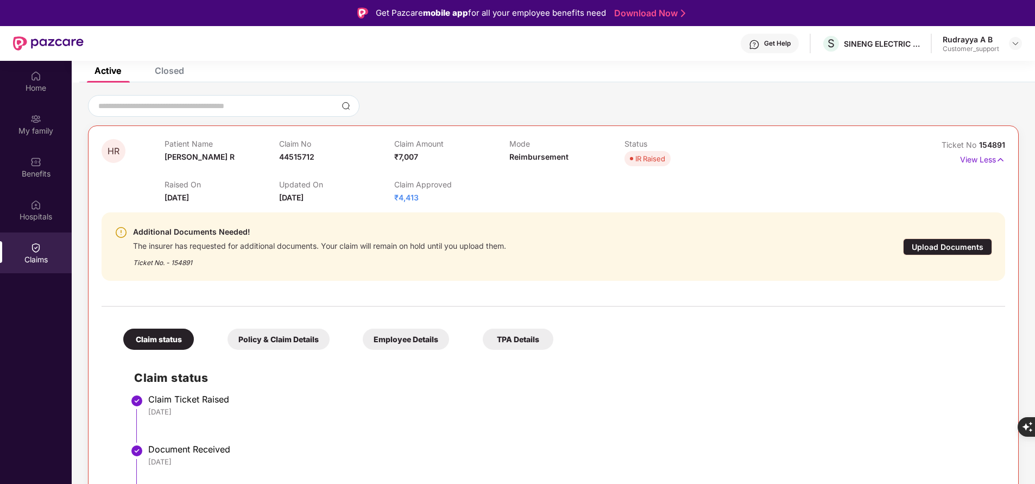
scroll to position [68, 0]
click at [945, 247] on div "Upload Documents" at bounding box center [947, 246] width 89 height 17
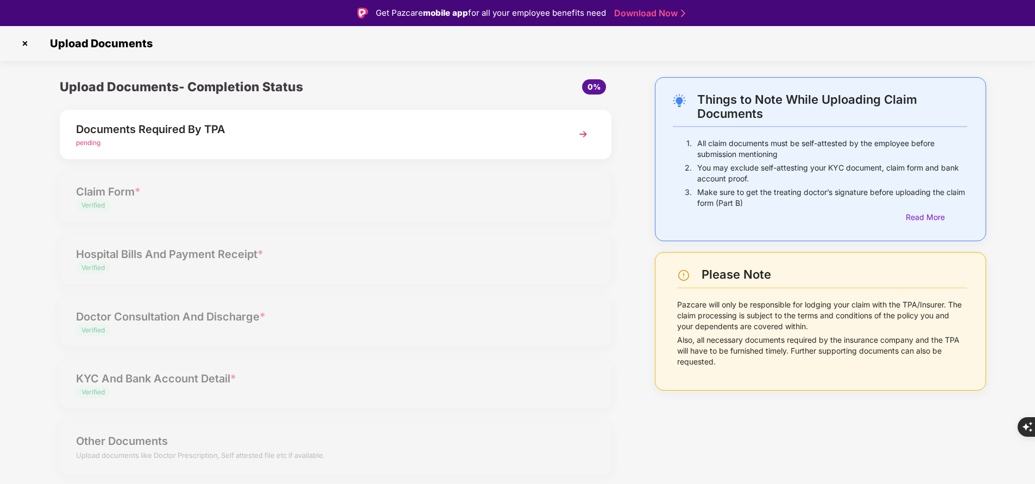
click at [583, 131] on img at bounding box center [584, 134] width 20 height 20
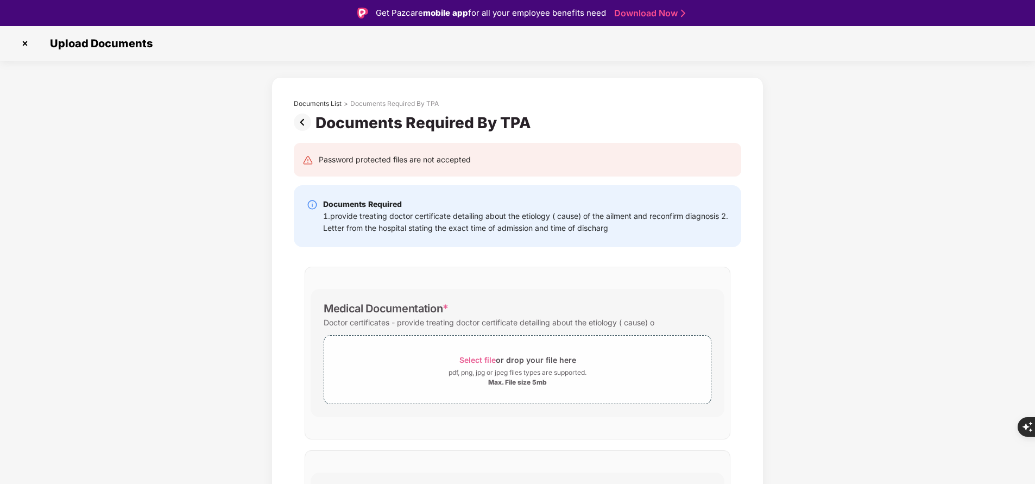
click at [26, 46] on img at bounding box center [24, 43] width 17 height 17
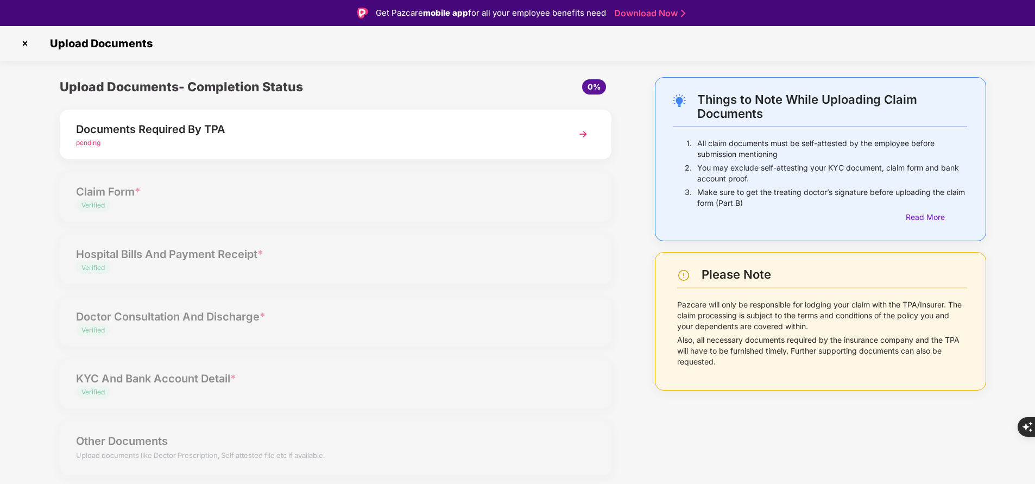
click at [21, 47] on img at bounding box center [24, 43] width 17 height 17
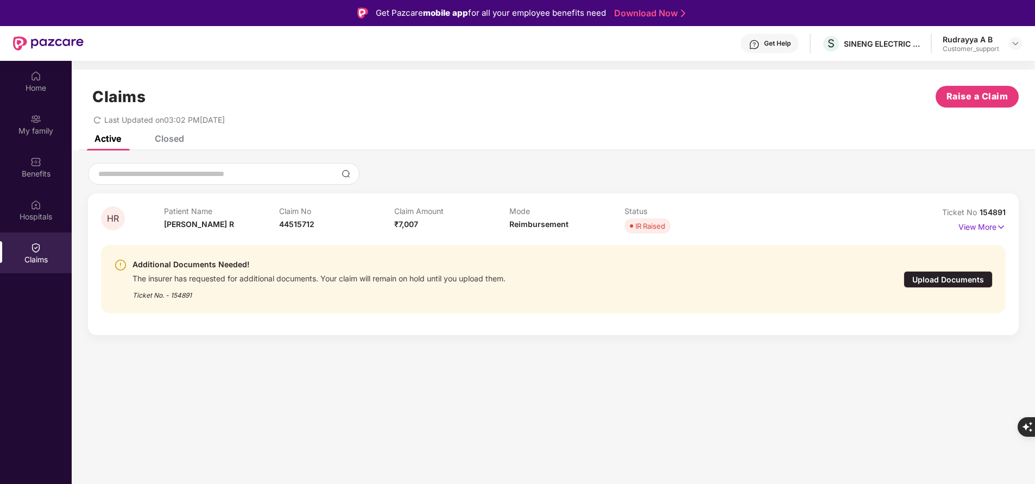
click at [982, 212] on span "154891" at bounding box center [993, 212] width 26 height 9
copy div "No 154891"
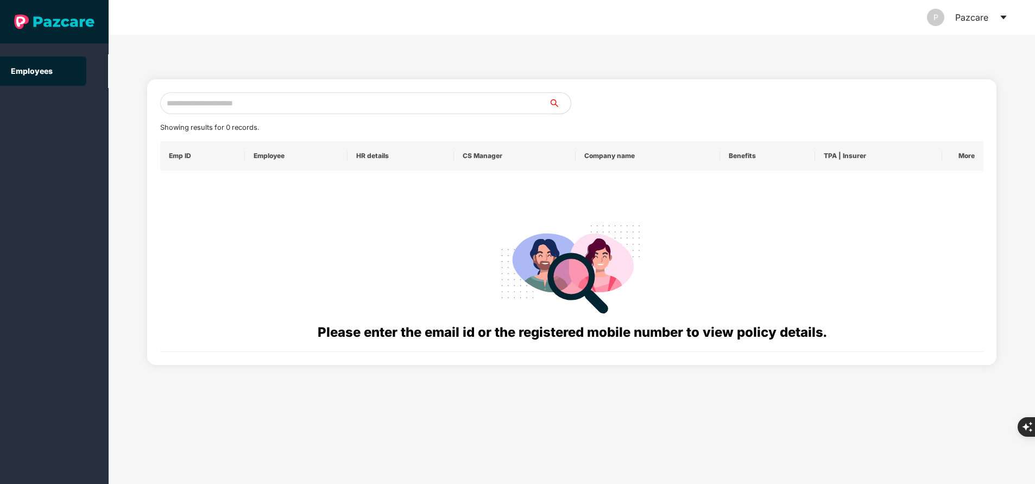
click at [261, 104] on input "text" at bounding box center [354, 103] width 389 height 22
paste input "**********"
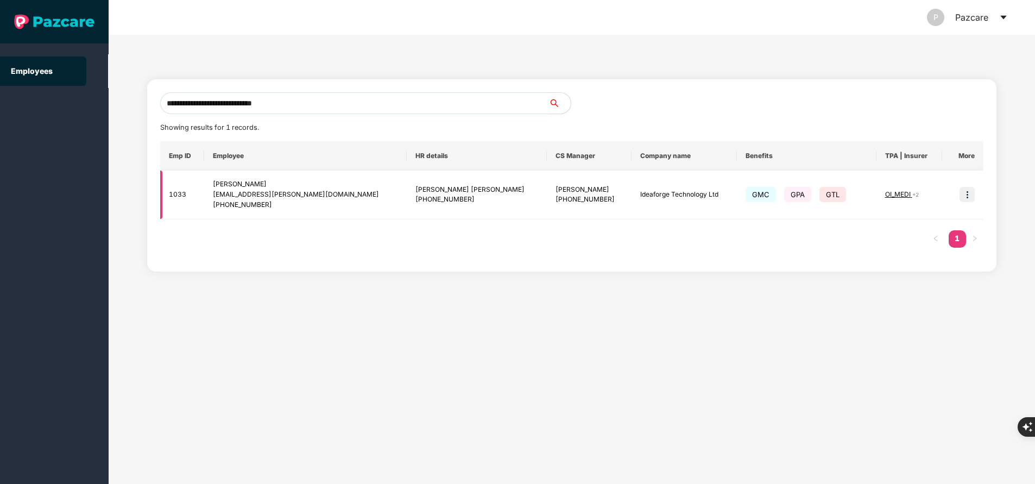
type input "**********"
click at [969, 190] on img at bounding box center [967, 194] width 15 height 15
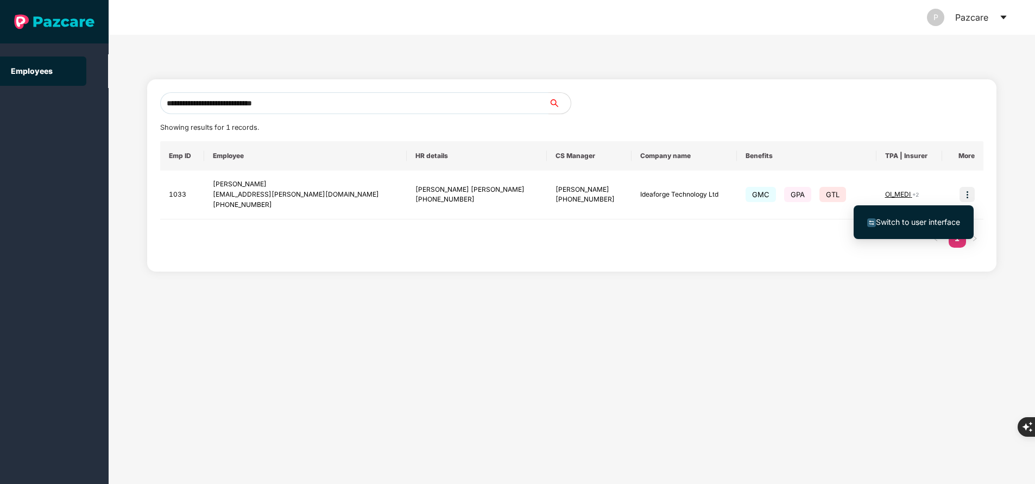
click at [947, 218] on span "Switch to user interface" at bounding box center [918, 221] width 84 height 9
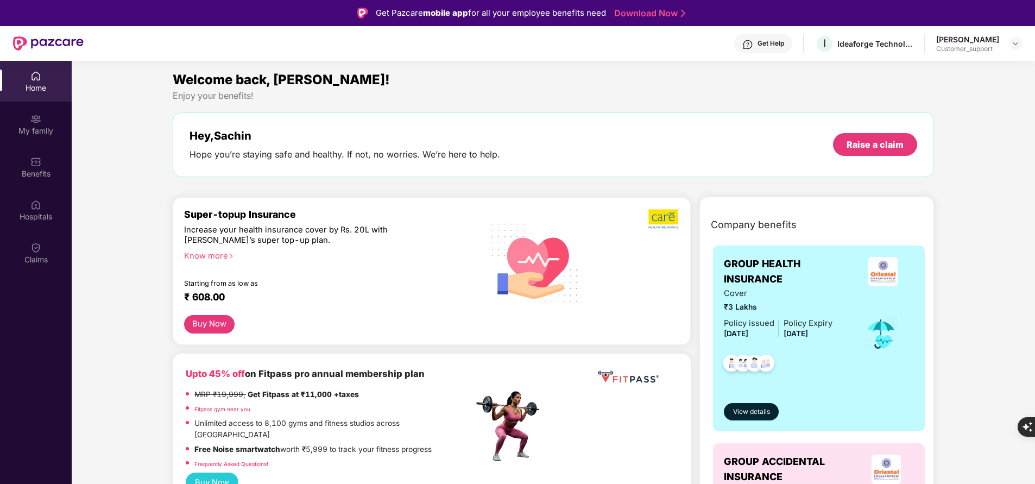
click at [651, 95] on div "Enjoy your benefits!" at bounding box center [553, 95] width 761 height 11
click at [32, 174] on div "Benefits" at bounding box center [36, 173] width 72 height 11
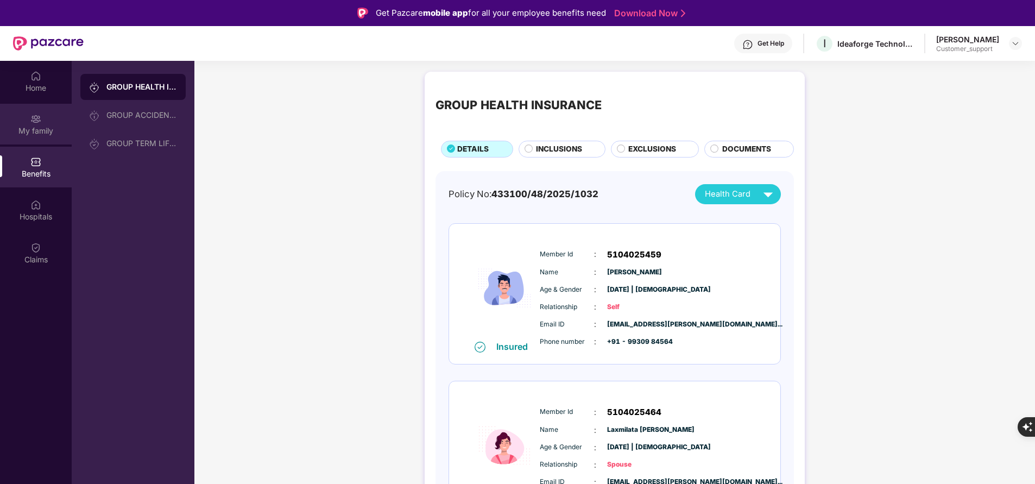
click at [37, 122] on img at bounding box center [35, 119] width 11 height 11
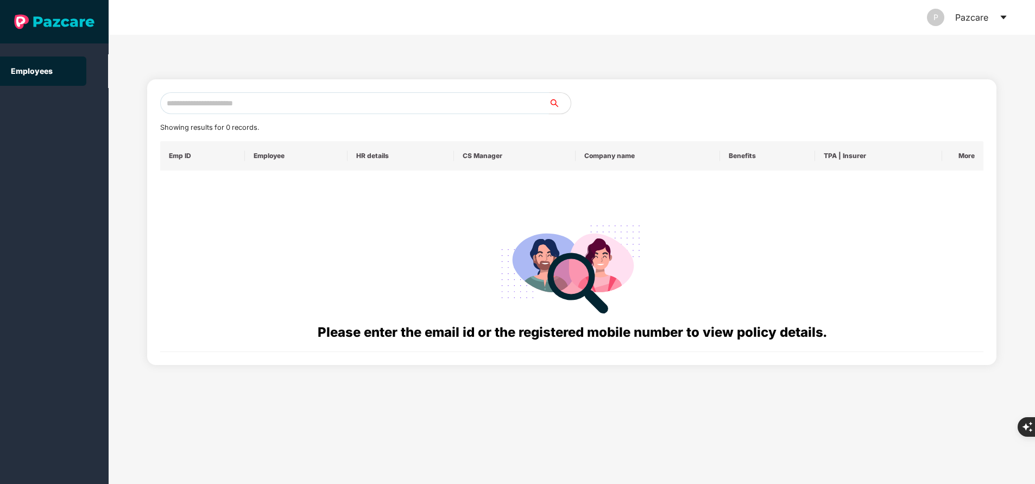
click at [238, 107] on input "text" at bounding box center [354, 103] width 389 height 22
paste input "**********"
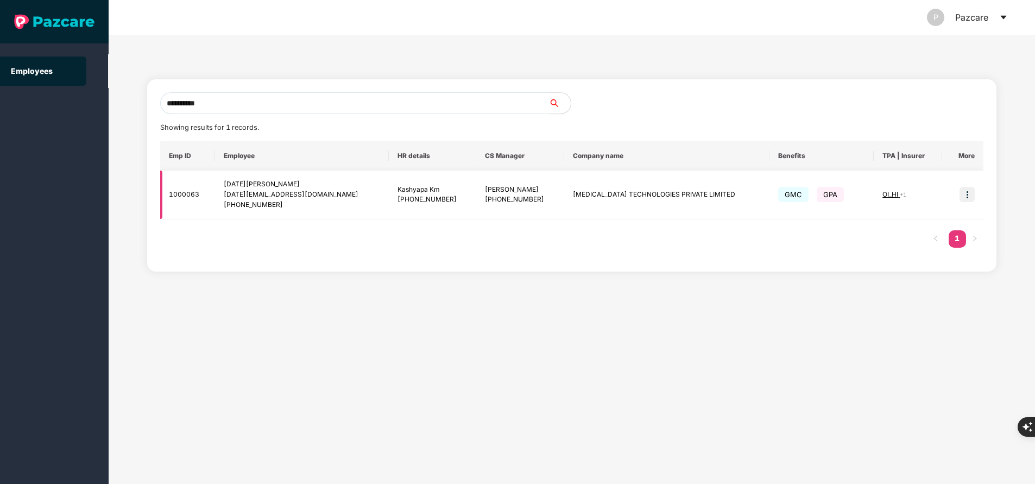
type input "**********"
click at [969, 196] on img at bounding box center [967, 194] width 15 height 15
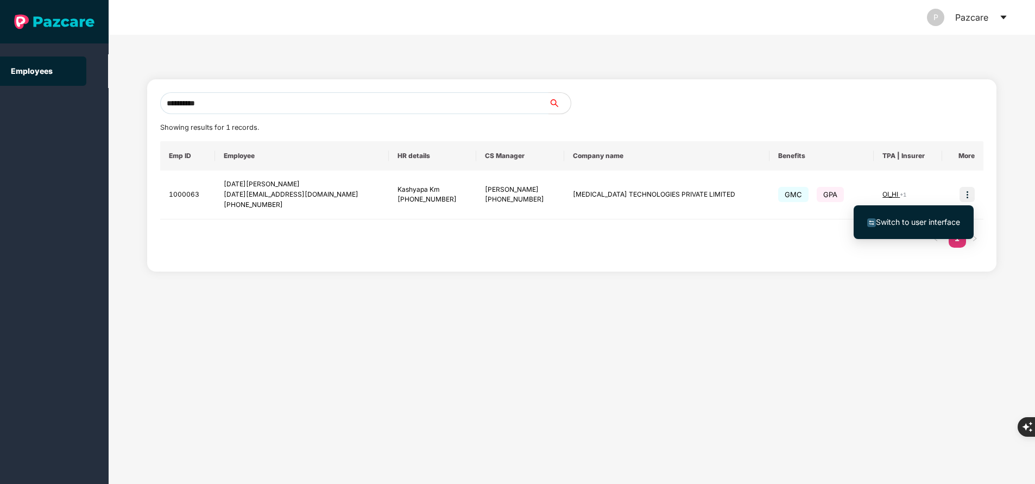
click at [919, 215] on li "Switch to user interface" at bounding box center [914, 222] width 120 height 23
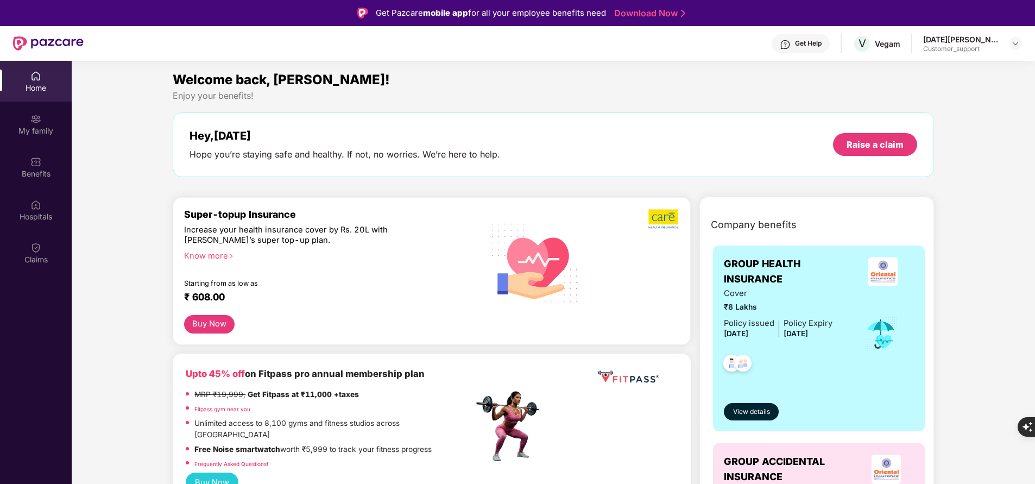
click at [49, 174] on div "Benefits" at bounding box center [36, 173] width 72 height 11
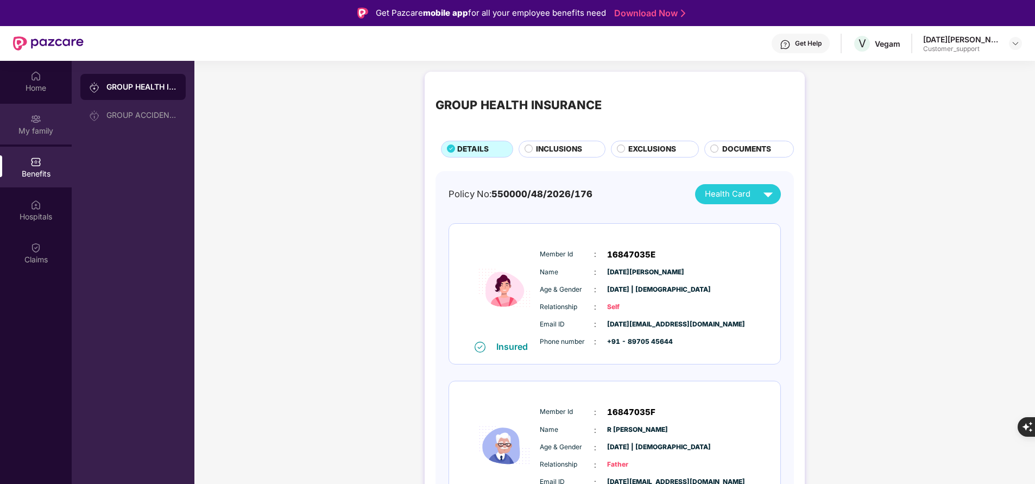
click at [42, 124] on div "My family" at bounding box center [36, 124] width 72 height 41
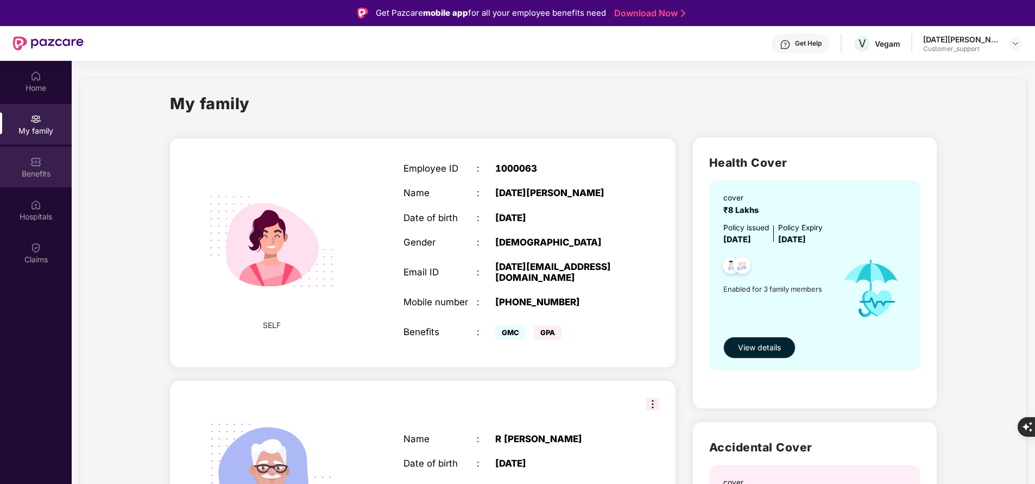
click at [34, 168] on div "Benefits" at bounding box center [36, 173] width 72 height 11
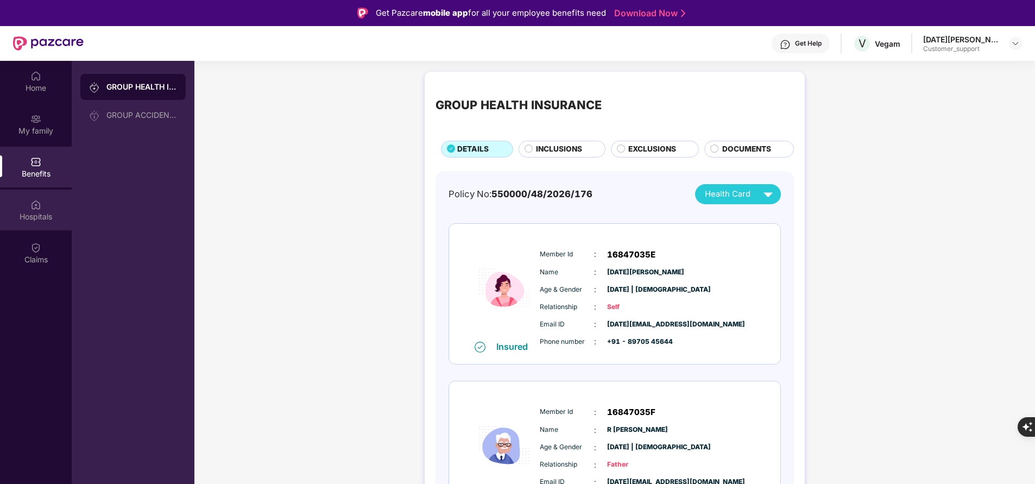
click at [46, 224] on div "Hospitals" at bounding box center [36, 210] width 72 height 41
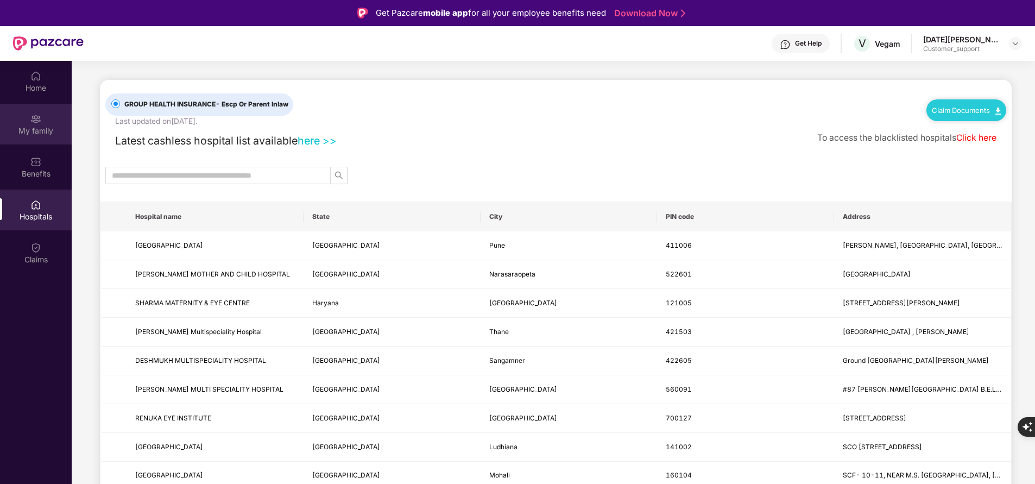
click at [45, 125] on div "My family" at bounding box center [36, 130] width 72 height 11
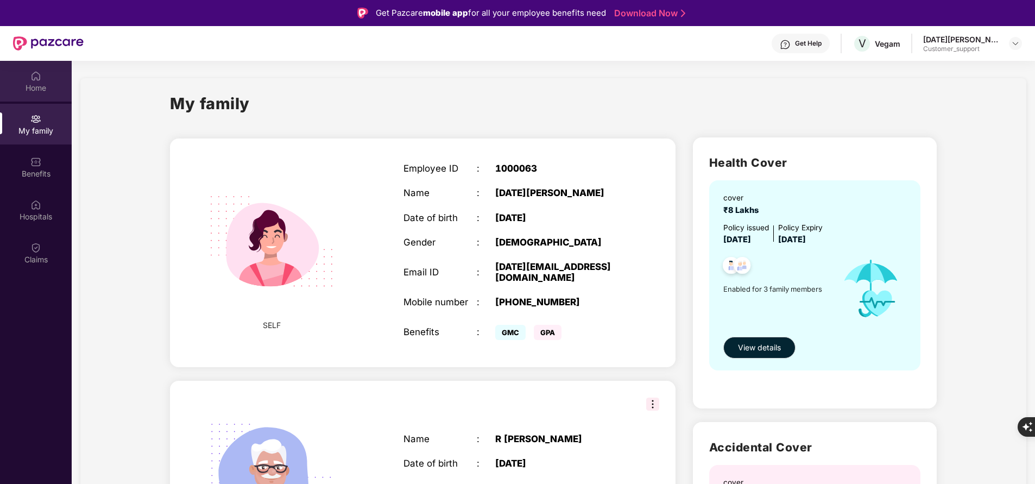
click at [37, 90] on div "Home" at bounding box center [36, 88] width 72 height 11
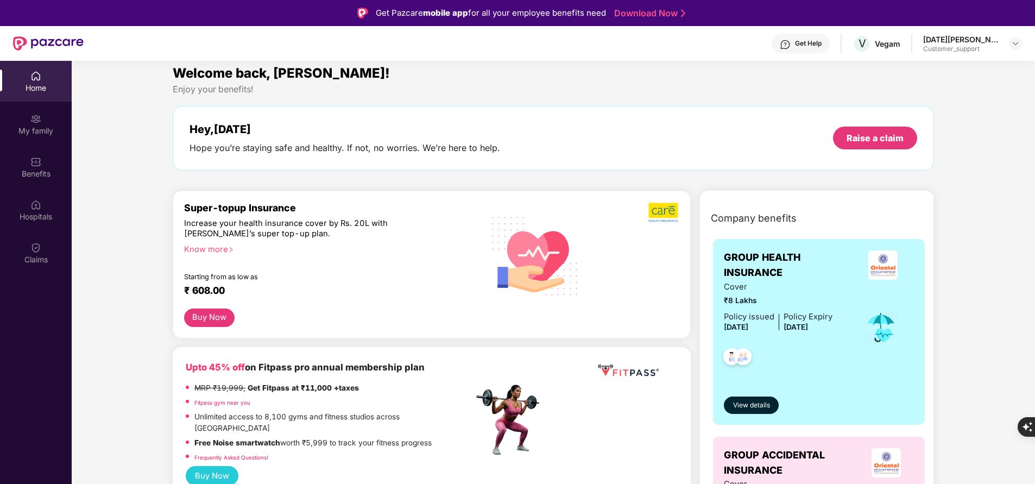
scroll to position [5, 0]
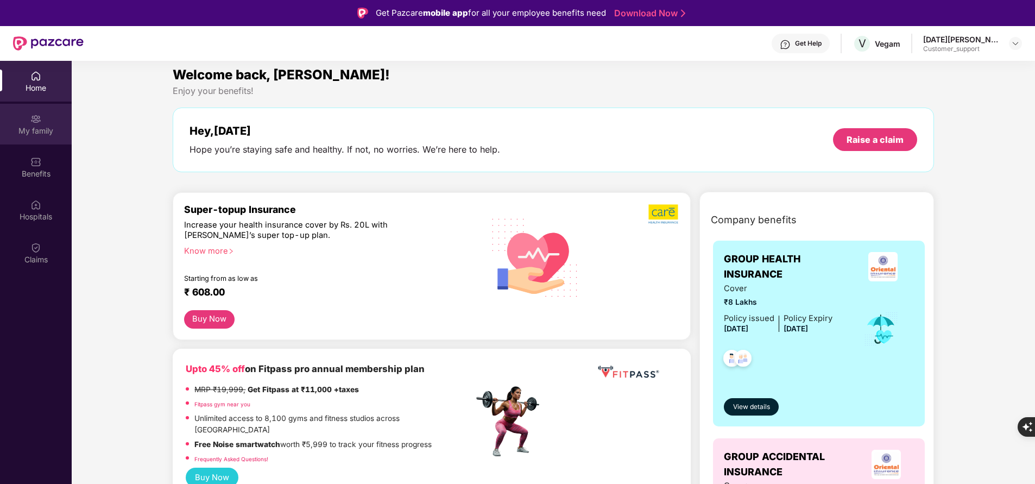
click at [35, 134] on div "My family" at bounding box center [36, 130] width 72 height 11
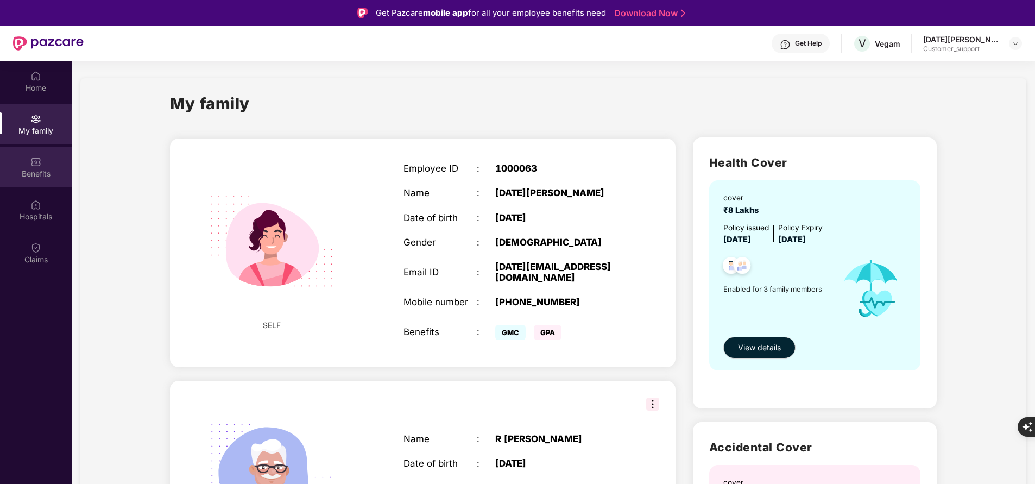
click at [33, 176] on div "Benefits" at bounding box center [36, 173] width 72 height 11
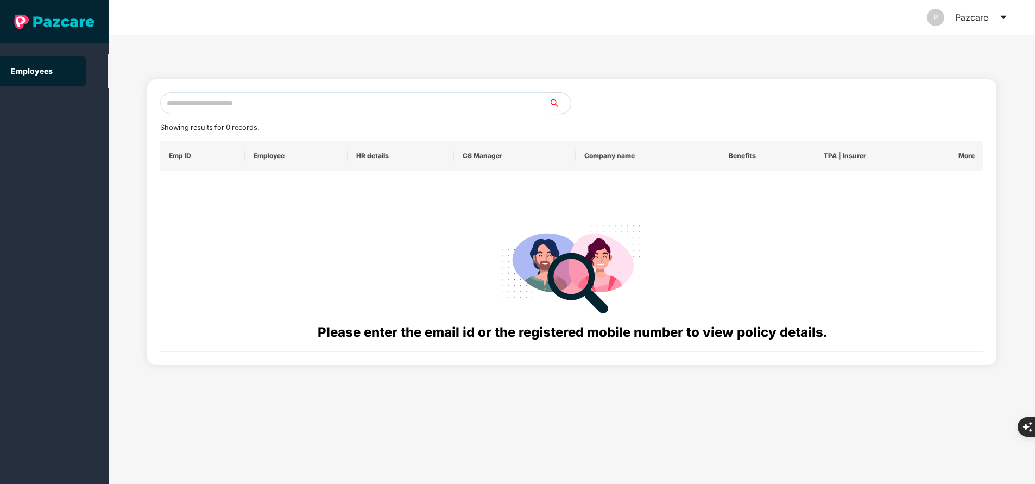
click at [253, 104] on input "text" at bounding box center [354, 103] width 389 height 22
paste input "**********"
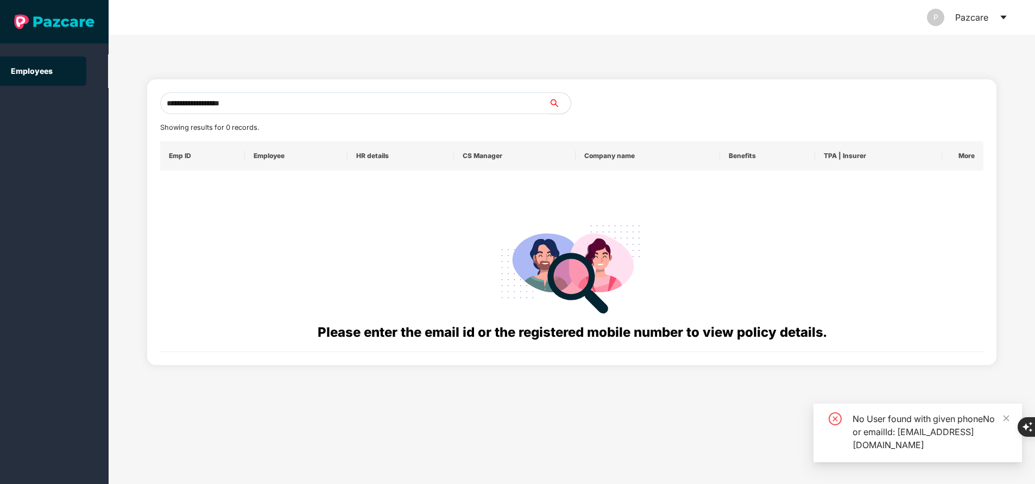
type input "**********"
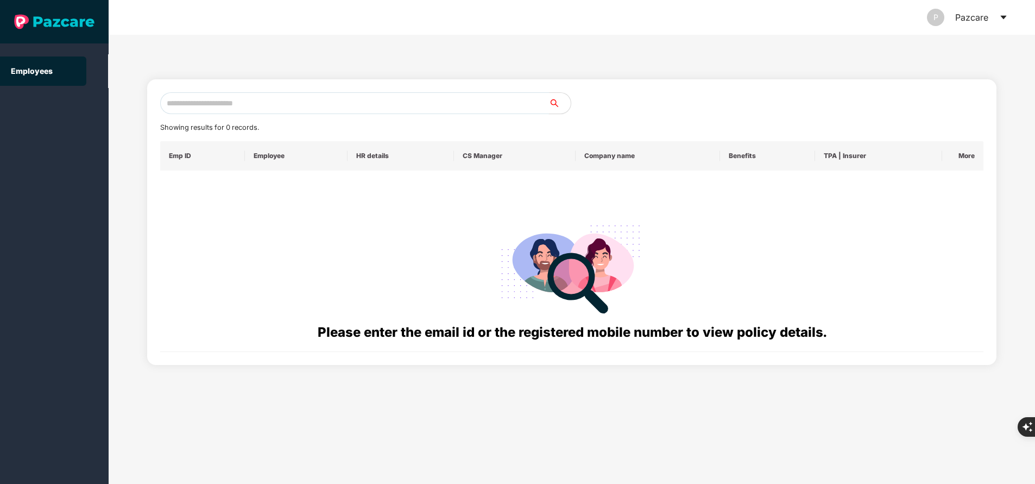
paste input "**********"
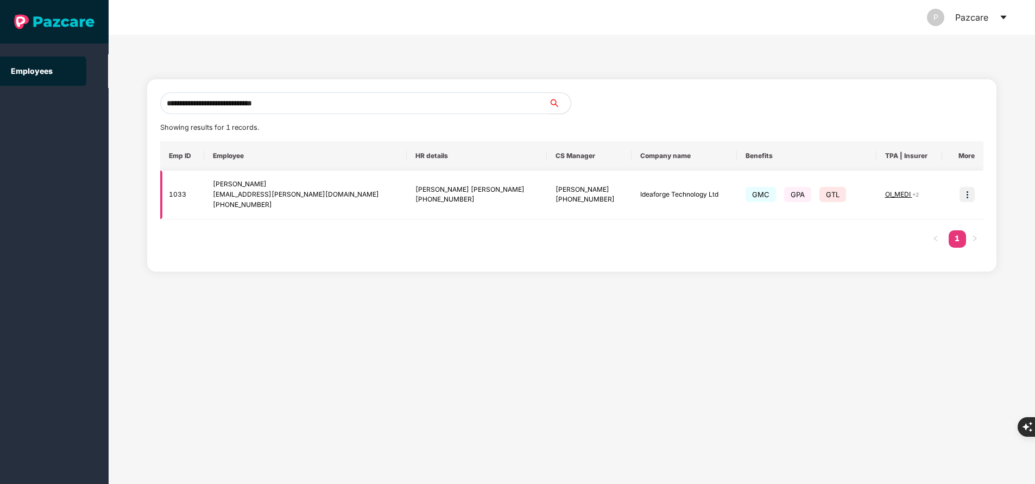
type input "**********"
click at [885, 192] on span "OI_MEDI" at bounding box center [898, 194] width 27 height 8
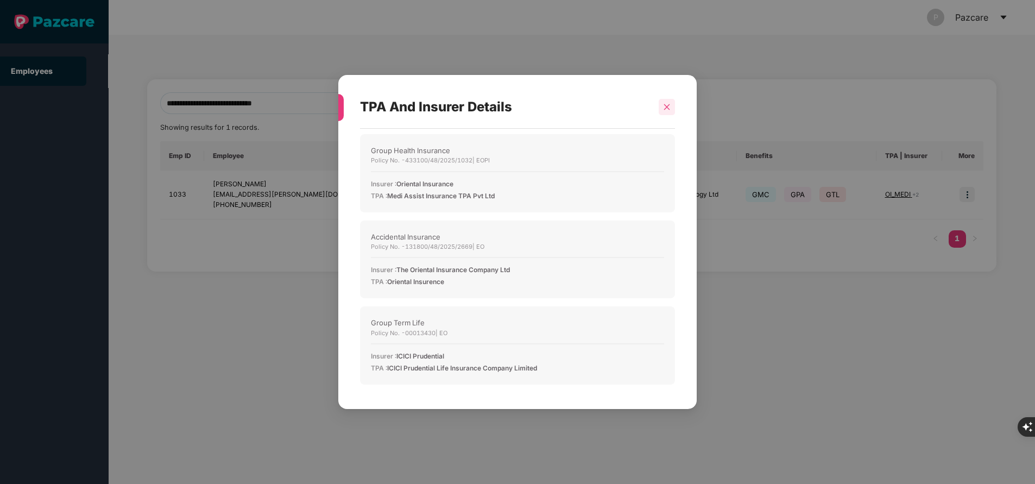
click at [665, 106] on icon "close" at bounding box center [667, 107] width 8 height 8
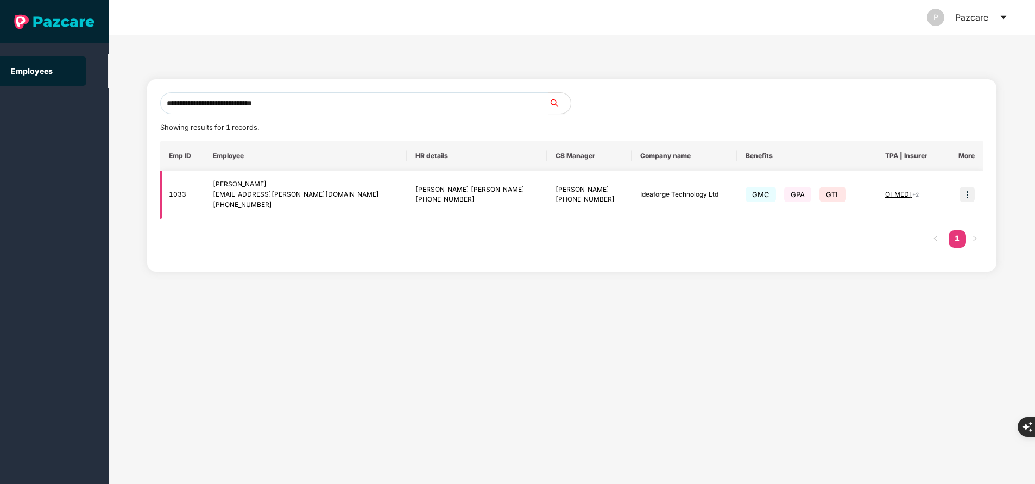
click at [965, 197] on img at bounding box center [967, 194] width 15 height 15
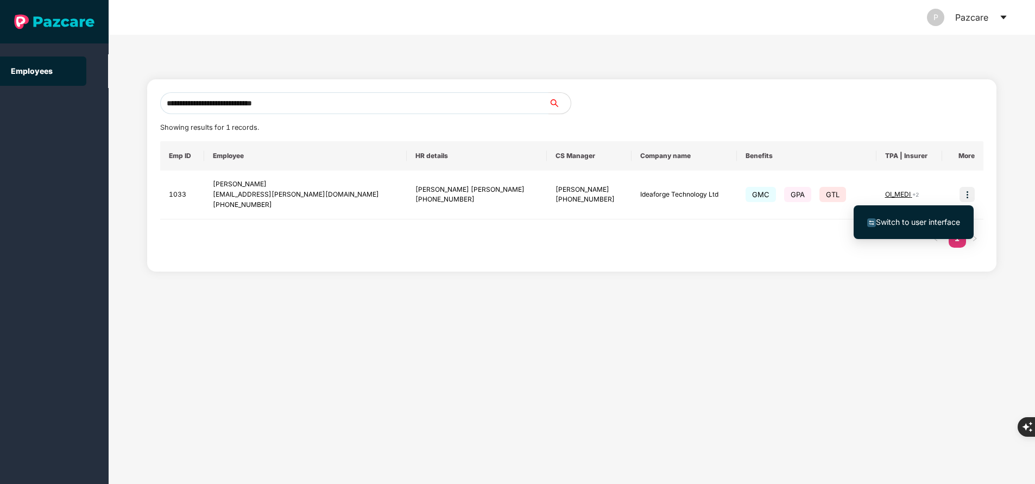
click at [928, 218] on span "Switch to user interface" at bounding box center [918, 221] width 84 height 9
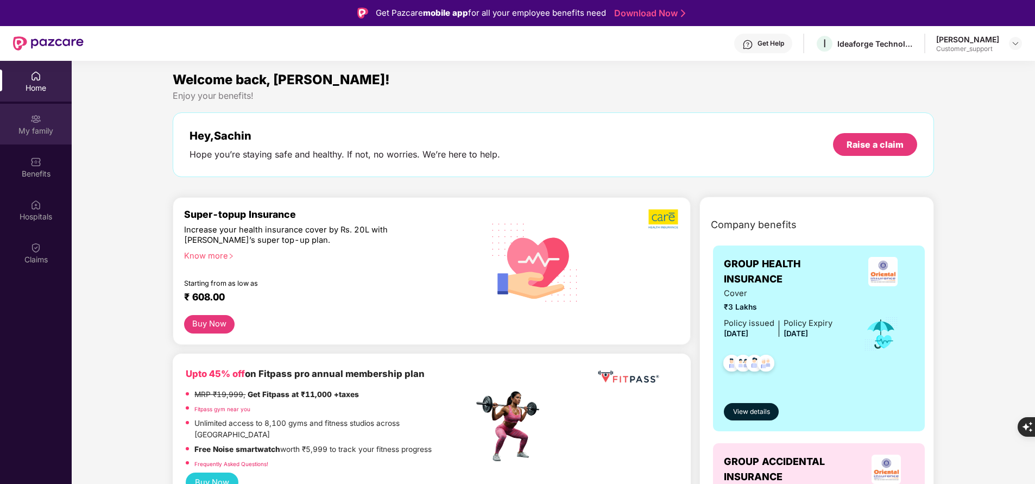
click at [47, 121] on div "My family" at bounding box center [36, 124] width 72 height 41
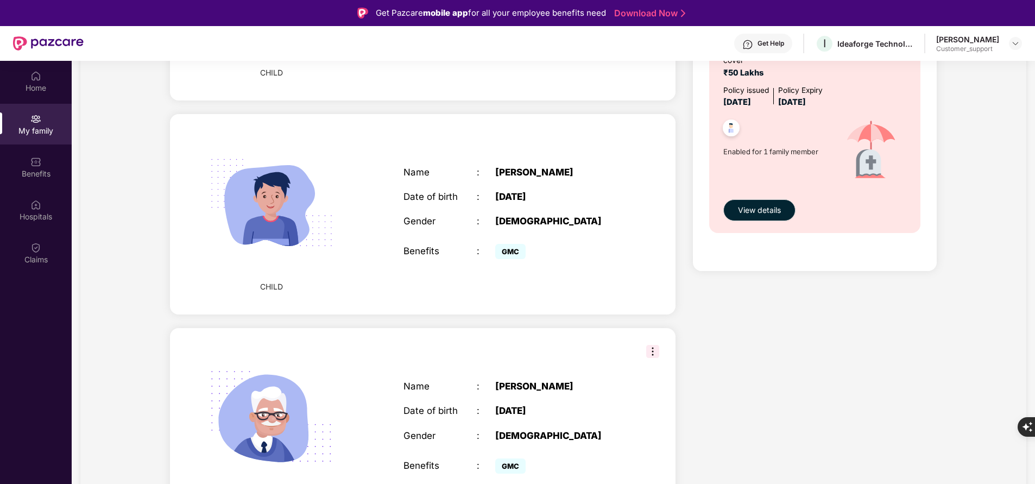
scroll to position [705, 0]
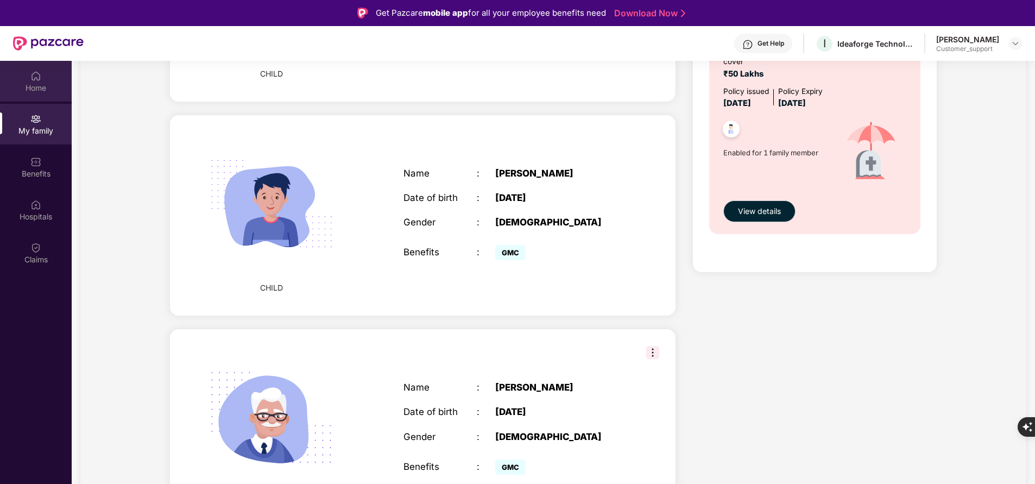
click at [50, 87] on div "Home" at bounding box center [36, 88] width 72 height 11
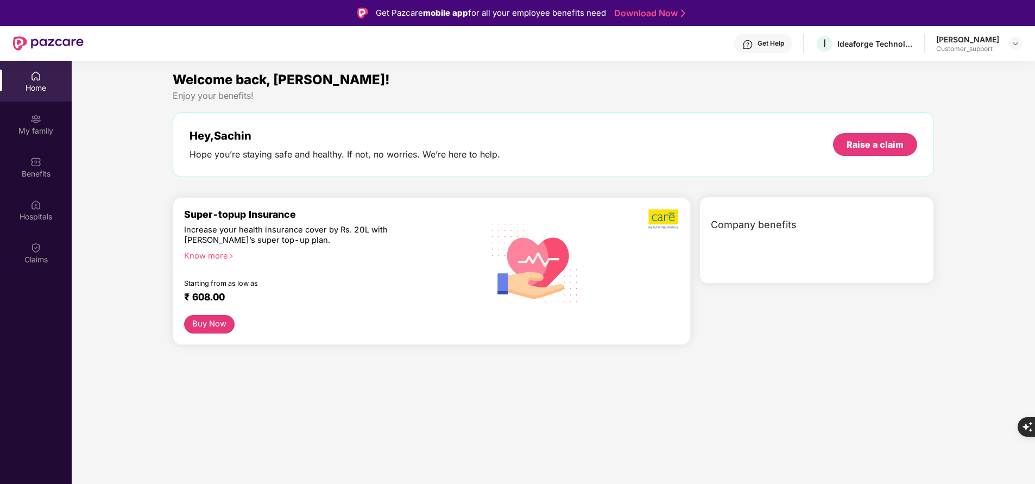
scroll to position [0, 0]
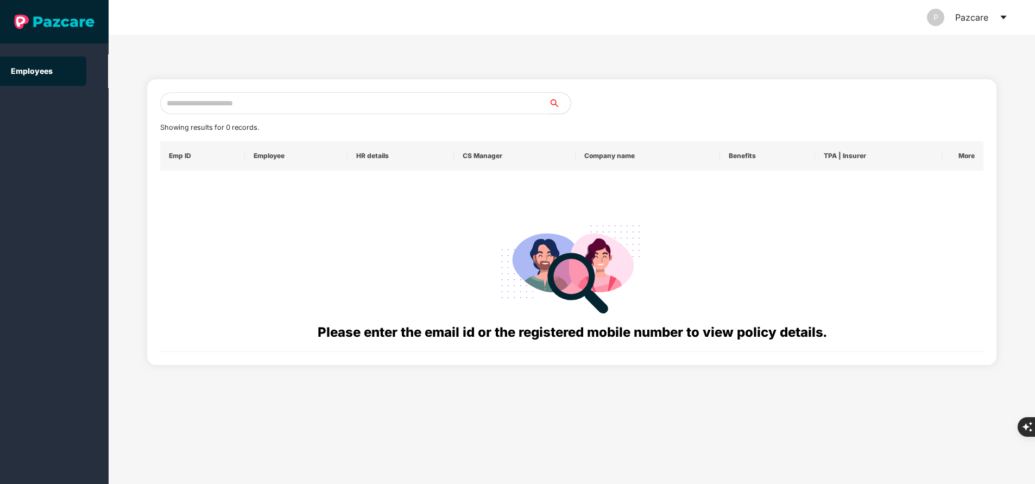
click at [331, 110] on input "text" at bounding box center [354, 103] width 389 height 22
paste input "**********"
click at [254, 101] on input "**********" at bounding box center [354, 103] width 389 height 22
type input "*"
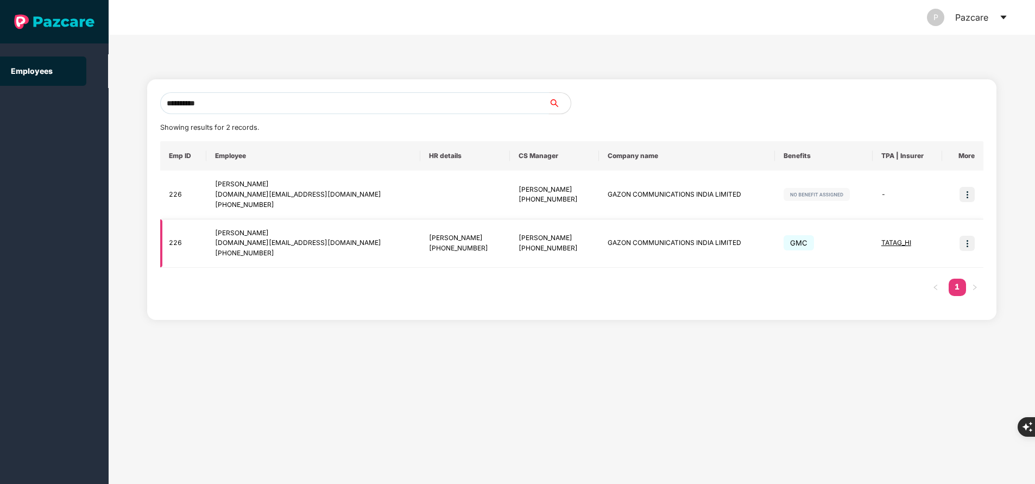
type input "**********"
click at [969, 240] on img at bounding box center [967, 243] width 15 height 15
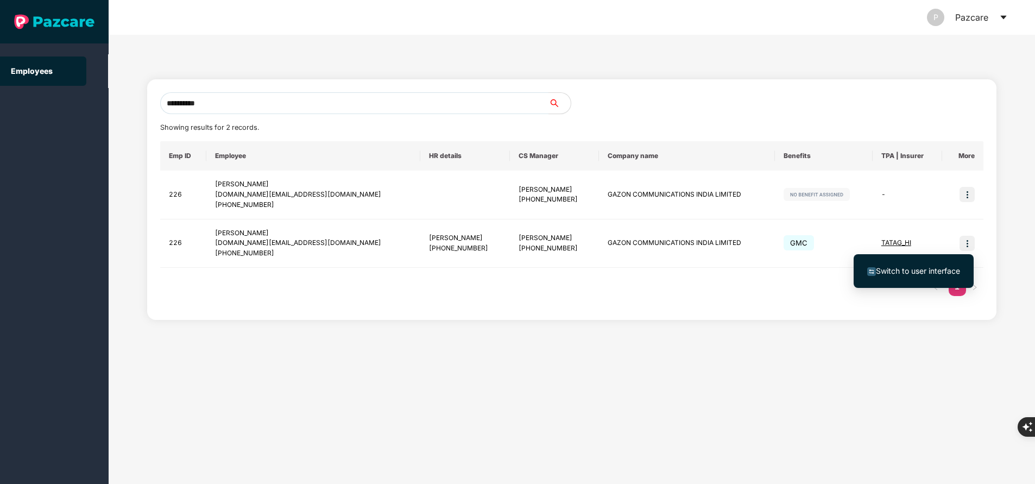
click at [904, 270] on span "Switch to user interface" at bounding box center [918, 270] width 84 height 9
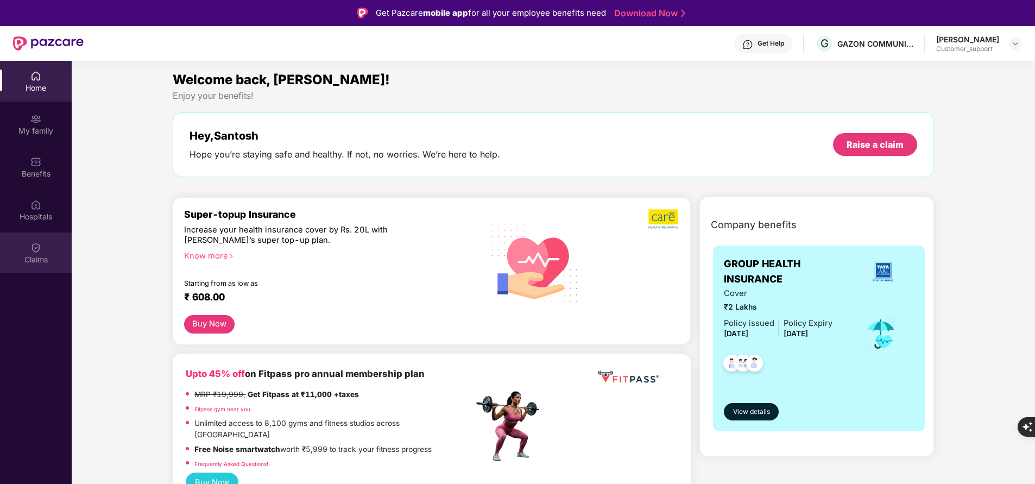
click at [49, 256] on div "Claims" at bounding box center [36, 259] width 72 height 11
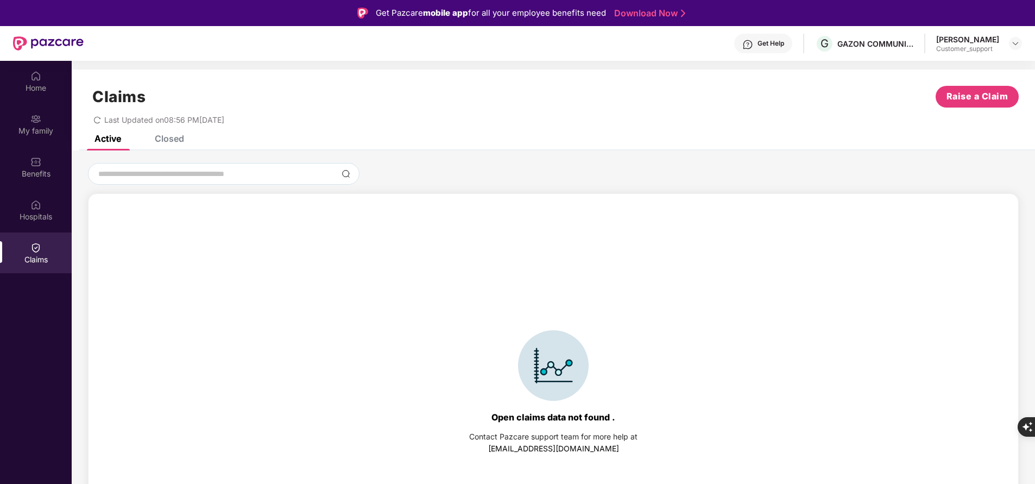
click at [167, 144] on div "Closed" at bounding box center [162, 139] width 46 height 24
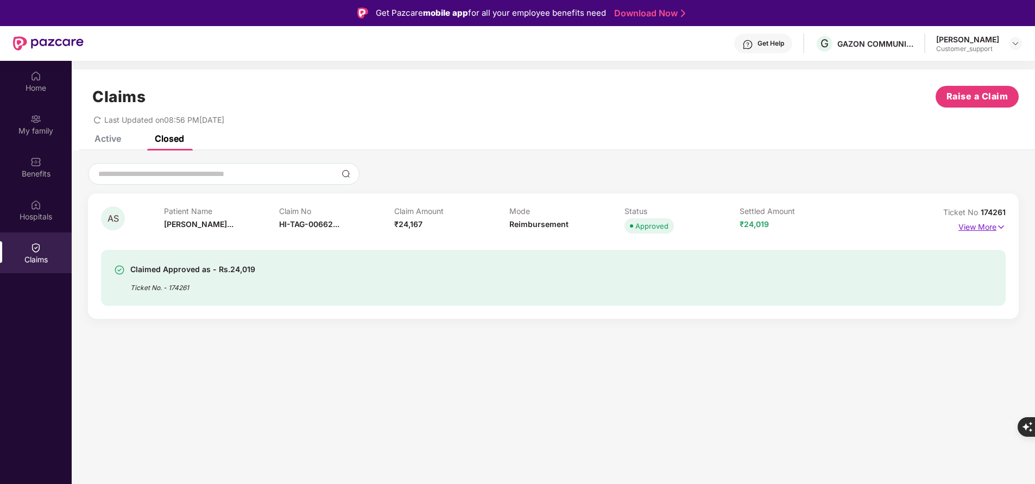
click at [991, 226] on p "View More" at bounding box center [982, 225] width 47 height 15
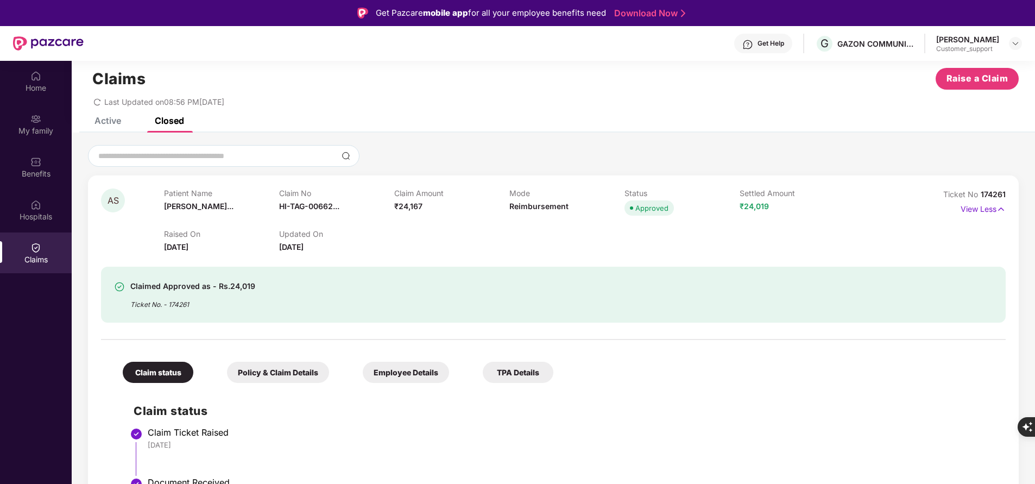
scroll to position [16, 0]
drag, startPoint x: 982, startPoint y: 194, endPoint x: 1021, endPoint y: 192, distance: 39.7
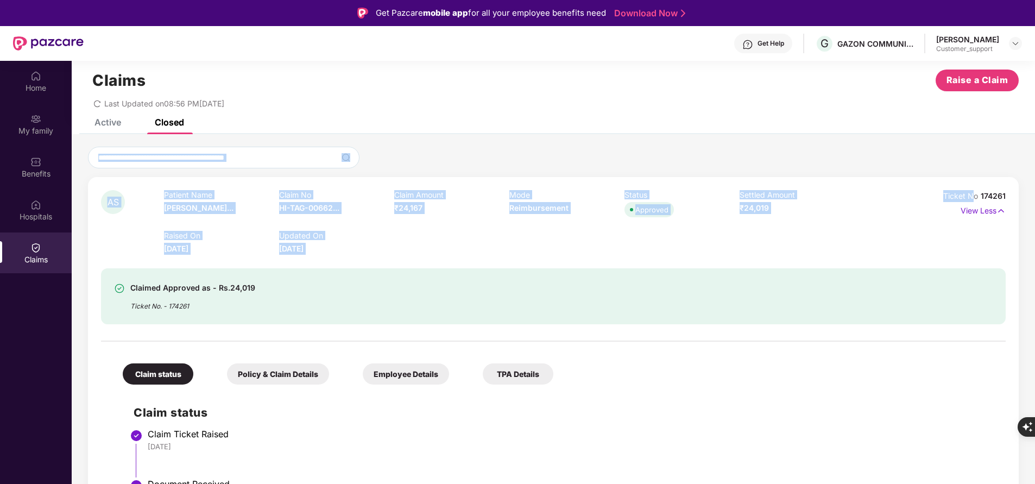
drag, startPoint x: 1021, startPoint y: 192, endPoint x: 975, endPoint y: 192, distance: 46.7
click at [975, 192] on div "AS Patient Name [PERSON_NAME]... Claim No HI-TAG-00662... Claim Amount ₹24,167 …" at bounding box center [554, 434] width 964 height 575
click at [975, 192] on span "Ticket No" at bounding box center [962, 195] width 37 height 9
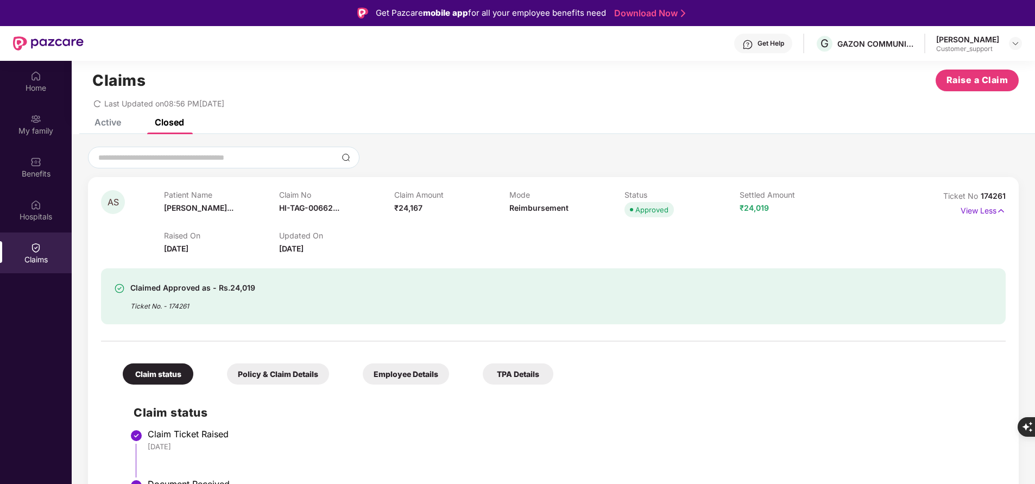
click at [995, 199] on span "174261" at bounding box center [993, 195] width 25 height 9
copy div "No 174261"
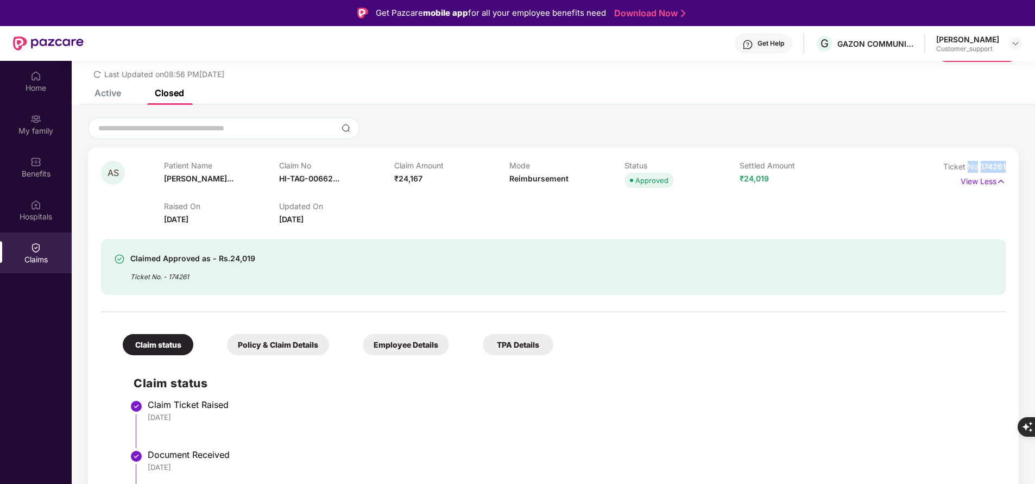
scroll to position [0, 0]
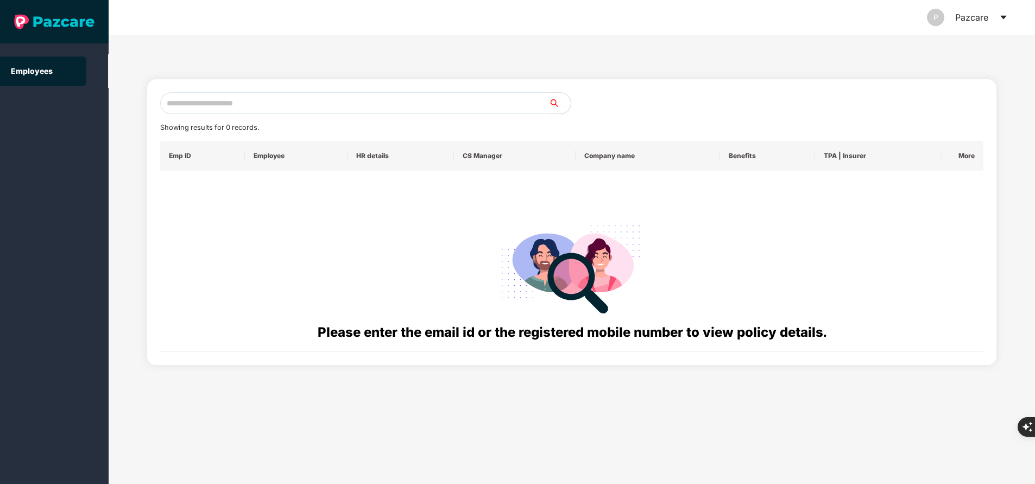
click at [305, 104] on input "text" at bounding box center [354, 103] width 389 height 22
paste input "**********"
click at [305, 104] on input "**********" at bounding box center [354, 103] width 389 height 22
type input "*"
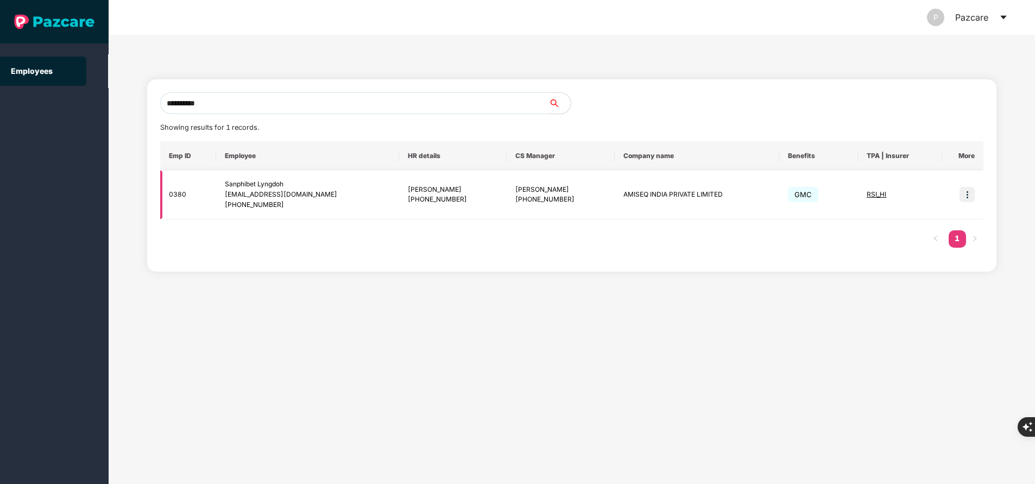
type input "**********"
click at [971, 191] on img at bounding box center [967, 194] width 15 height 15
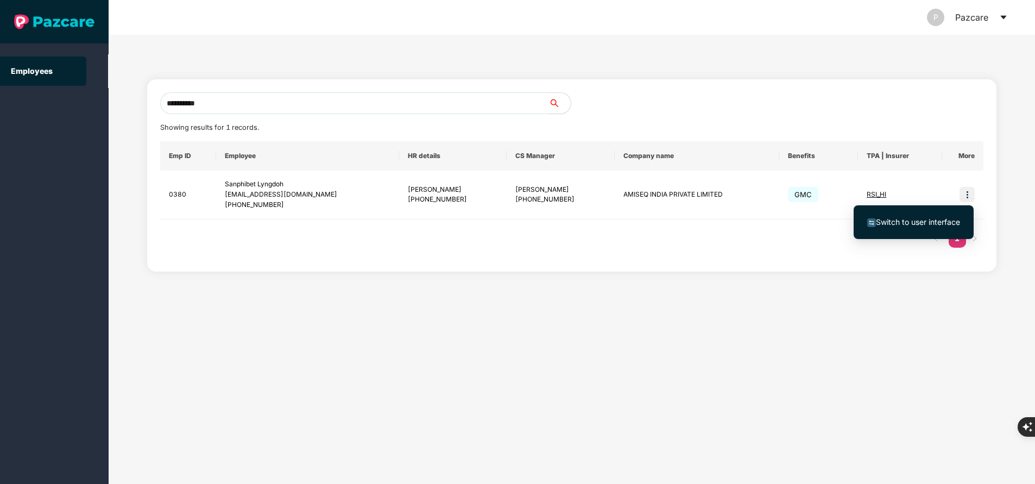
click at [925, 218] on span "Switch to user interface" at bounding box center [918, 221] width 84 height 9
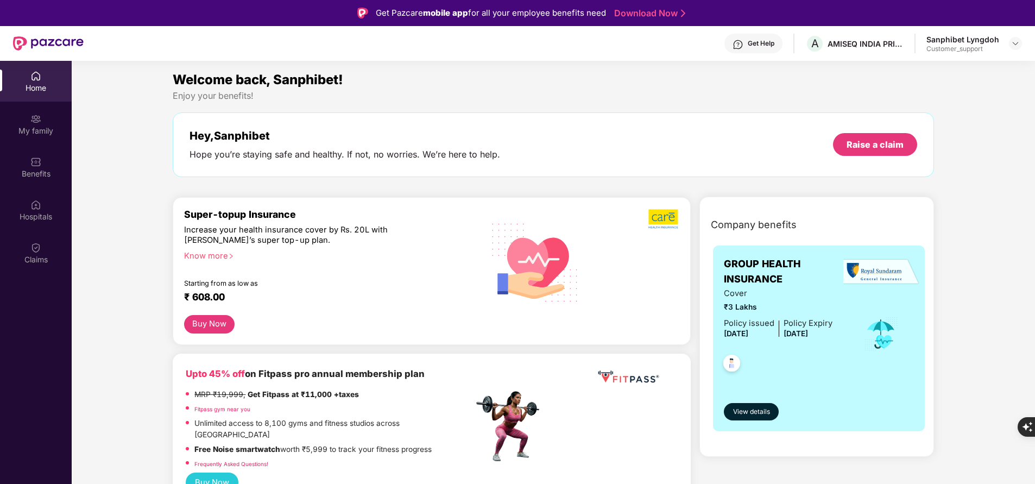
click at [29, 124] on div "My family" at bounding box center [36, 124] width 72 height 41
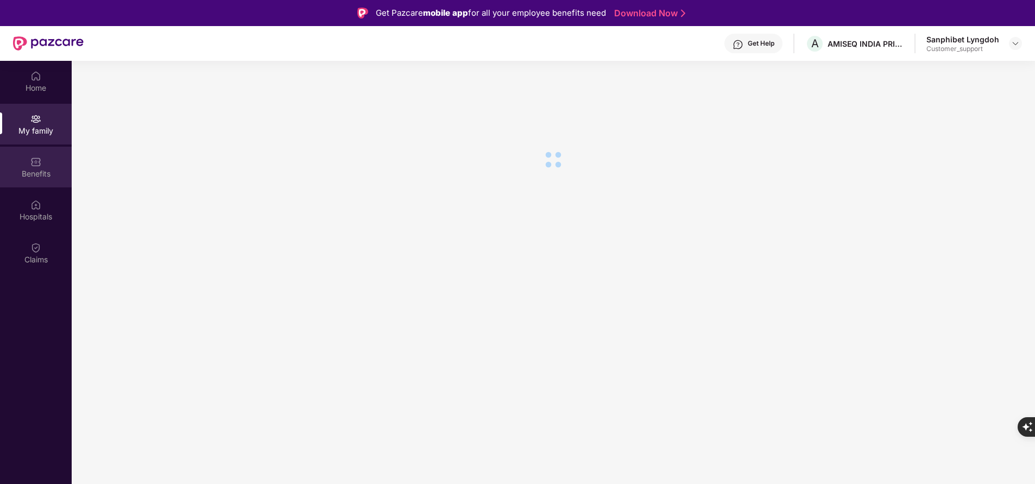
click at [43, 171] on div "Benefits" at bounding box center [36, 173] width 72 height 11
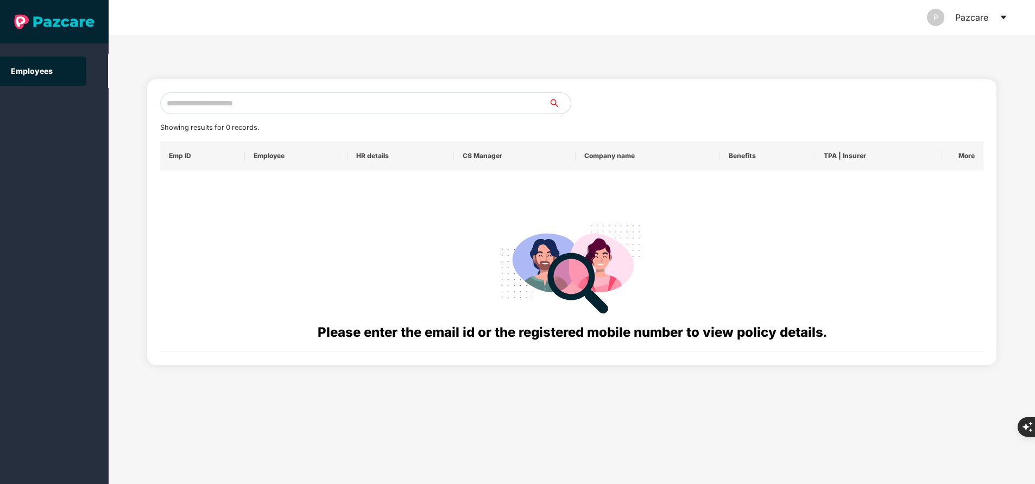
click at [282, 99] on input "text" at bounding box center [354, 103] width 389 height 22
paste input "**********"
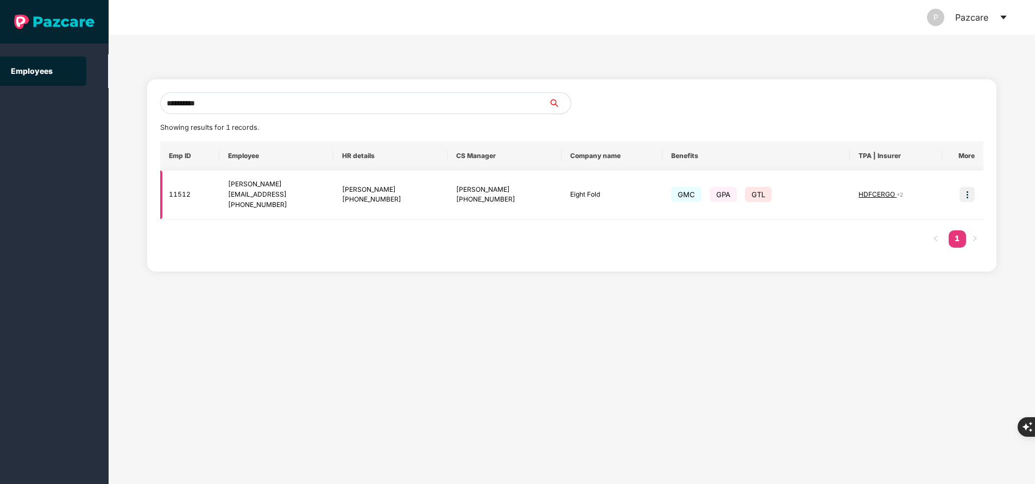
type input "**********"
click at [965, 199] on img at bounding box center [967, 194] width 15 height 15
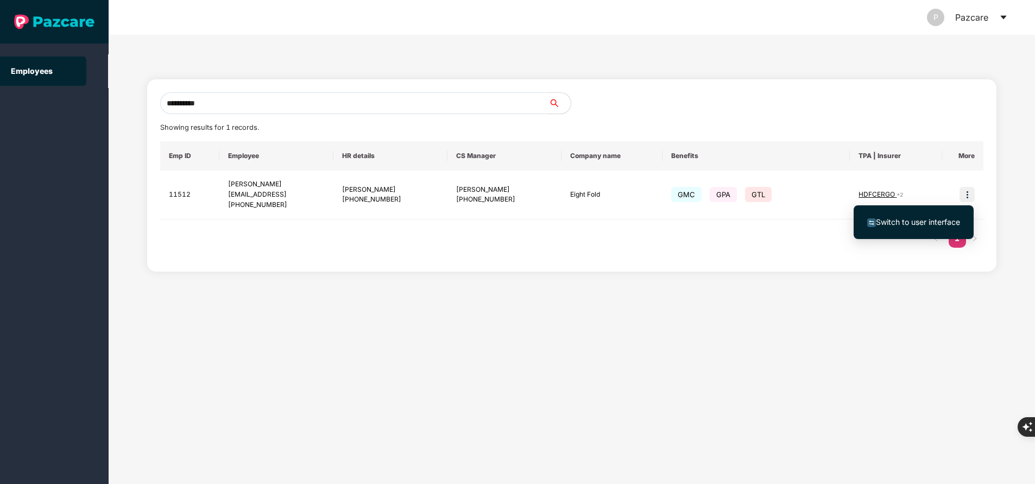
click at [912, 222] on span "Switch to user interface" at bounding box center [918, 221] width 84 height 9
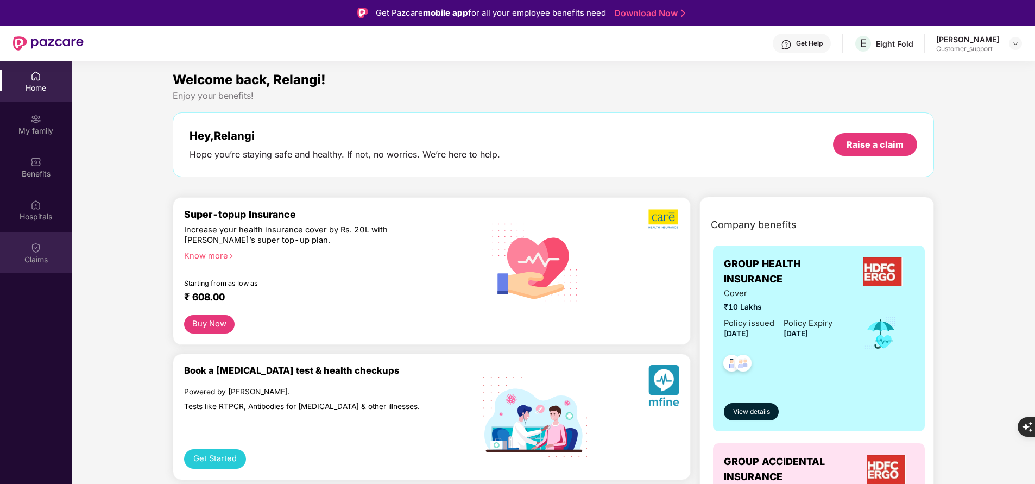
click at [29, 265] on div "Claims" at bounding box center [36, 259] width 72 height 11
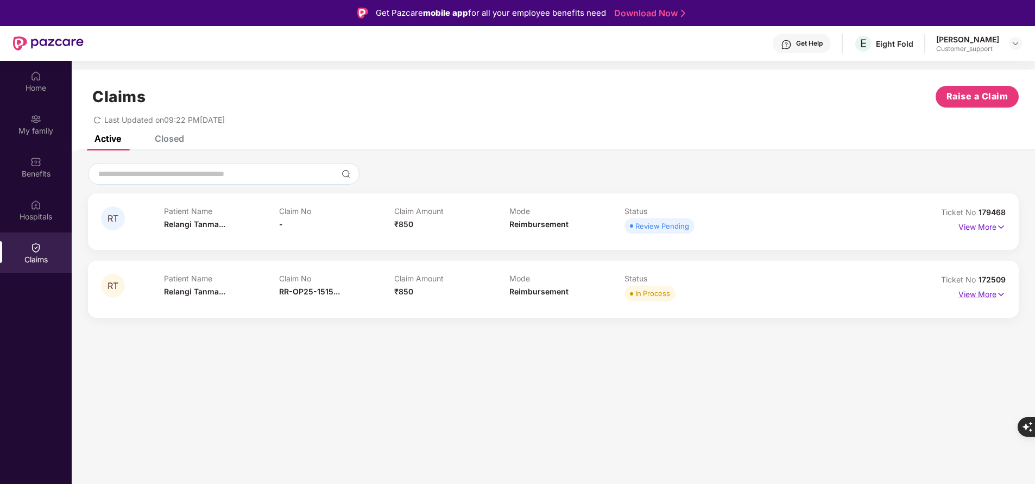
click at [981, 295] on p "View More" at bounding box center [982, 293] width 47 height 15
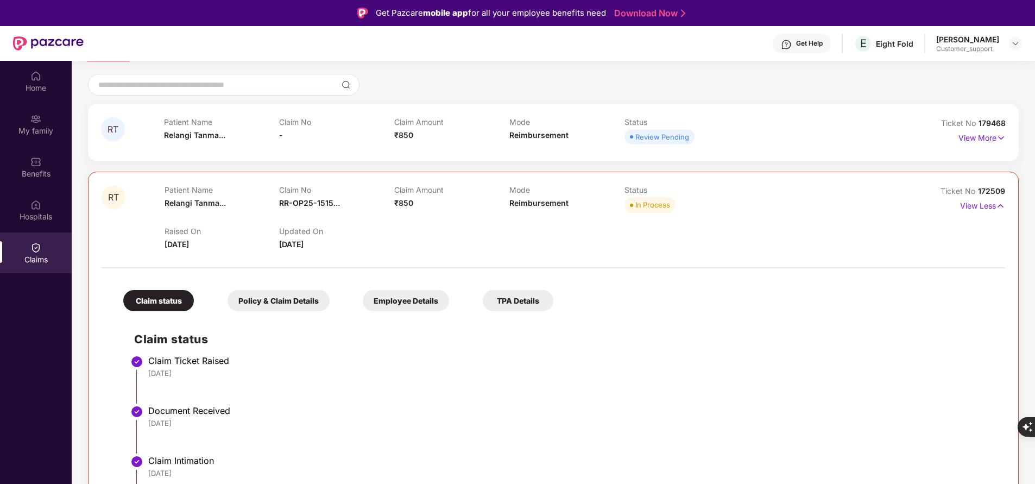
scroll to position [88, 0]
click at [979, 137] on p "View More" at bounding box center [982, 137] width 47 height 15
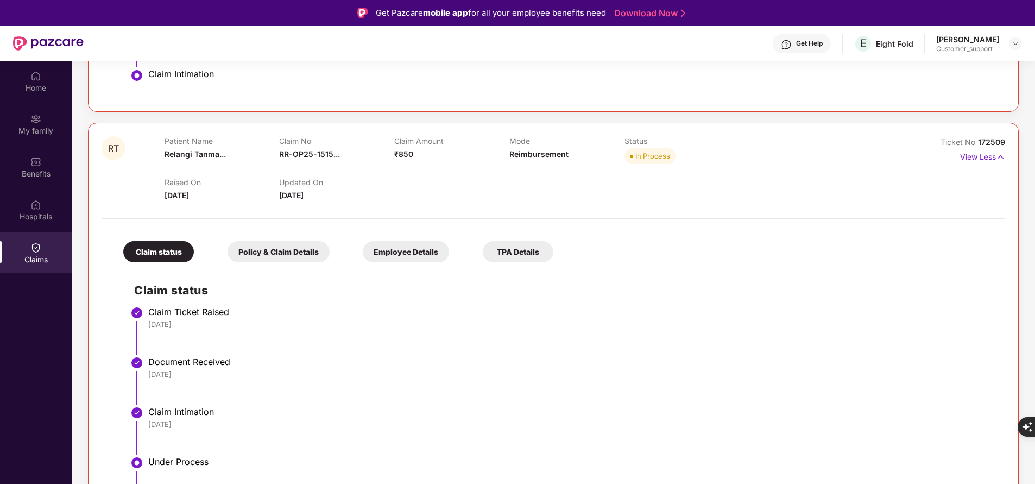
scroll to position [407, 0]
drag, startPoint x: 978, startPoint y: 145, endPoint x: 989, endPoint y: 144, distance: 10.9
click at [989, 144] on span "172509" at bounding box center [991, 143] width 27 height 9
copy div "No 172509"
